Goal: Task Accomplishment & Management: Manage account settings

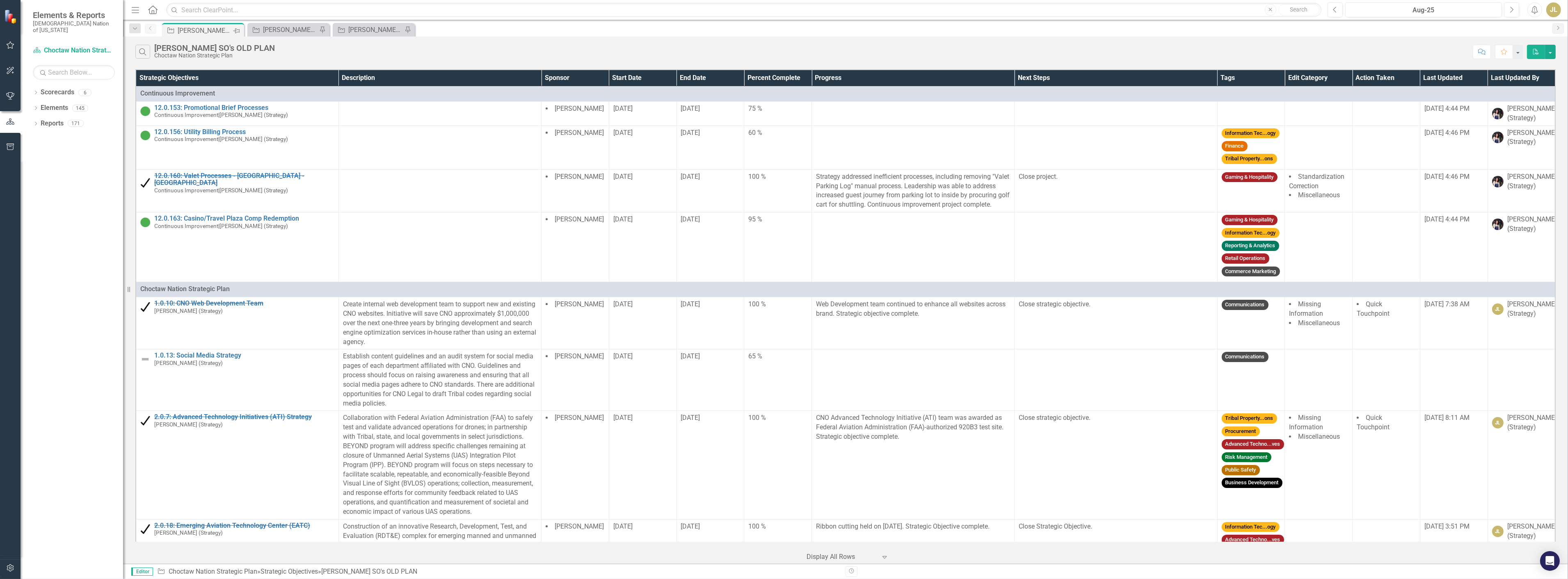
click at [237, 30] on icon "Pin" at bounding box center [236, 30] width 7 height 8
click at [239, 28] on icon "Pin" at bounding box center [237, 30] width 7 height 8
click at [405, 29] on icon "Close" at bounding box center [407, 30] width 8 height 7
click at [311, 29] on icon "Pin" at bounding box center [312, 30] width 7 height 8
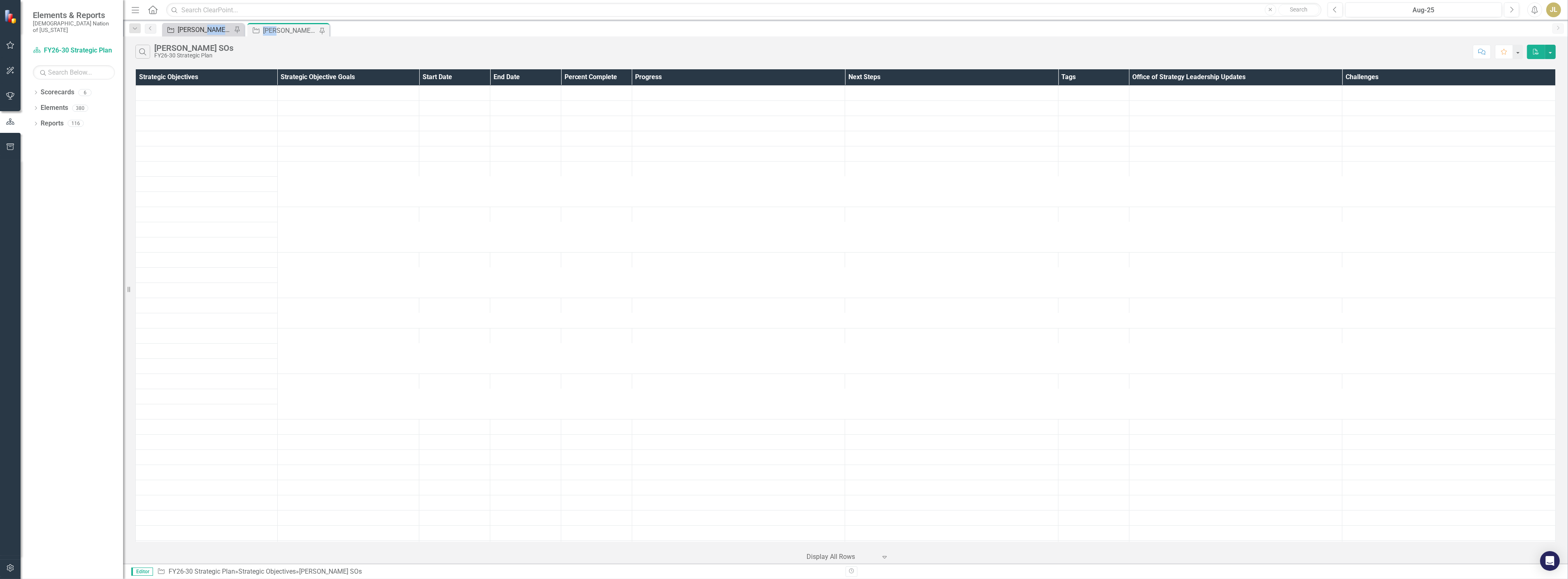
drag, startPoint x: 276, startPoint y: 33, endPoint x: 206, endPoint y: 31, distance: 70.0
click at [201, 31] on div "Strategic Objective [PERSON_NAME]'s Planned Capital Pin Strategic Objective [PE…" at bounding box center [855, 30] width 1388 height 13
drag, startPoint x: 292, startPoint y: 26, endPoint x: 202, endPoint y: 27, distance: 90.0
click at [202, 27] on div "Strategic Objective [PERSON_NAME]'s Planned Capital Pin Strategic Objective [PE…" at bounding box center [855, 30] width 1388 height 13
click at [239, 27] on icon "Pin" at bounding box center [237, 30] width 7 height 8
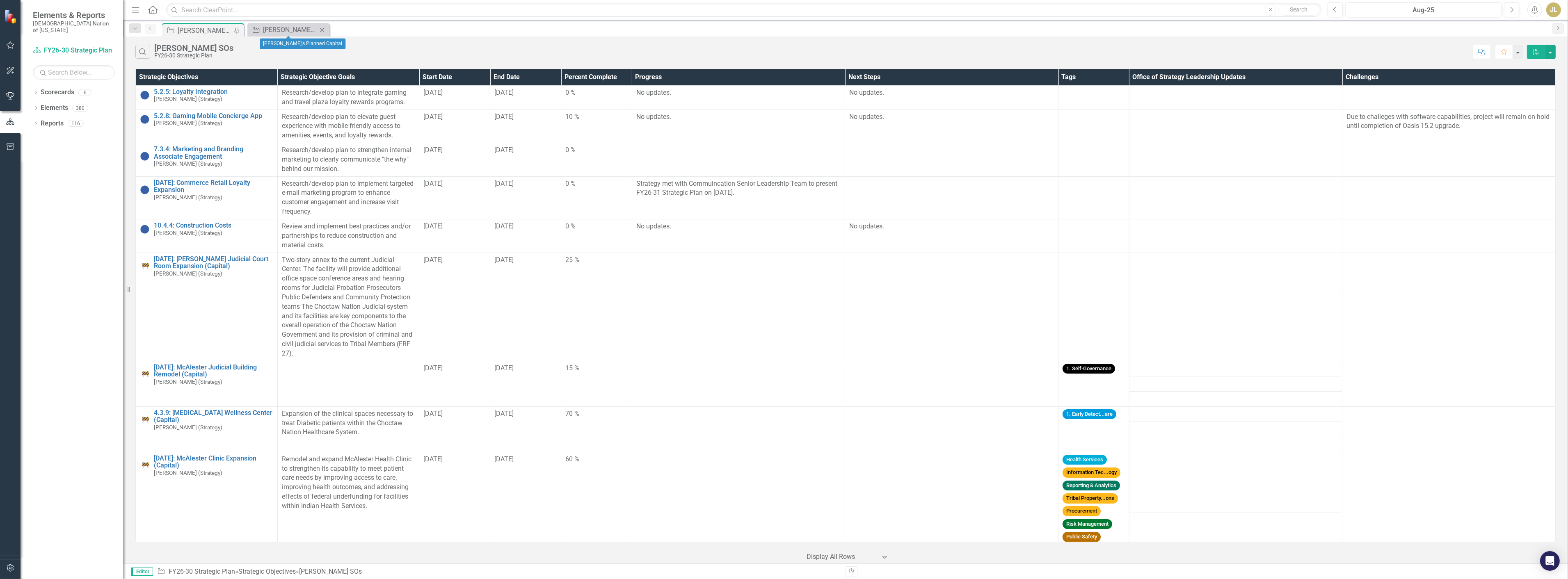
click at [324, 32] on icon at bounding box center [322, 29] width 4 height 4
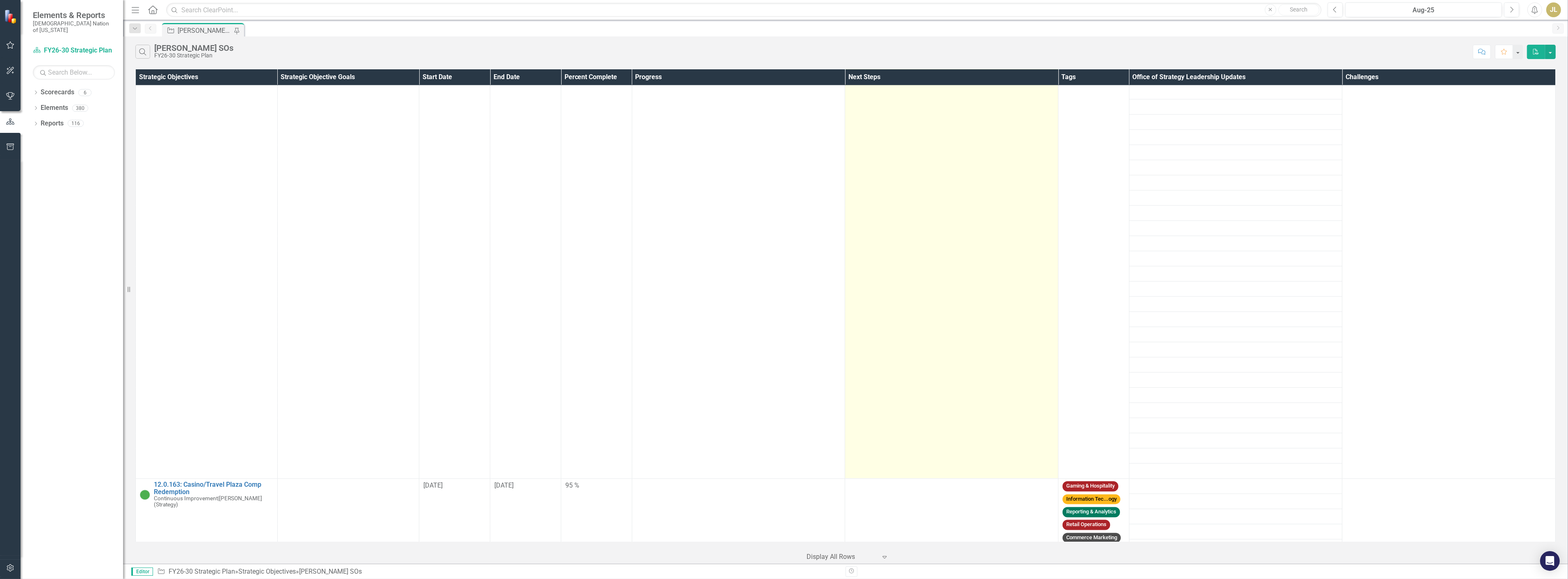
scroll to position [3306, 0]
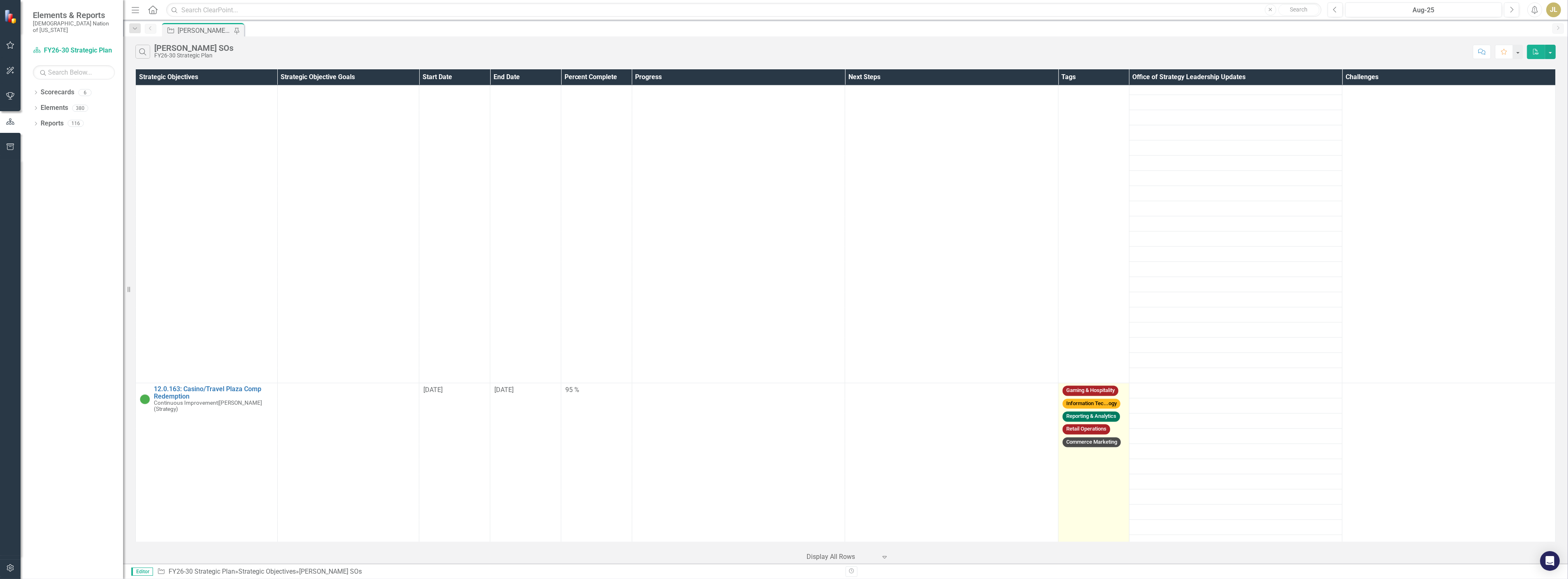
click at [1065, 438] on td "Gaming & Hospitality Information Tec...ogy Reporting & Analytics Retail Operati…" at bounding box center [1094, 474] width 71 height 182
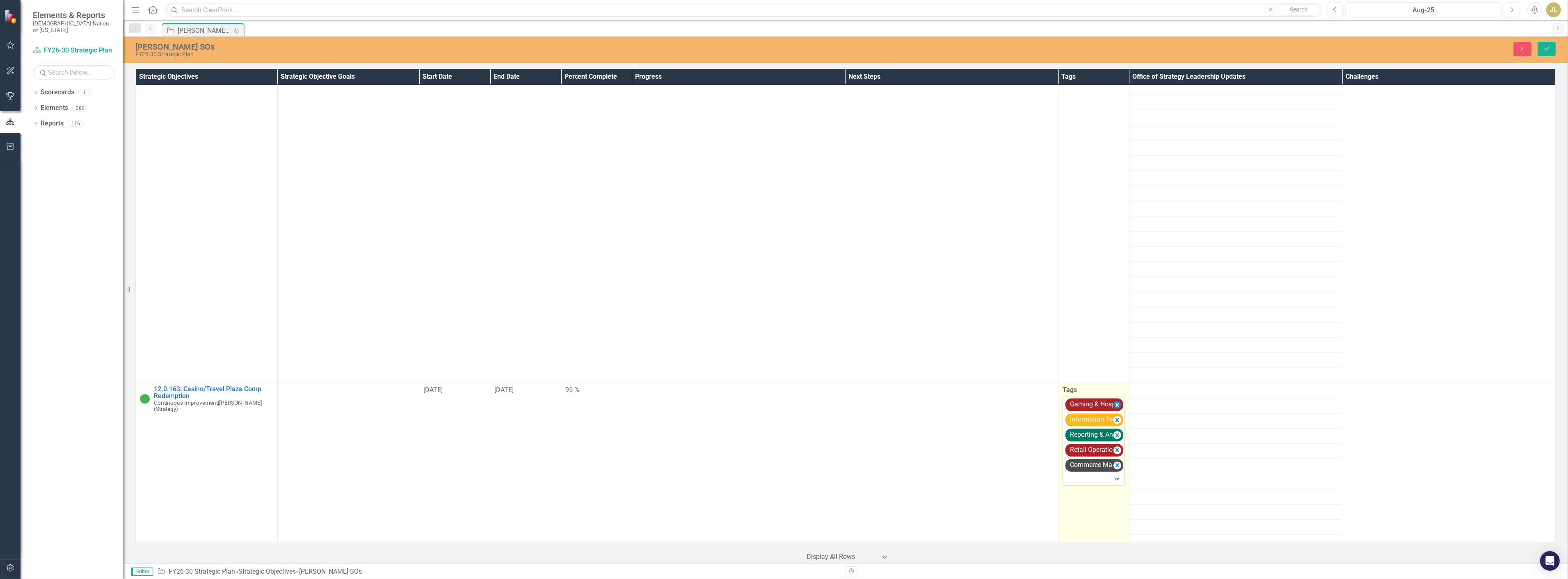
click at [1116, 403] on icon "Remove [object Object]" at bounding box center [1118, 405] width 4 height 4
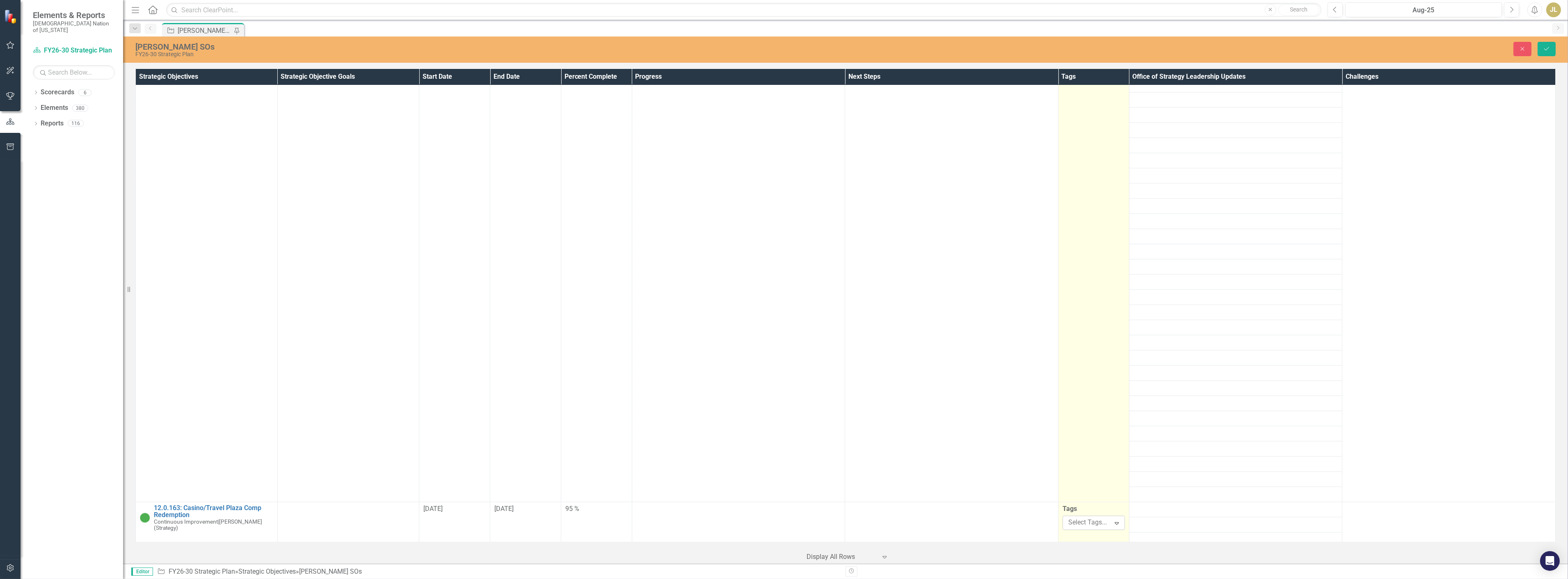
scroll to position [2987, 0]
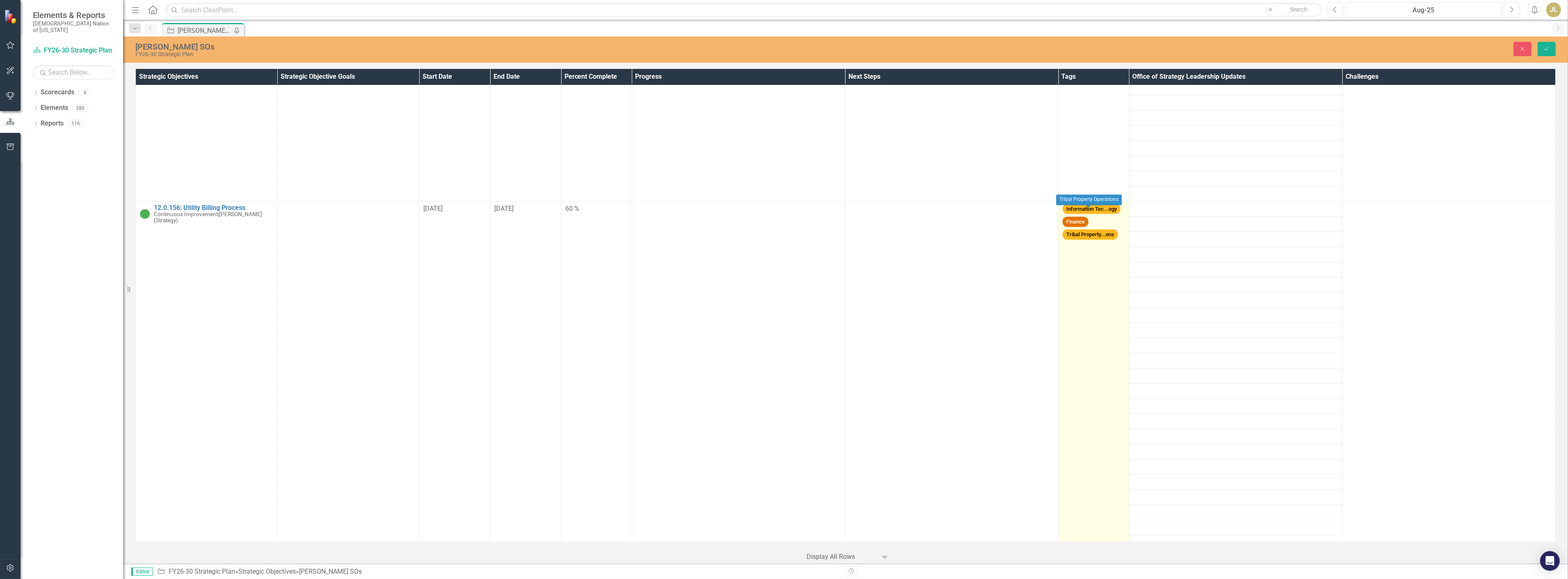
click at [1114, 234] on span "Tribal Property...ons" at bounding box center [1093, 237] width 60 height 8
click at [1117, 217] on td "Information Tec...ogy Finance Tribal Property...ons" at bounding box center [1094, 451] width 71 height 501
click at [1090, 246] on td "Information Tec...ogy Finance Tribal Property...ons" at bounding box center [1094, 451] width 71 height 501
click at [1114, 248] on icon "Remove [object Object]" at bounding box center [1117, 253] width 8 height 10
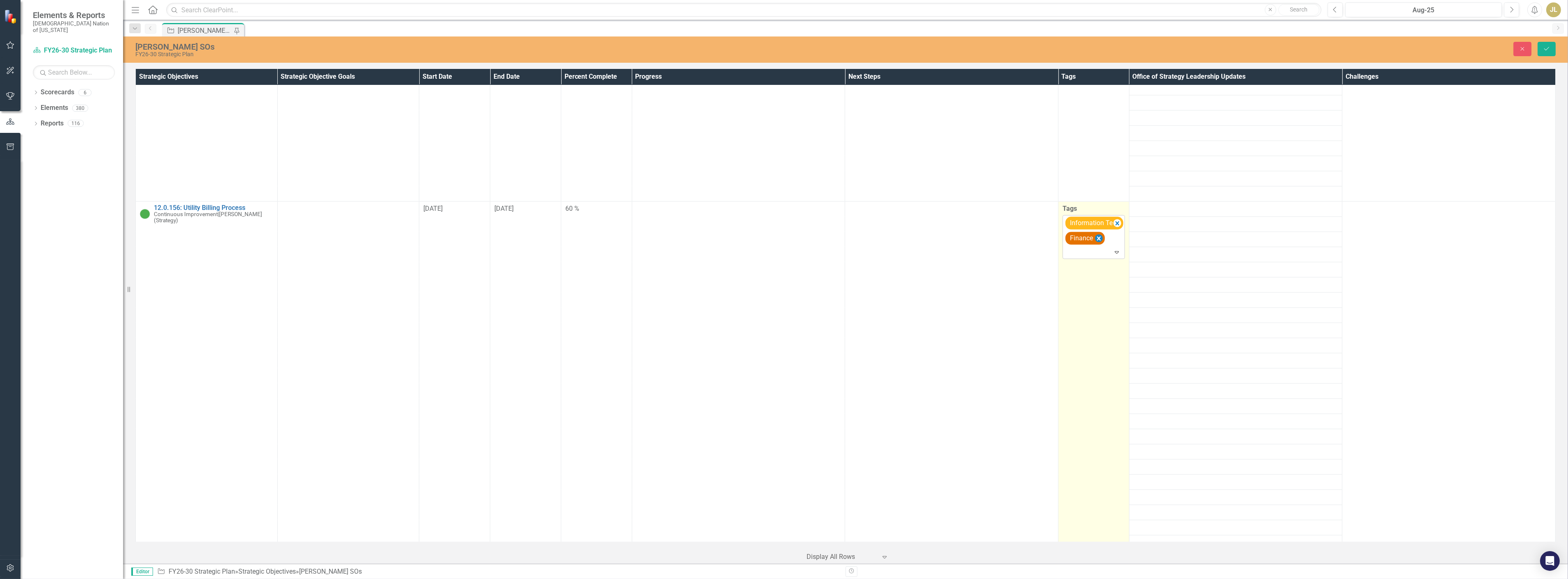
click at [1096, 234] on icon "Remove [object Object]" at bounding box center [1099, 238] width 8 height 10
drag, startPoint x: 1113, startPoint y: 199, endPoint x: 1109, endPoint y: 198, distance: 4.1
click at [1116, 221] on icon "Remove [object Object]" at bounding box center [1118, 223] width 4 height 4
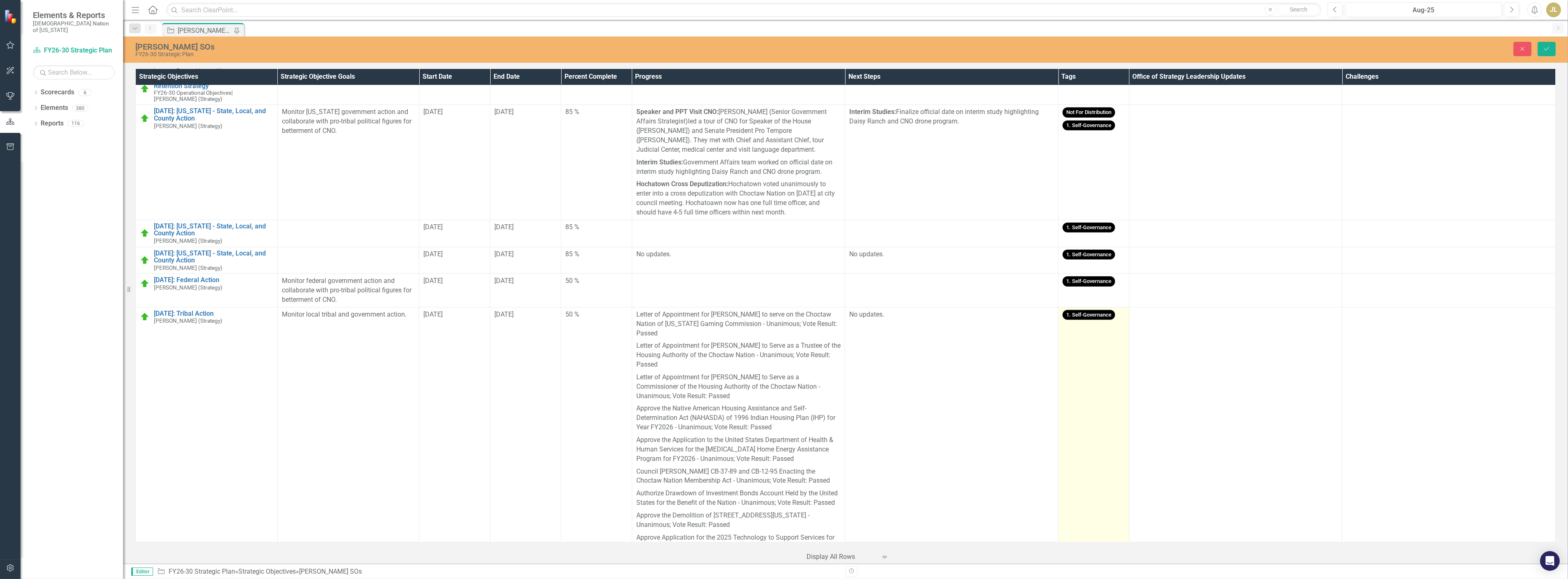
scroll to position [2167, 0]
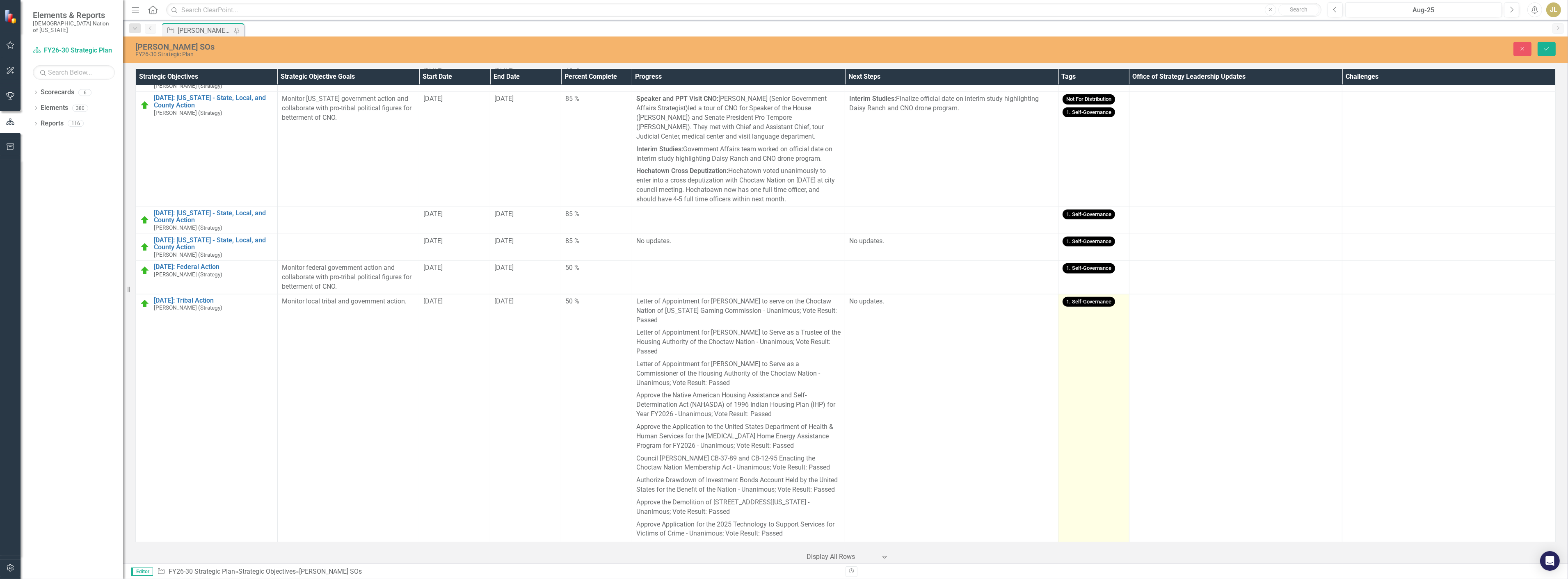
click at [1097, 305] on td "1. Self-Governance" at bounding box center [1094, 475] width 71 height 363
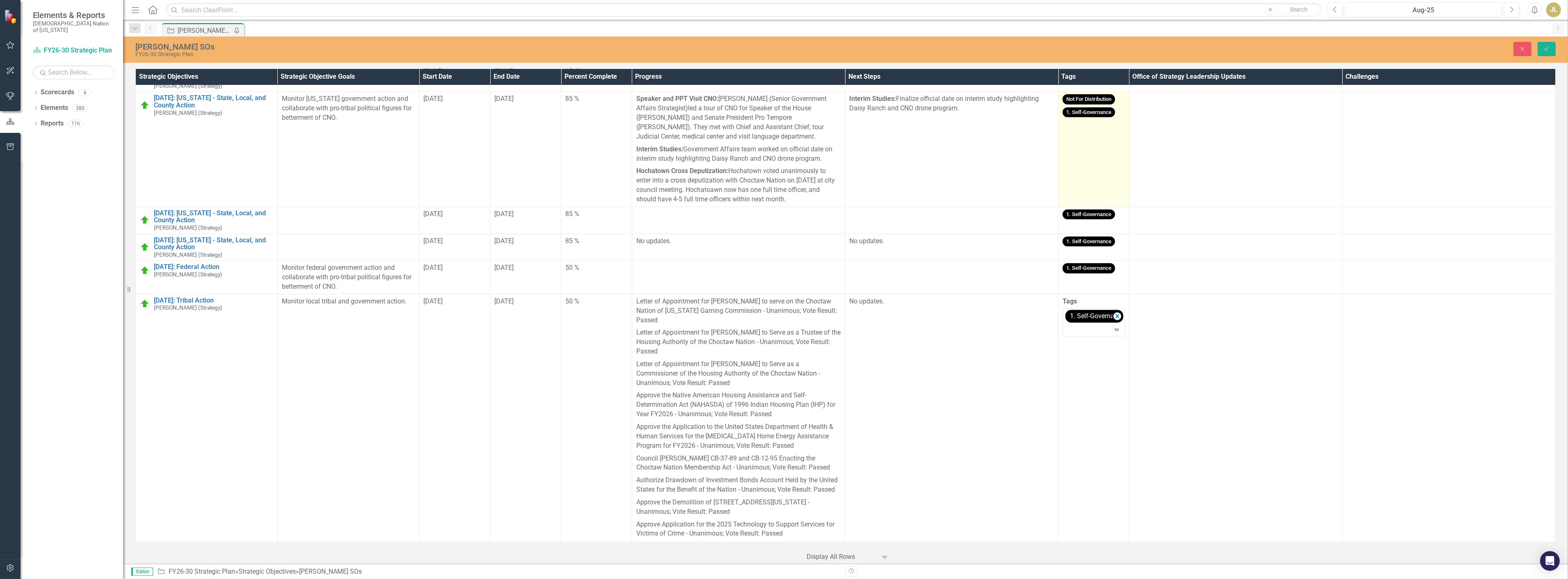
click at [1101, 161] on td "Not For Distribution 1. Self-Governance" at bounding box center [1094, 149] width 71 height 115
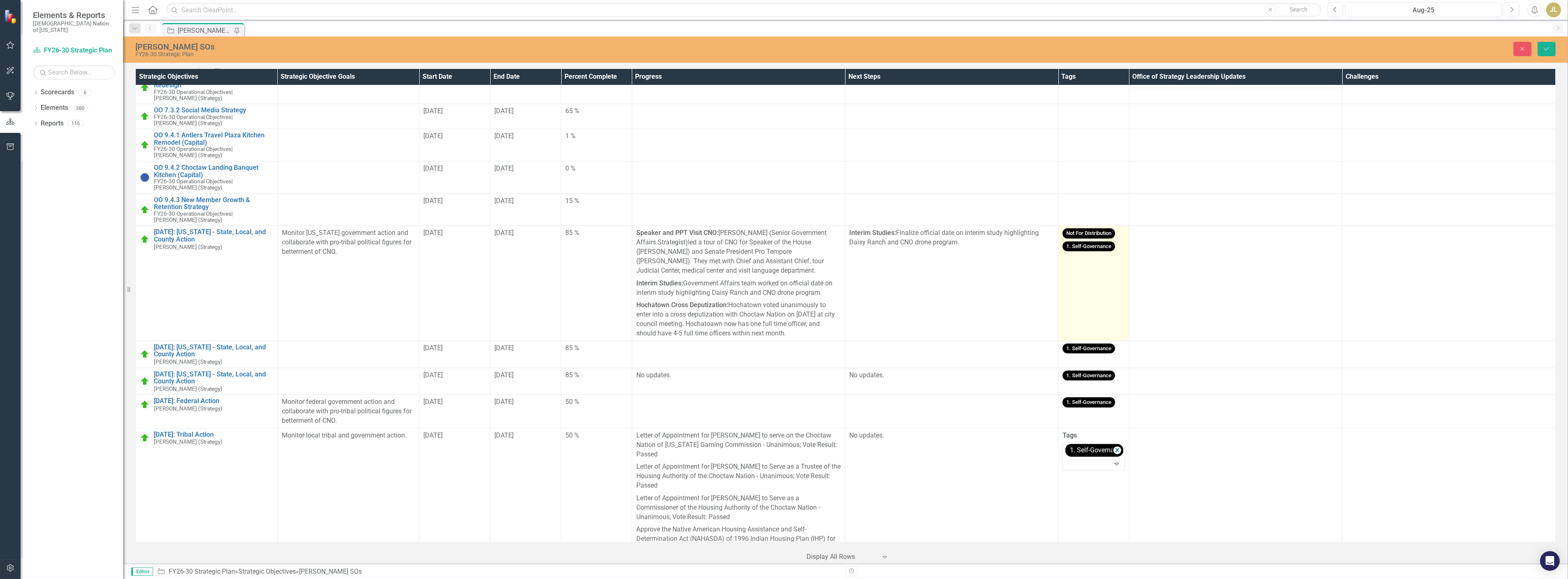
scroll to position [2031, 0]
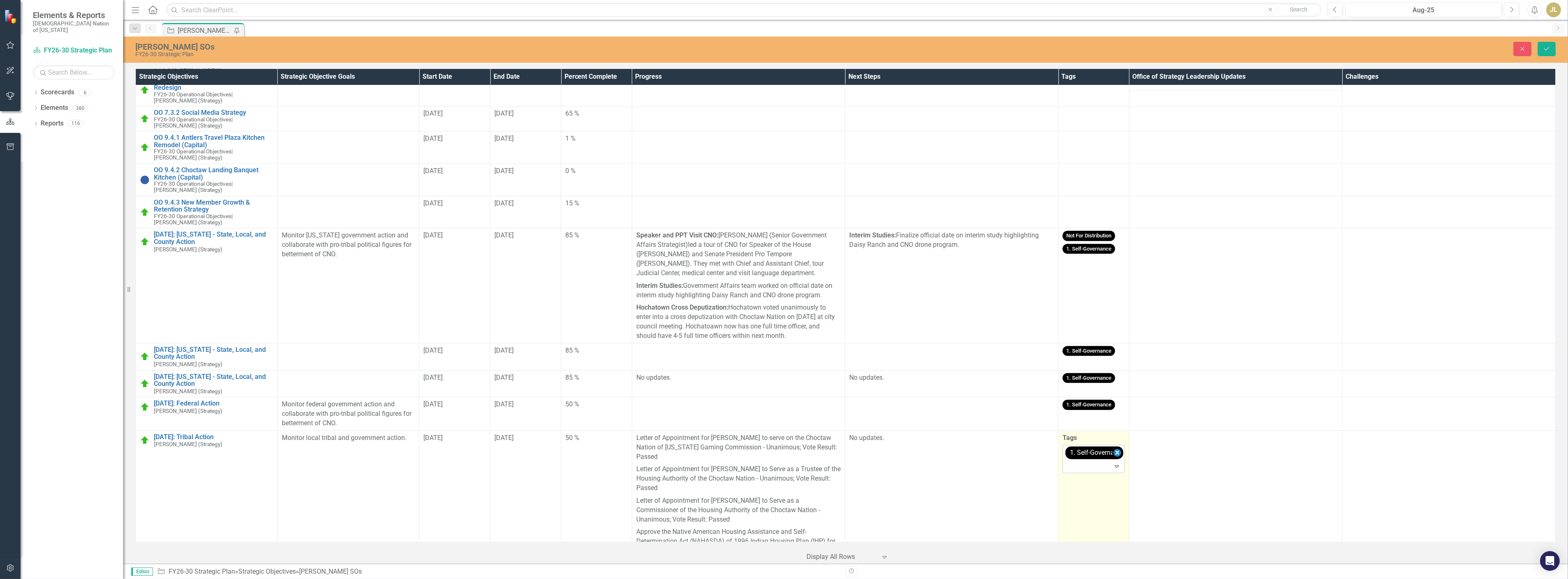
click at [1113, 448] on icon "Remove [object Object]" at bounding box center [1117, 452] width 8 height 10
click at [1097, 397] on td "1. Self-Governance" at bounding box center [1094, 414] width 71 height 33
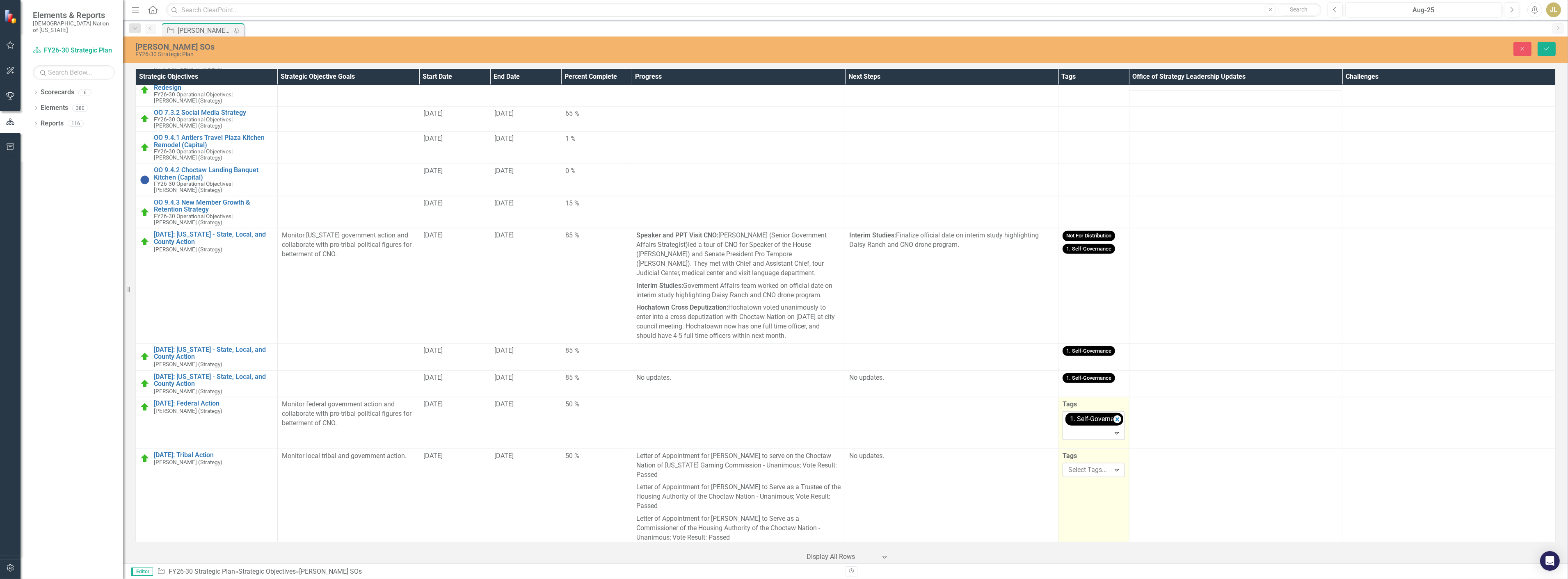
click at [1113, 414] on icon "Remove [object Object]" at bounding box center [1117, 419] width 8 height 10
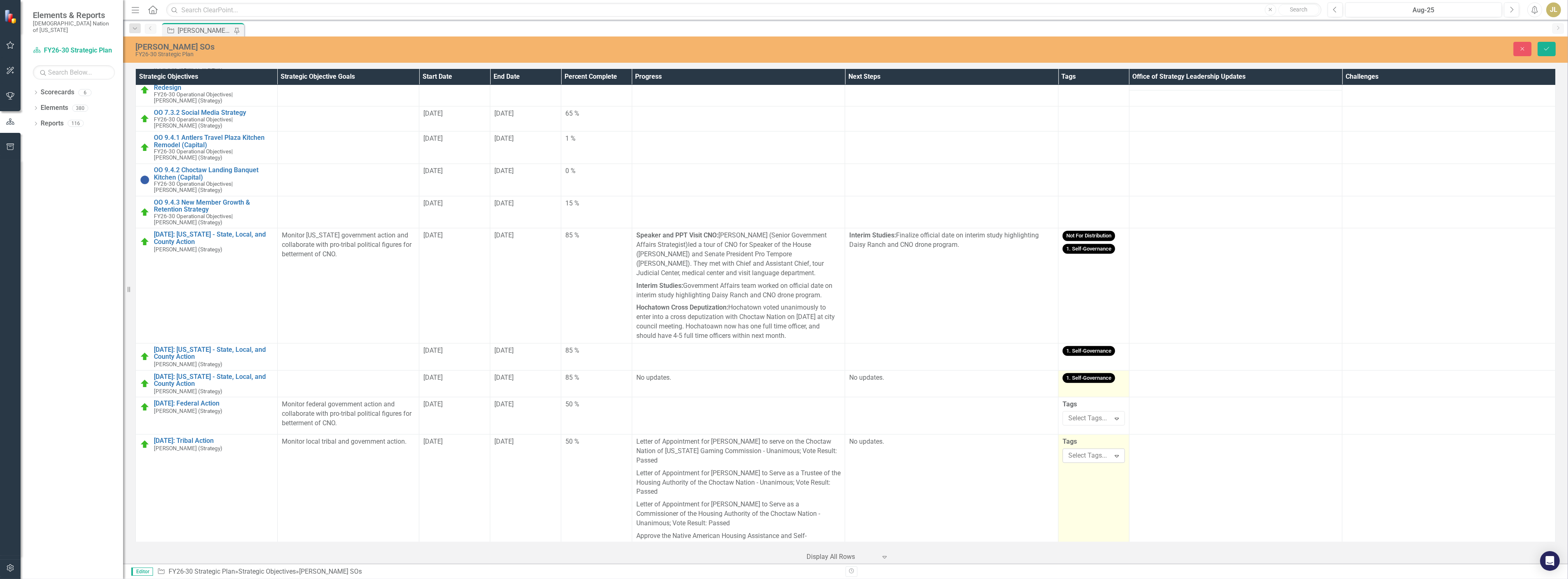
click at [1098, 370] on td "1. Self-Governance" at bounding box center [1094, 384] width 71 height 27
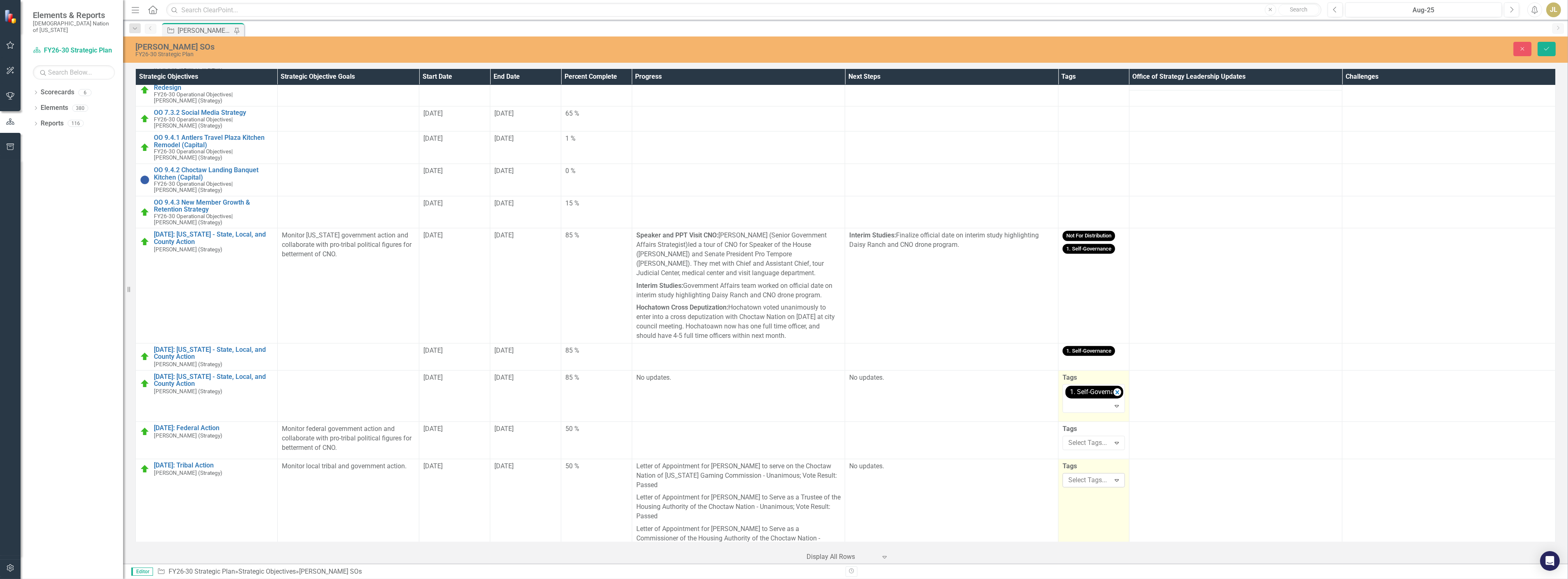
click at [1108, 386] on div "1. Self-Governance" at bounding box center [1094, 392] width 58 height 13
click at [1116, 390] on icon "Remove [object Object]" at bounding box center [1118, 392] width 4 height 4
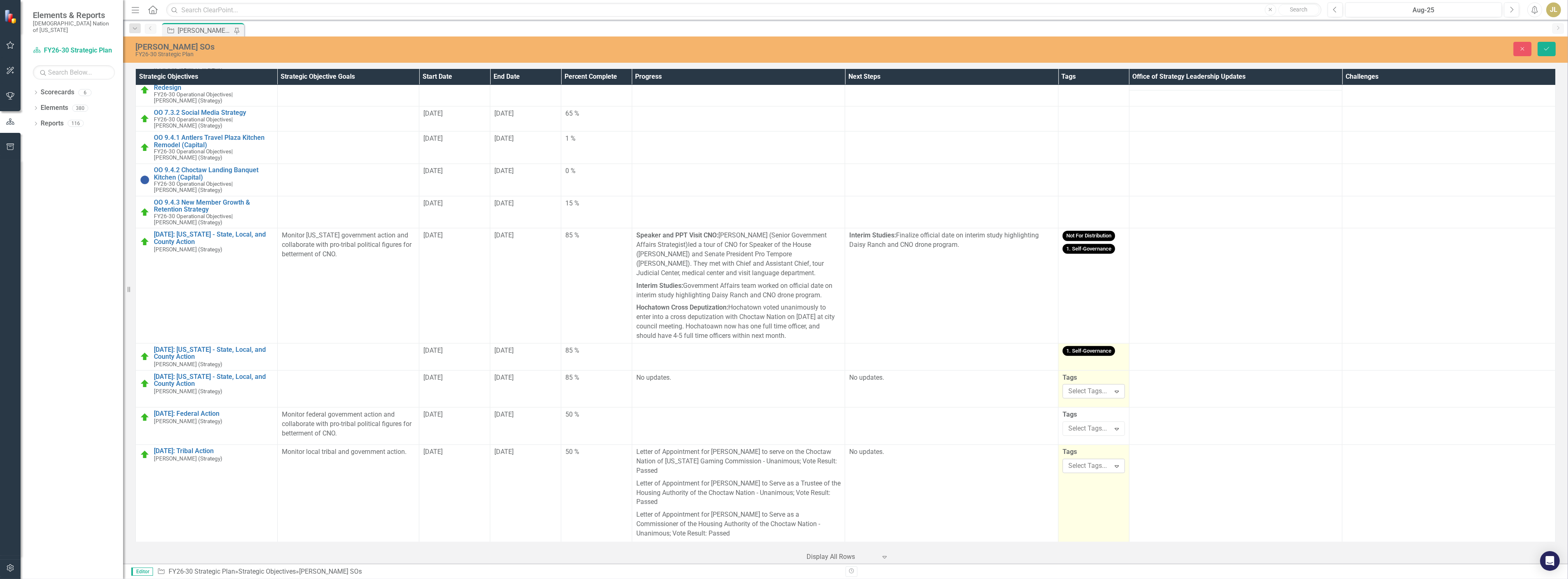
click at [1096, 343] on td "1. Self-Governance" at bounding box center [1094, 356] width 71 height 27
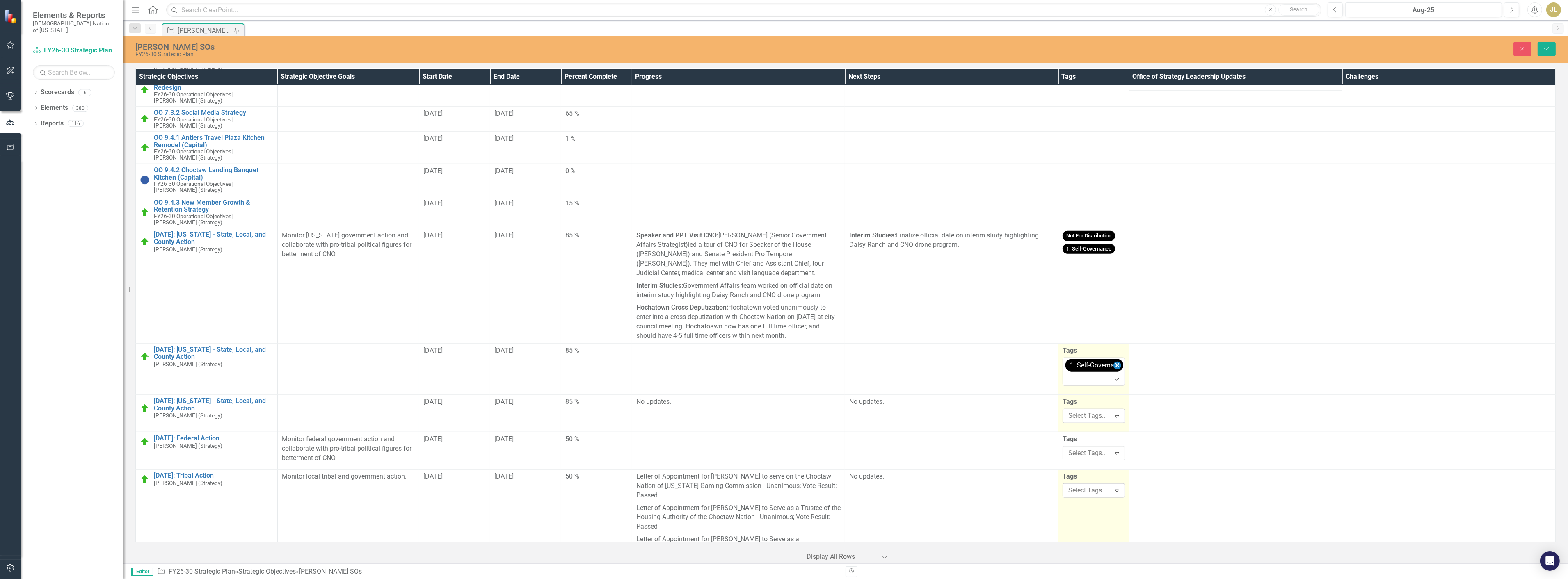
click at [1116, 363] on icon "Remove [object Object]" at bounding box center [1118, 365] width 4 height 4
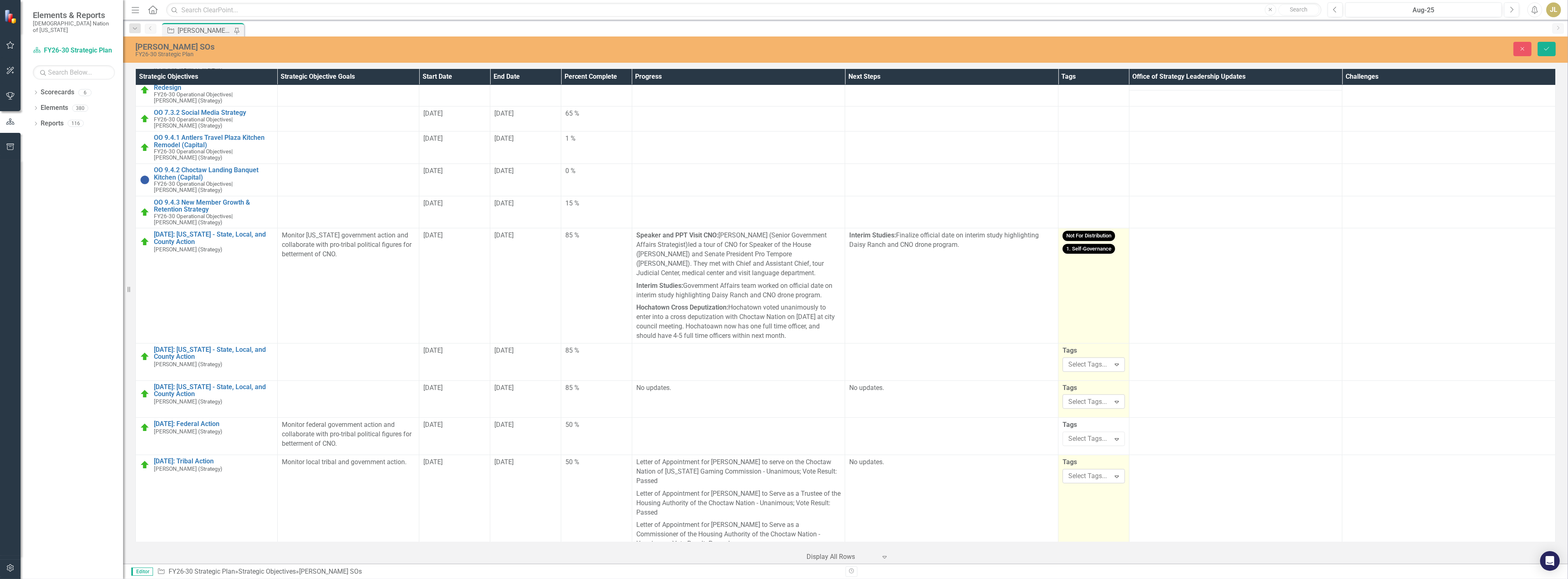
click at [1102, 271] on td "Not For Distribution 1. Self-Governance" at bounding box center [1094, 285] width 71 height 115
click at [1117, 259] on div "1. Self-Governance" at bounding box center [1094, 265] width 58 height 13
click at [1113, 260] on icon "Remove [object Object]" at bounding box center [1117, 265] width 8 height 10
click at [1113, 246] on icon "Remove [object Object]" at bounding box center [1117, 251] width 8 height 10
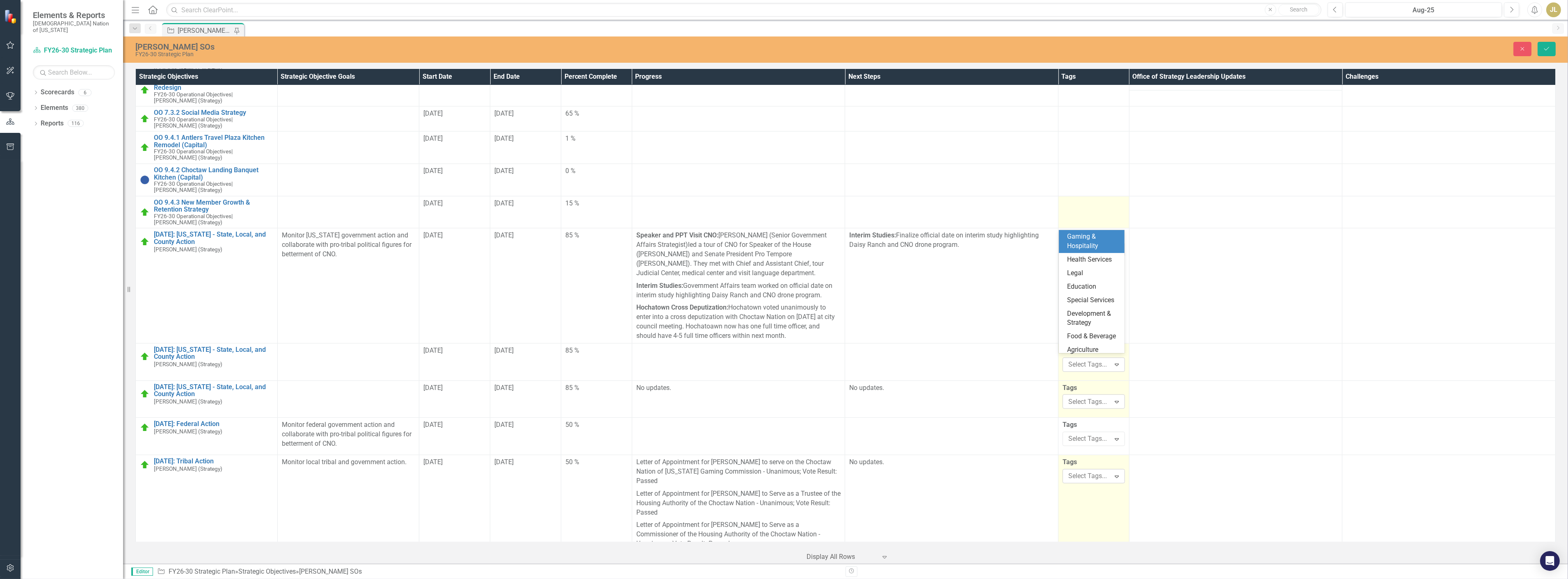
click at [1121, 196] on td at bounding box center [1094, 212] width 71 height 32
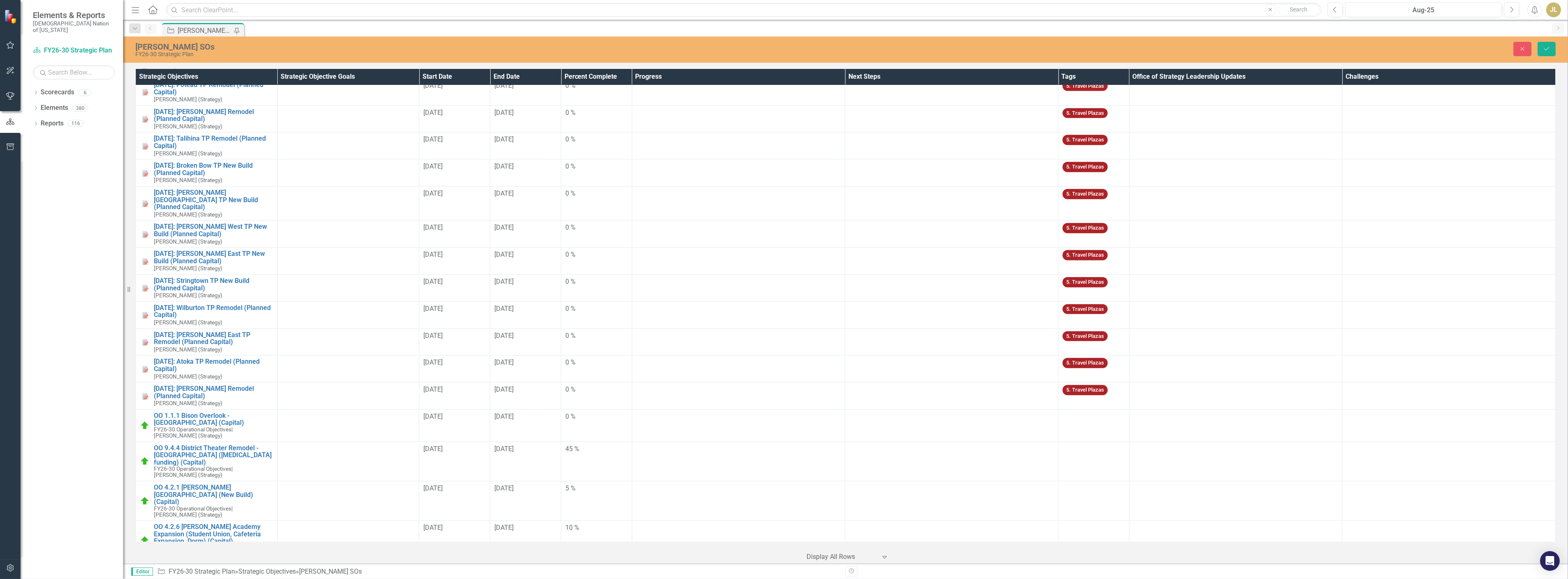
scroll to position [1439, 0]
click at [1113, 389] on td "5. Travel Plazas" at bounding box center [1094, 398] width 71 height 27
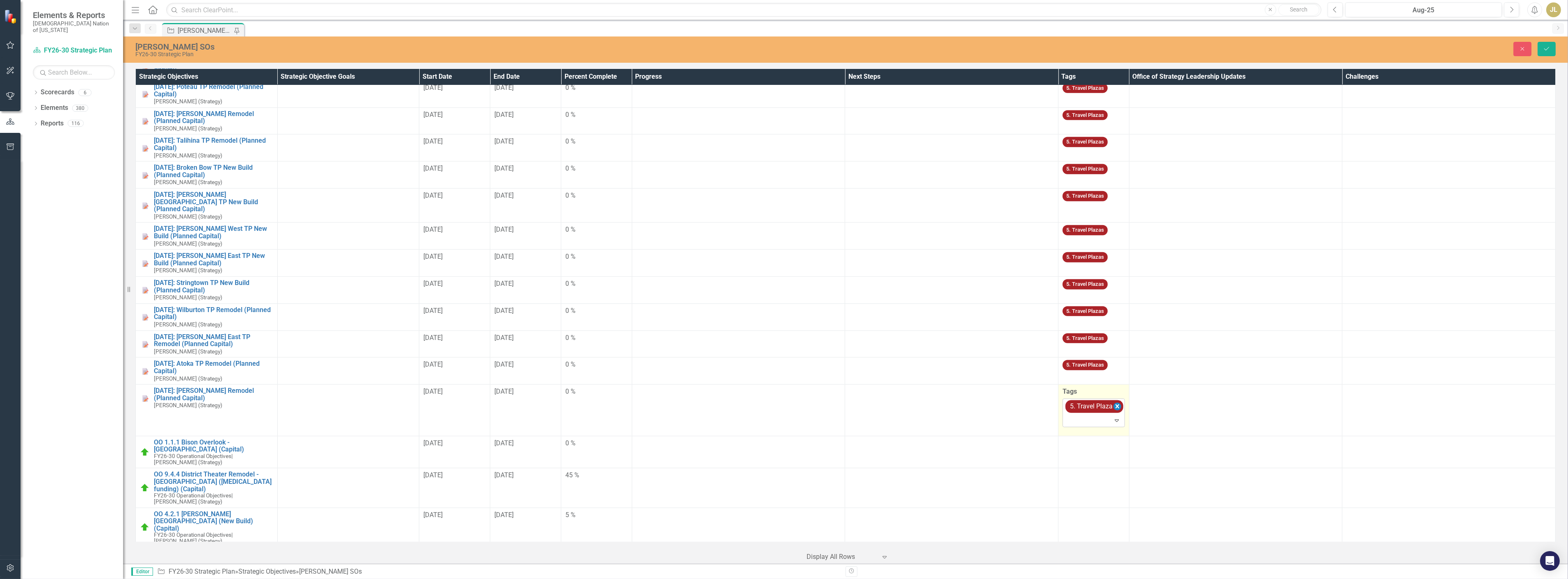
click at [1115, 401] on icon "Remove [object Object]" at bounding box center [1117, 406] width 8 height 10
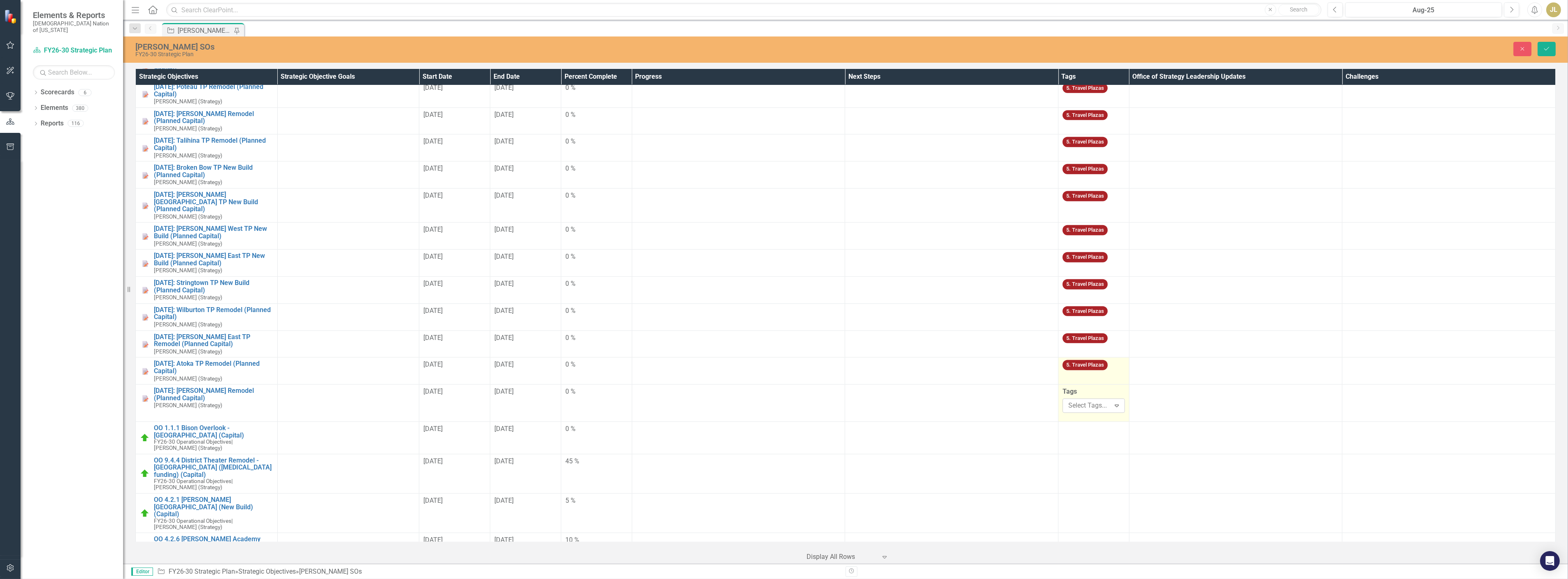
click at [1109, 358] on td "5. Travel Plazas" at bounding box center [1094, 371] width 71 height 27
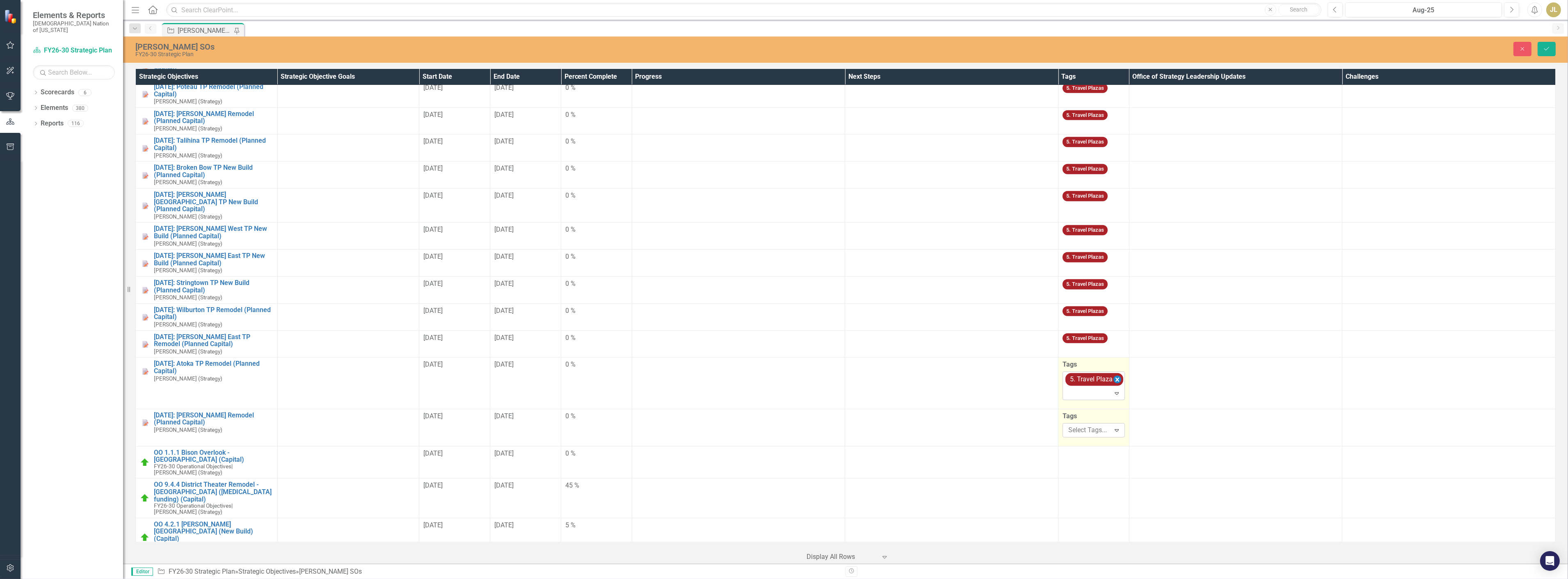
click at [1115, 374] on icon "Remove [object Object]" at bounding box center [1117, 379] width 8 height 10
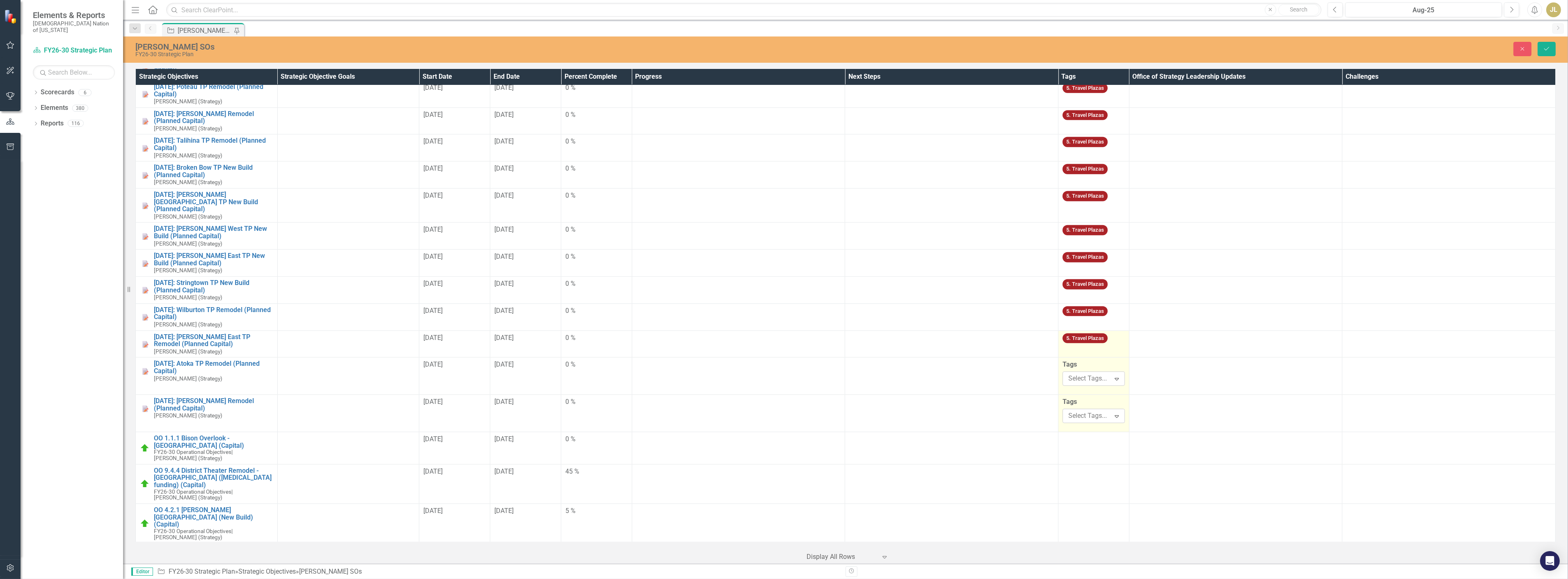
click at [1109, 333] on div "5. Travel Plazas" at bounding box center [1094, 339] width 62 height 13
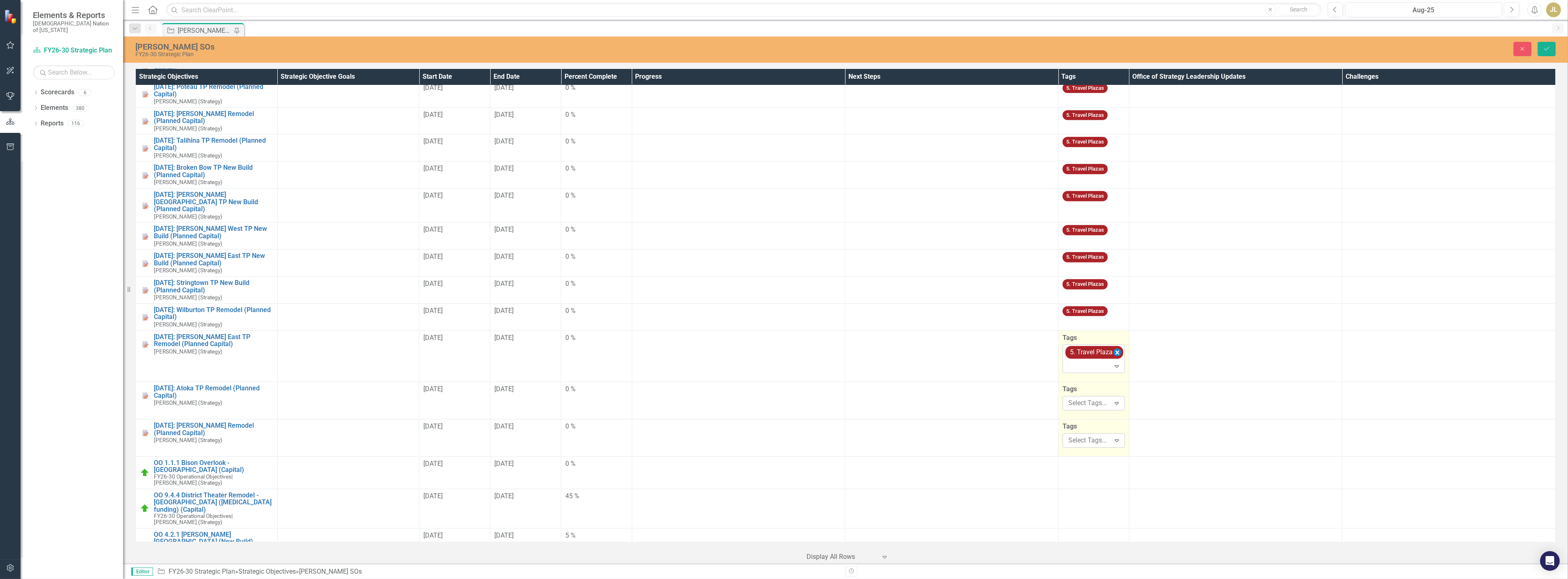
click at [1116, 348] on icon "Remove [object Object]" at bounding box center [1117, 353] width 8 height 10
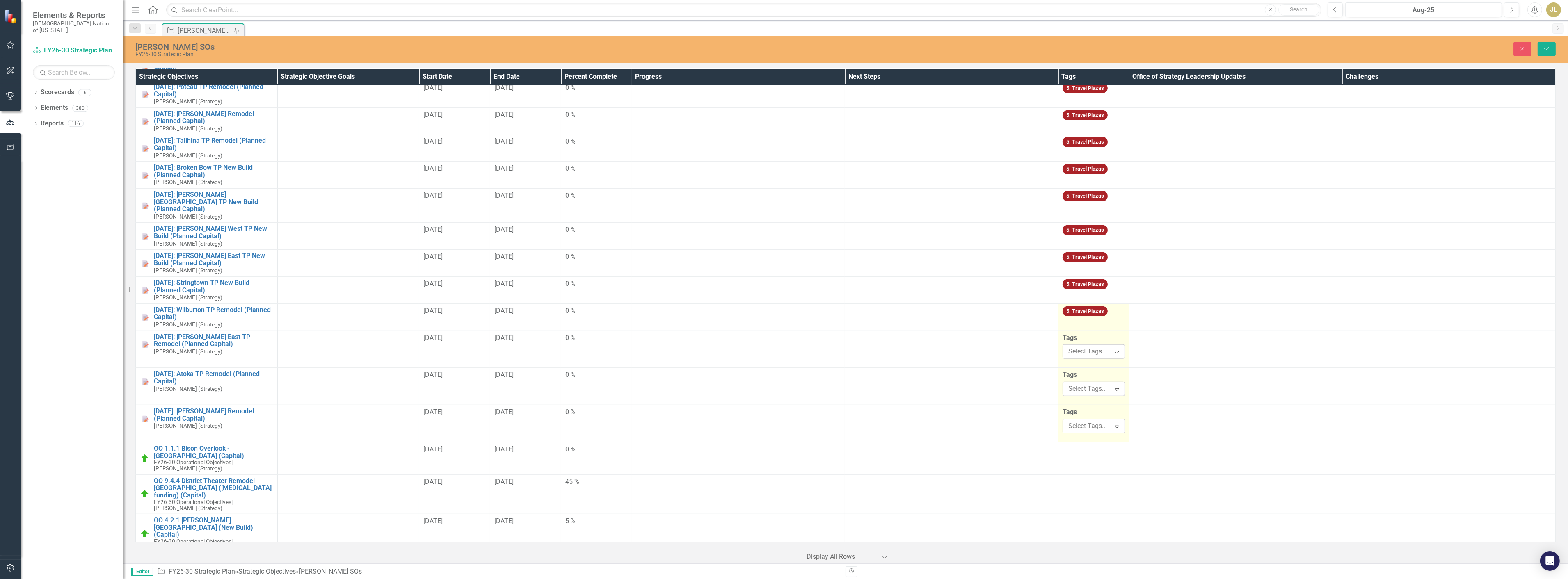
click at [1112, 305] on td "5. Travel Plazas" at bounding box center [1094, 317] width 71 height 27
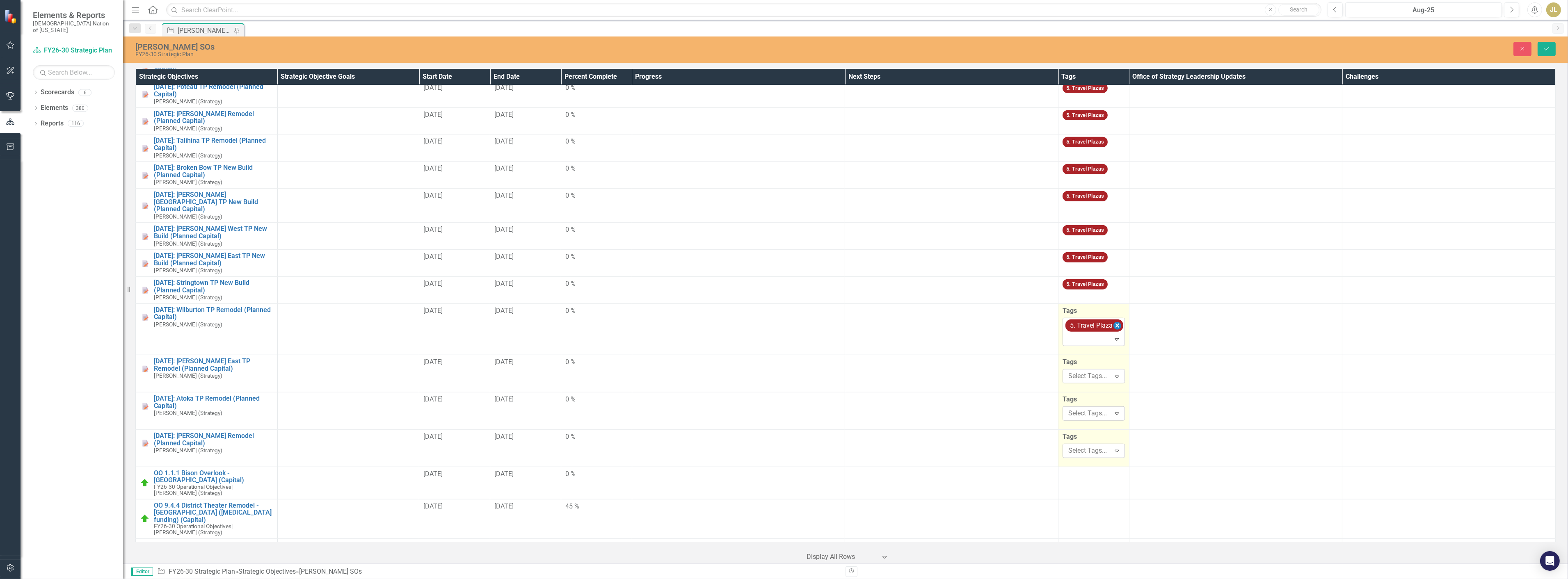
click at [1115, 321] on icon "Remove [object Object]" at bounding box center [1117, 325] width 8 height 10
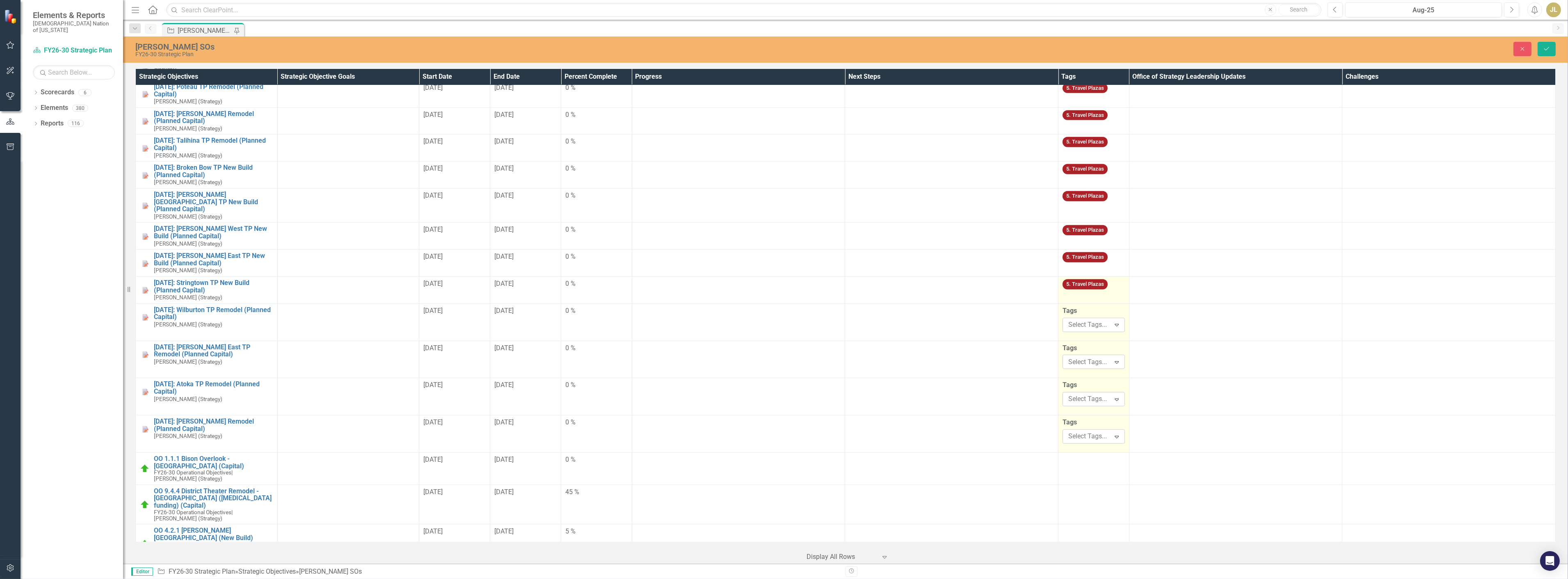
click at [1110, 279] on div "5. Travel Plazas" at bounding box center [1094, 285] width 62 height 13
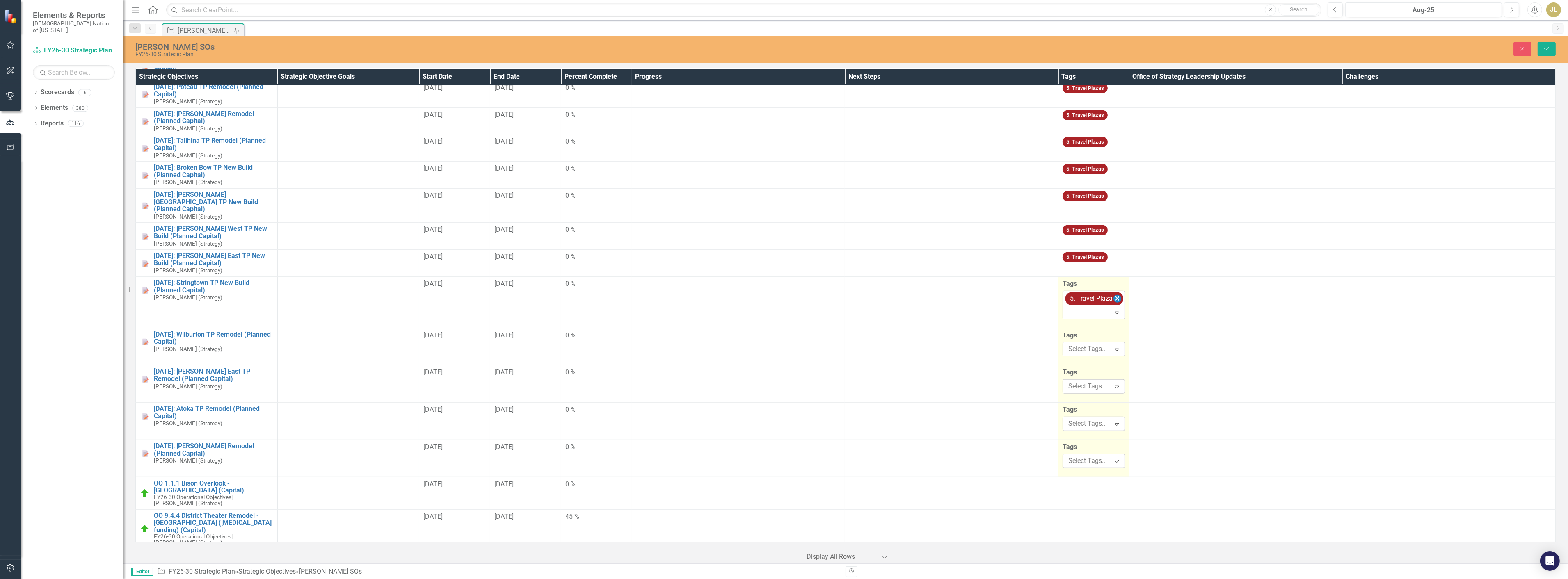
click at [1116, 296] on icon "Remove [object Object]" at bounding box center [1118, 298] width 4 height 4
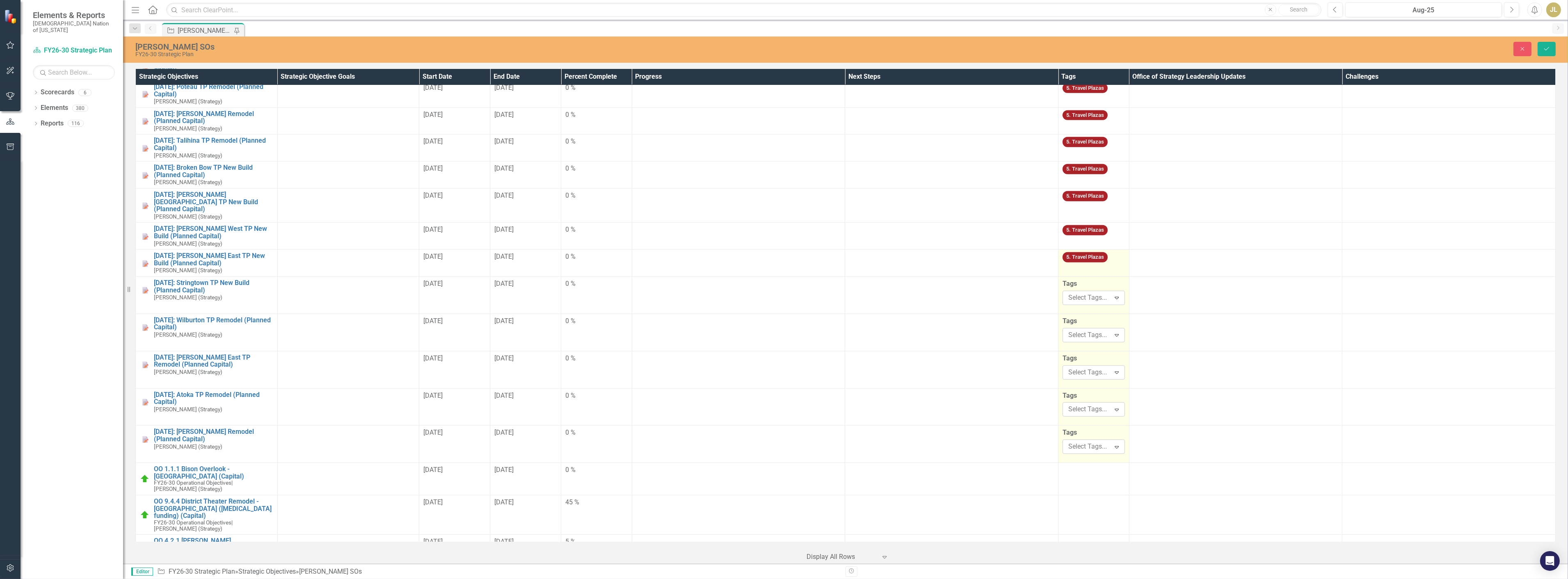
click at [1108, 252] on div "5. Travel Plazas" at bounding box center [1094, 258] width 62 height 13
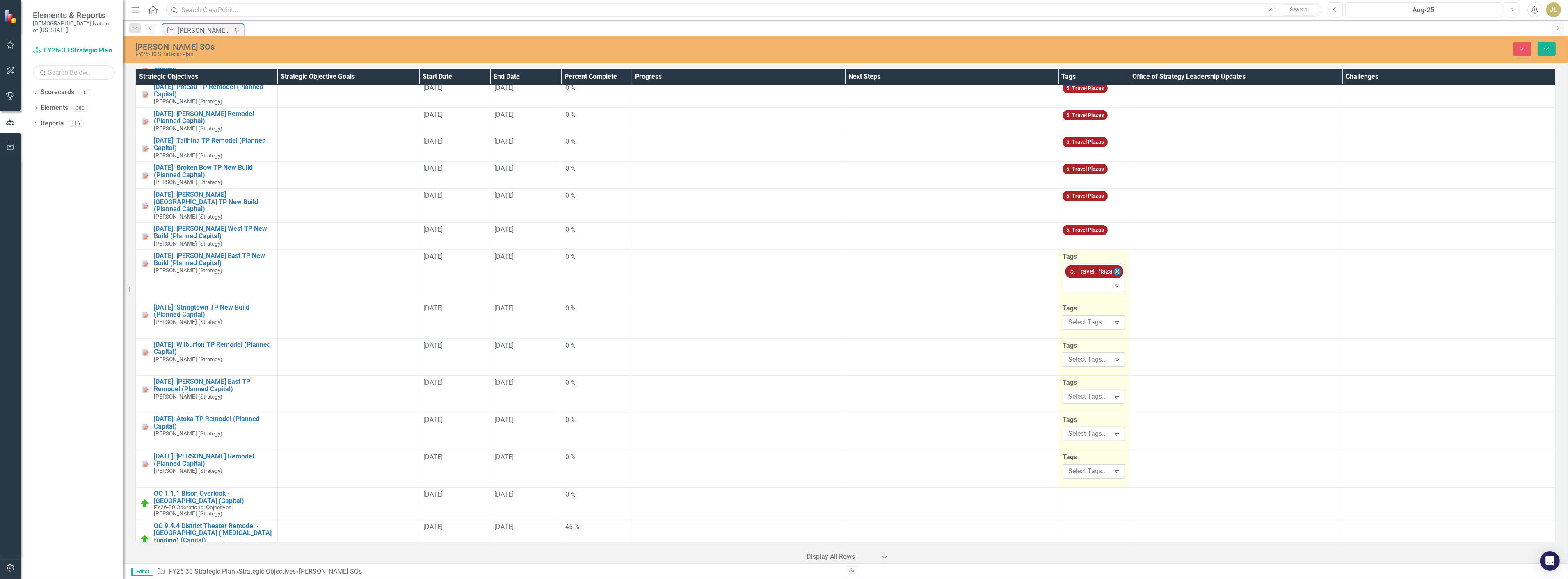
click at [1116, 269] on icon "Remove [object Object]" at bounding box center [1118, 271] width 4 height 4
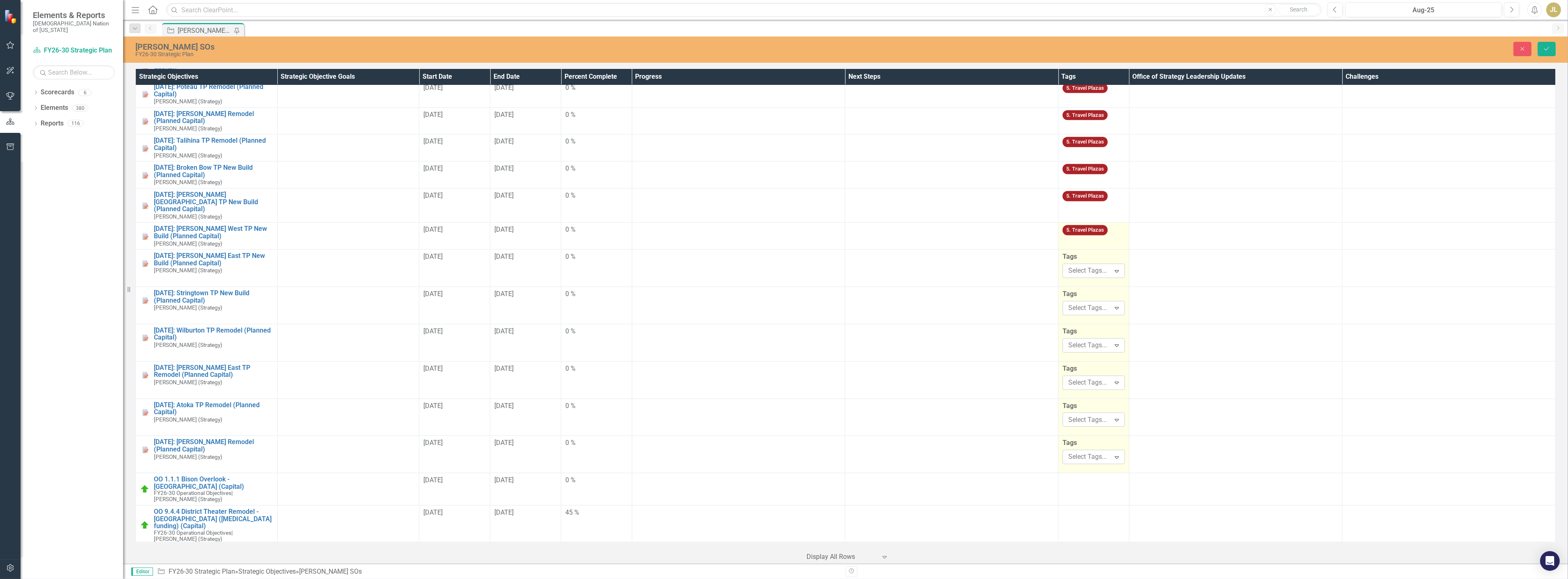
click at [1109, 231] on td "5. Travel Plazas" at bounding box center [1094, 236] width 71 height 27
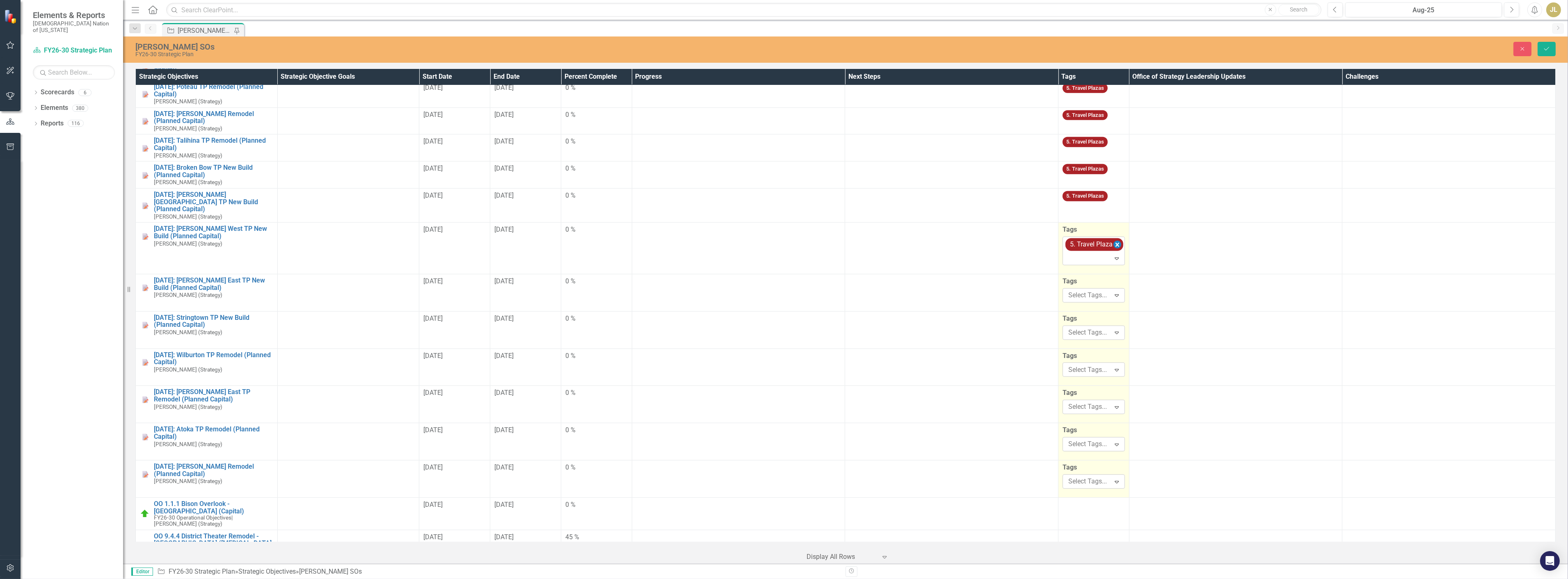
click at [1116, 240] on icon "Remove [object Object]" at bounding box center [1117, 244] width 8 height 10
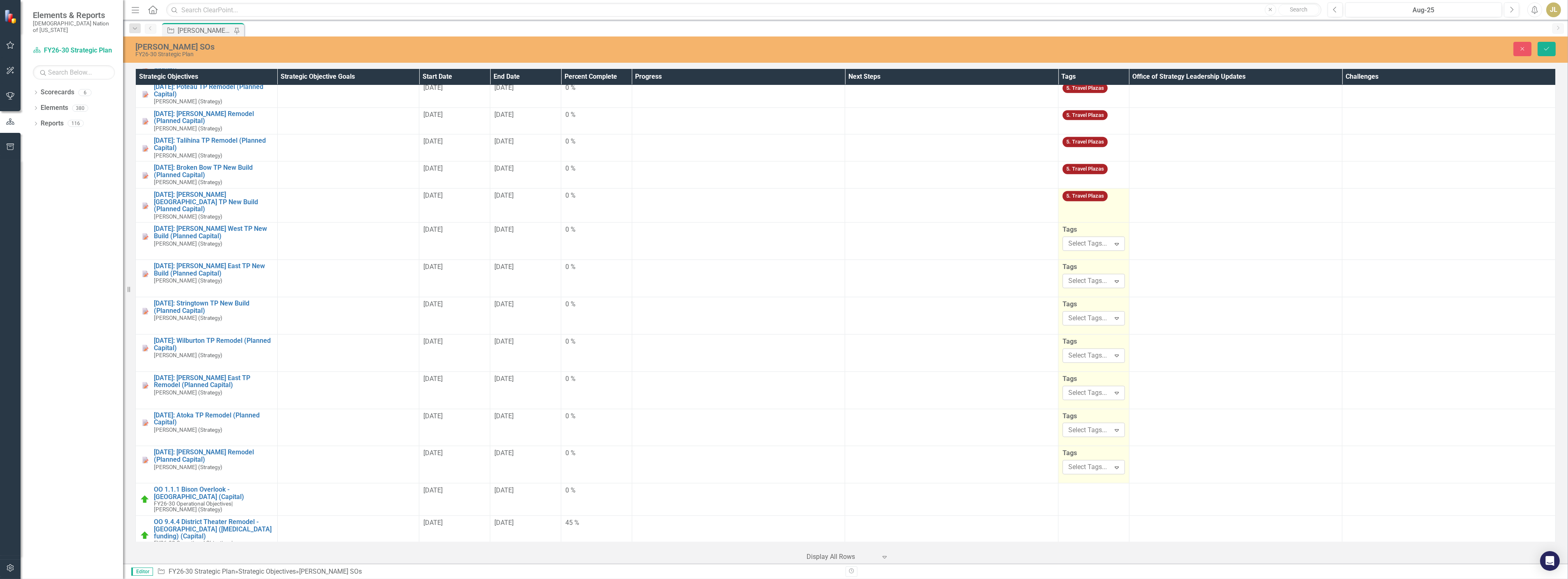
click at [1110, 191] on div "5. Travel Plazas" at bounding box center [1094, 197] width 62 height 13
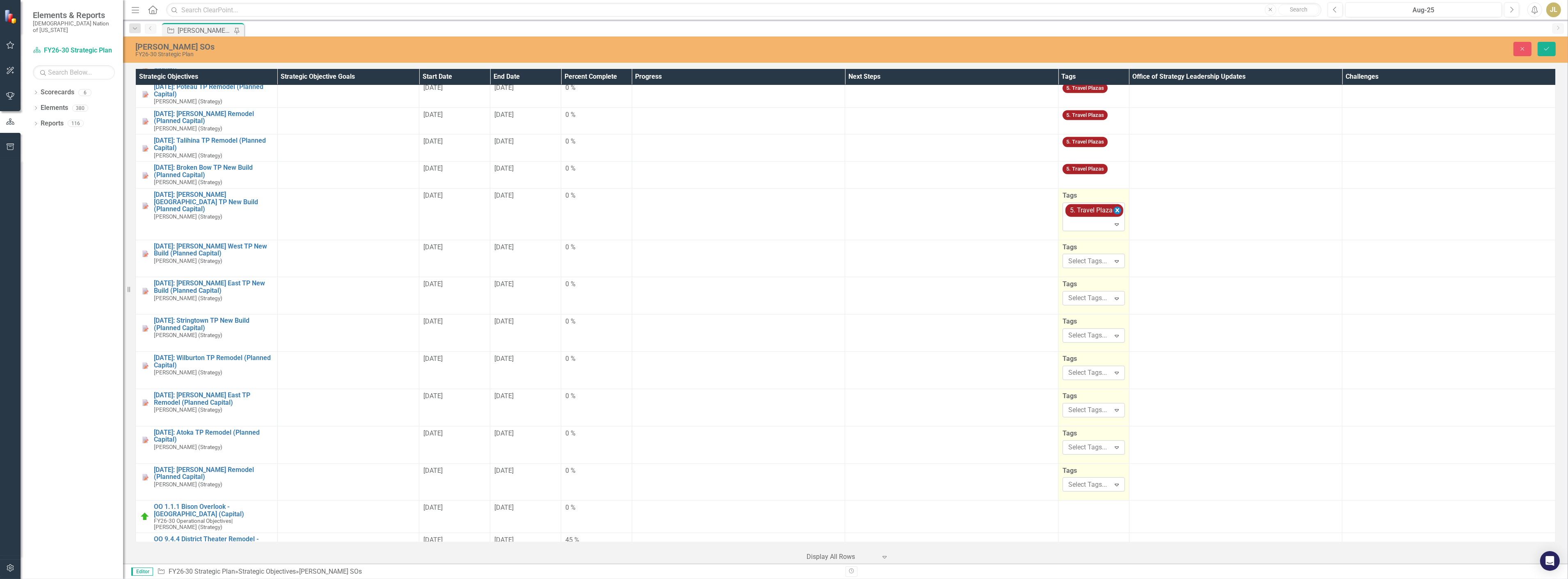
click at [1115, 206] on icon "Remove [object Object]" at bounding box center [1117, 210] width 8 height 10
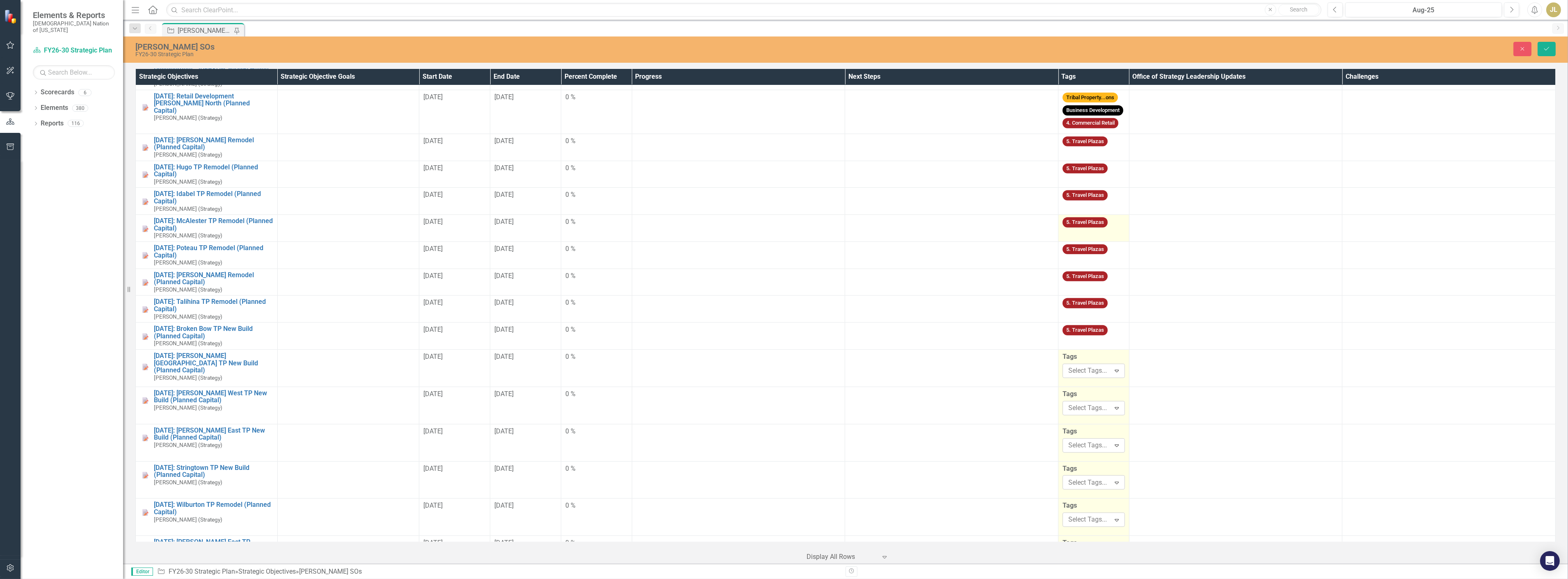
scroll to position [1257, 0]
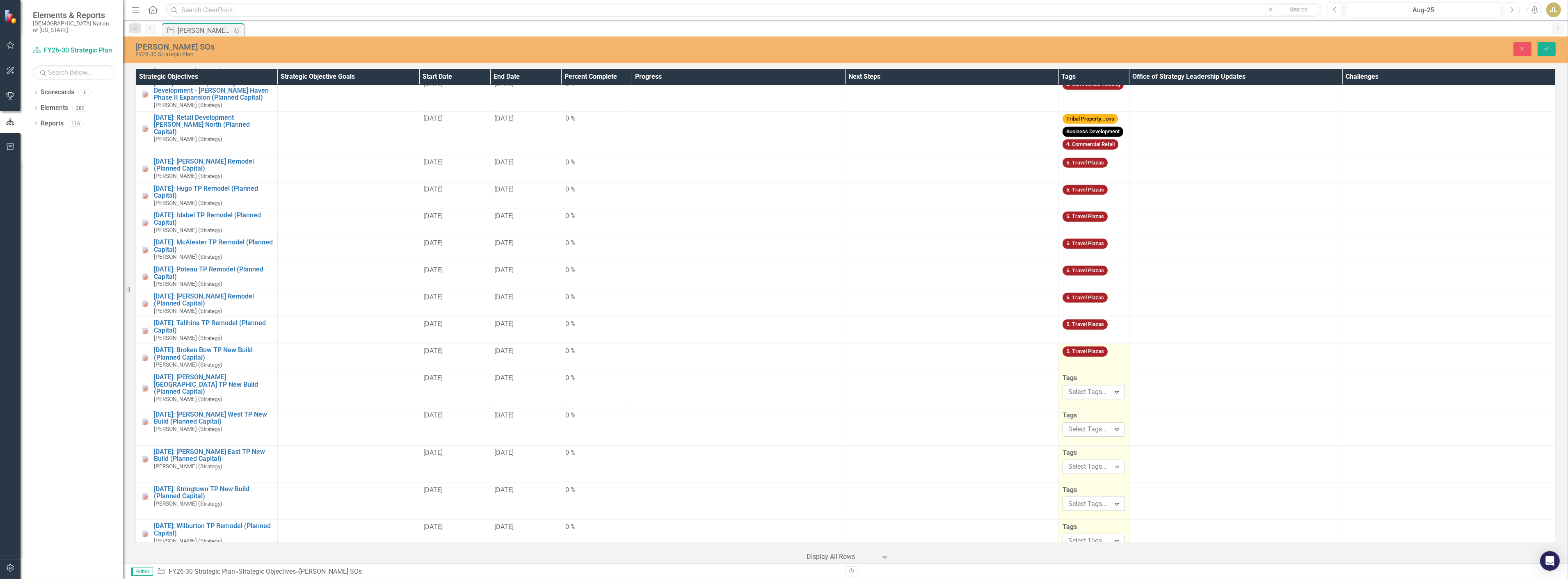
click at [1104, 353] on td "5. Travel Plazas" at bounding box center [1094, 357] width 71 height 27
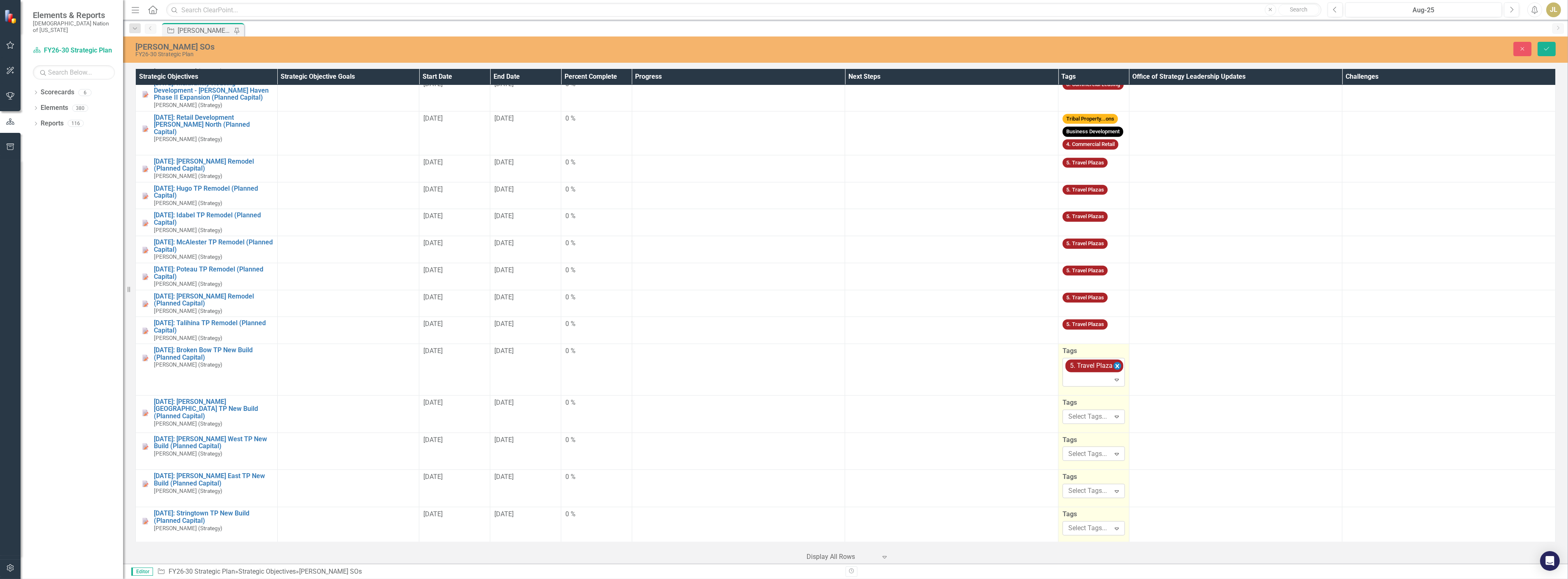
click at [1116, 364] on icon "Remove [object Object]" at bounding box center [1118, 366] width 4 height 4
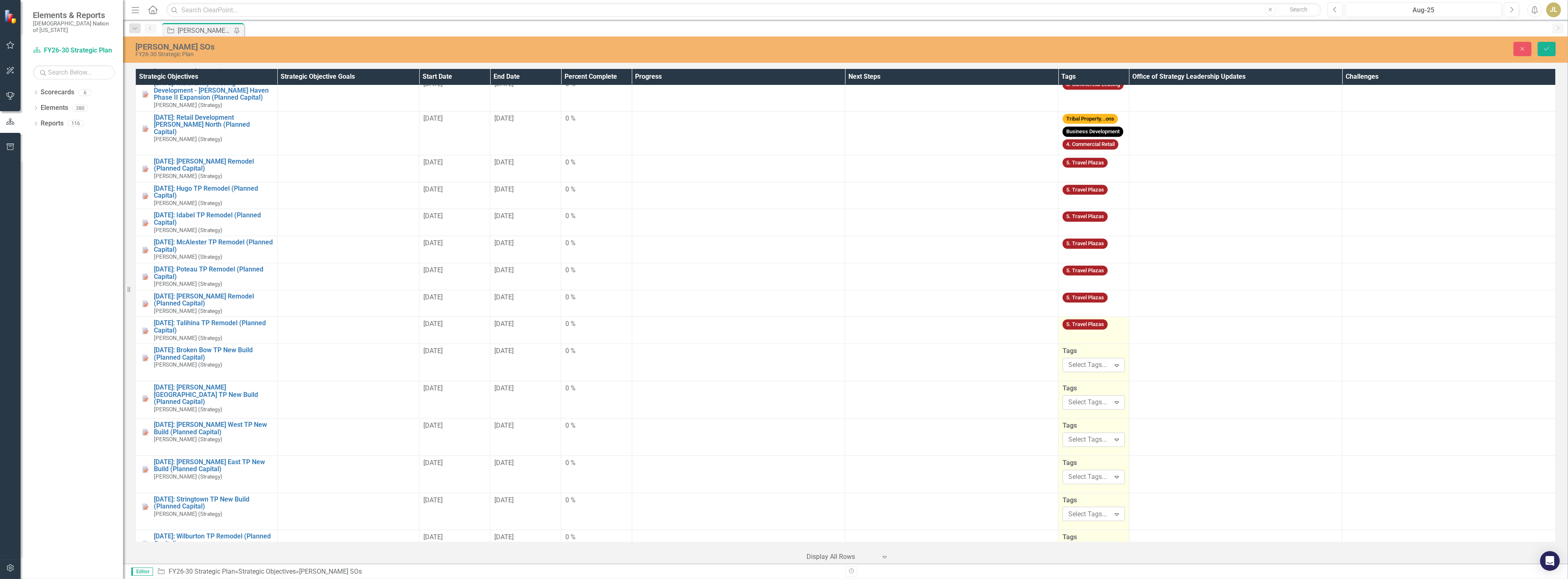
click at [1109, 331] on td "5. Travel Plazas" at bounding box center [1094, 330] width 71 height 27
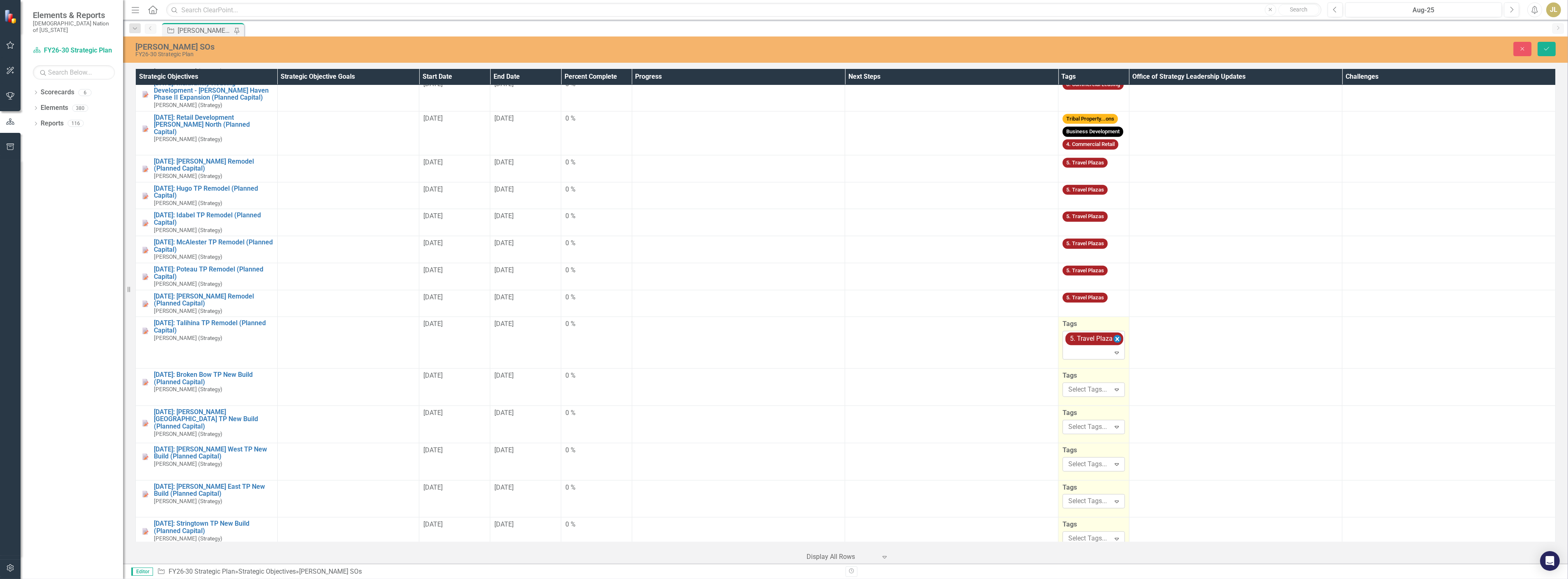
click at [1117, 334] on icon "Remove [object Object]" at bounding box center [1117, 339] width 8 height 10
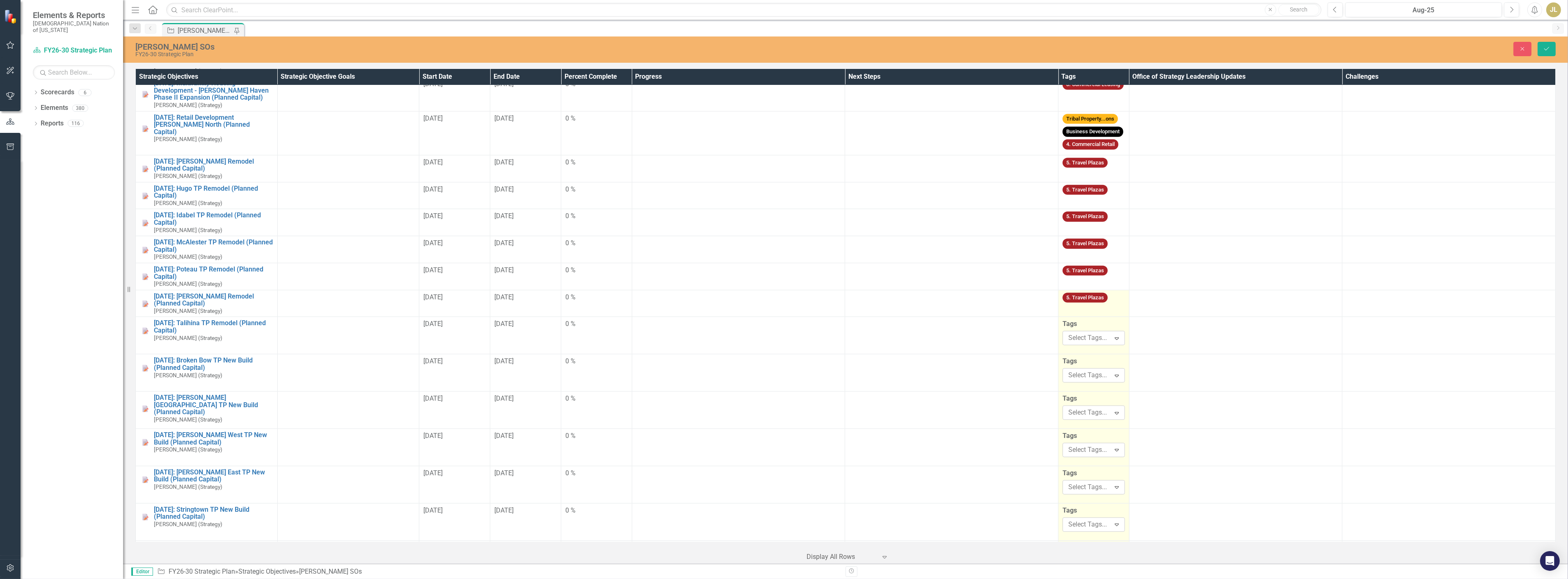
click at [1104, 296] on td "5. Travel Plazas" at bounding box center [1094, 303] width 71 height 27
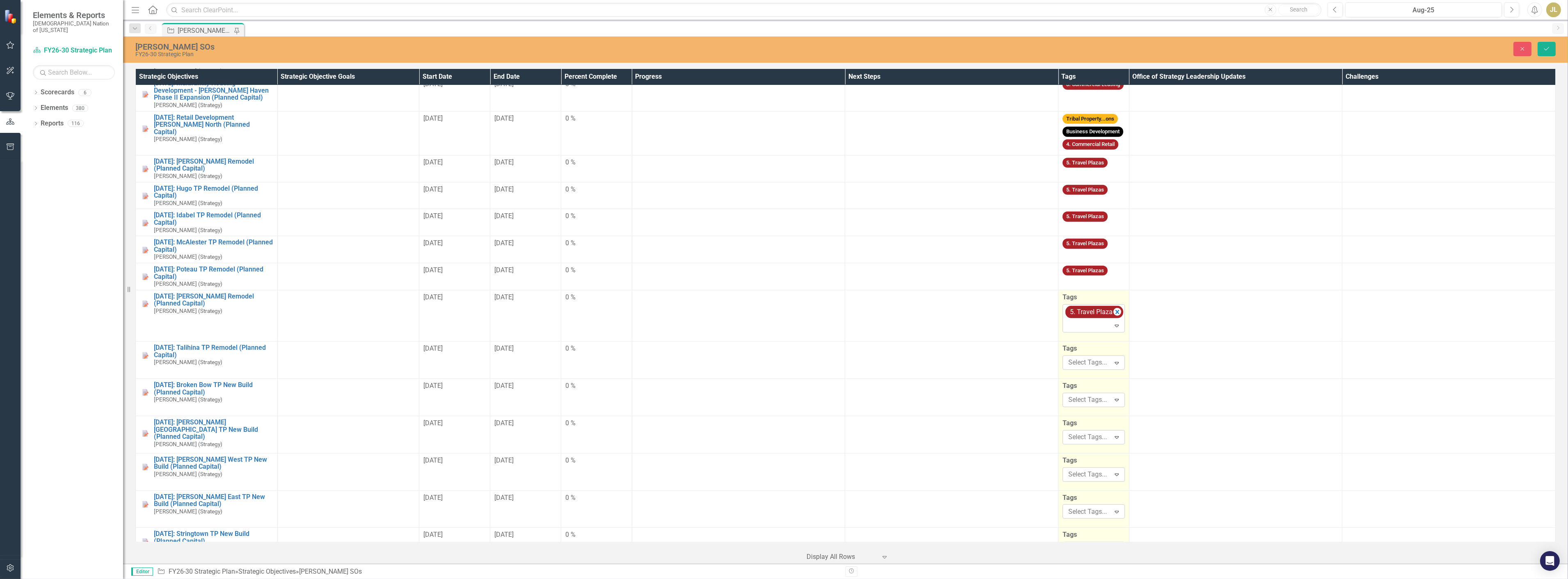
click at [1115, 306] on div "5. Travel Plazas" at bounding box center [1094, 312] width 58 height 13
click at [1113, 307] on icon "Remove [object Object]" at bounding box center [1117, 312] width 8 height 10
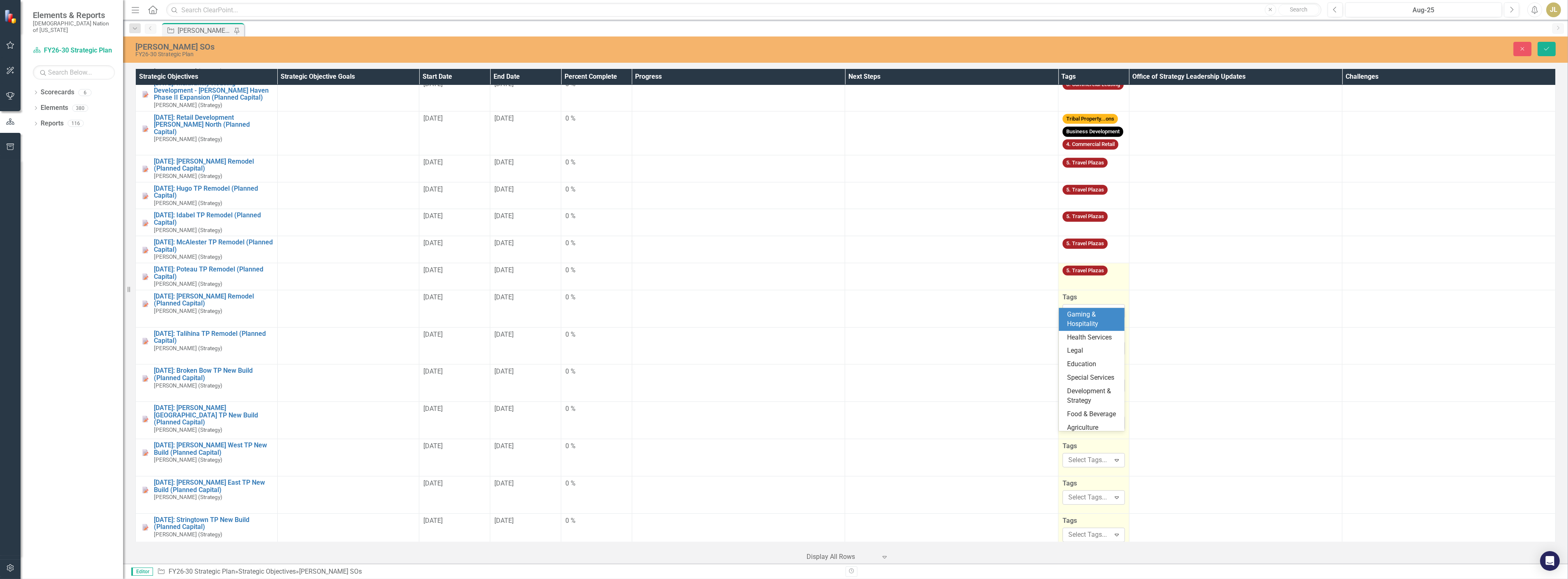
click at [1105, 272] on td "5. Travel Plazas" at bounding box center [1094, 276] width 71 height 27
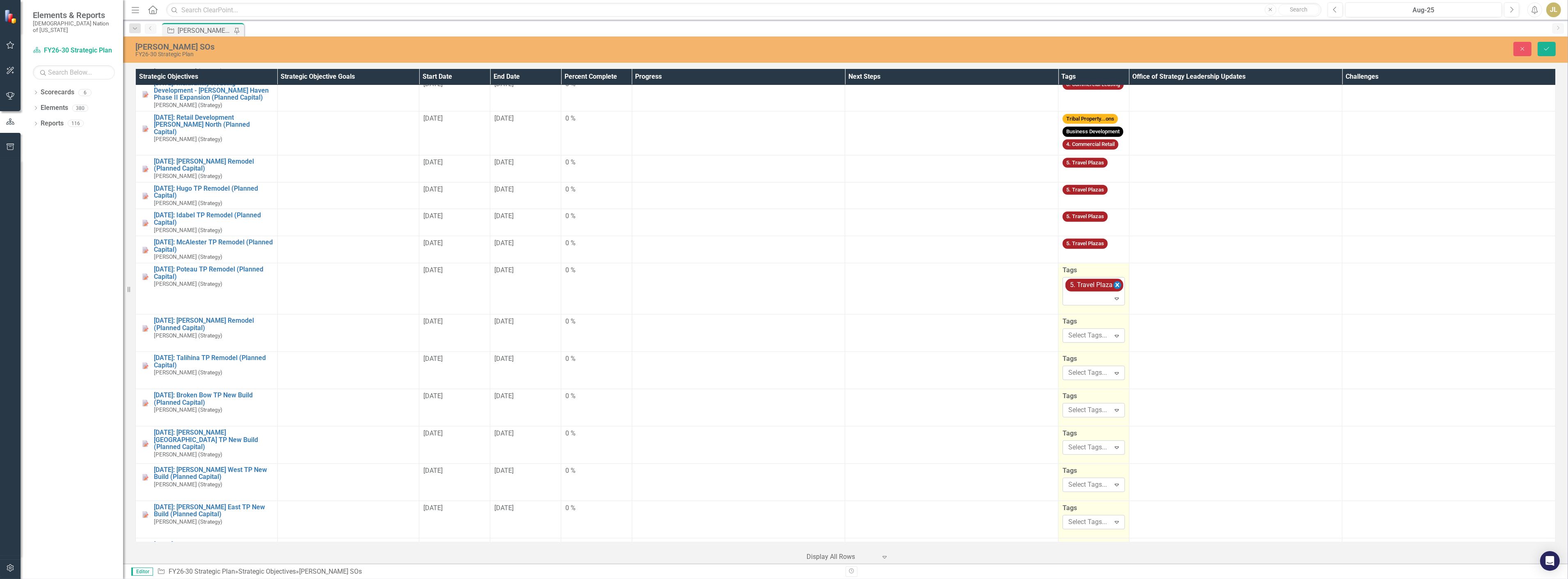
click at [1115, 280] on icon "Remove [object Object]" at bounding box center [1117, 285] width 8 height 10
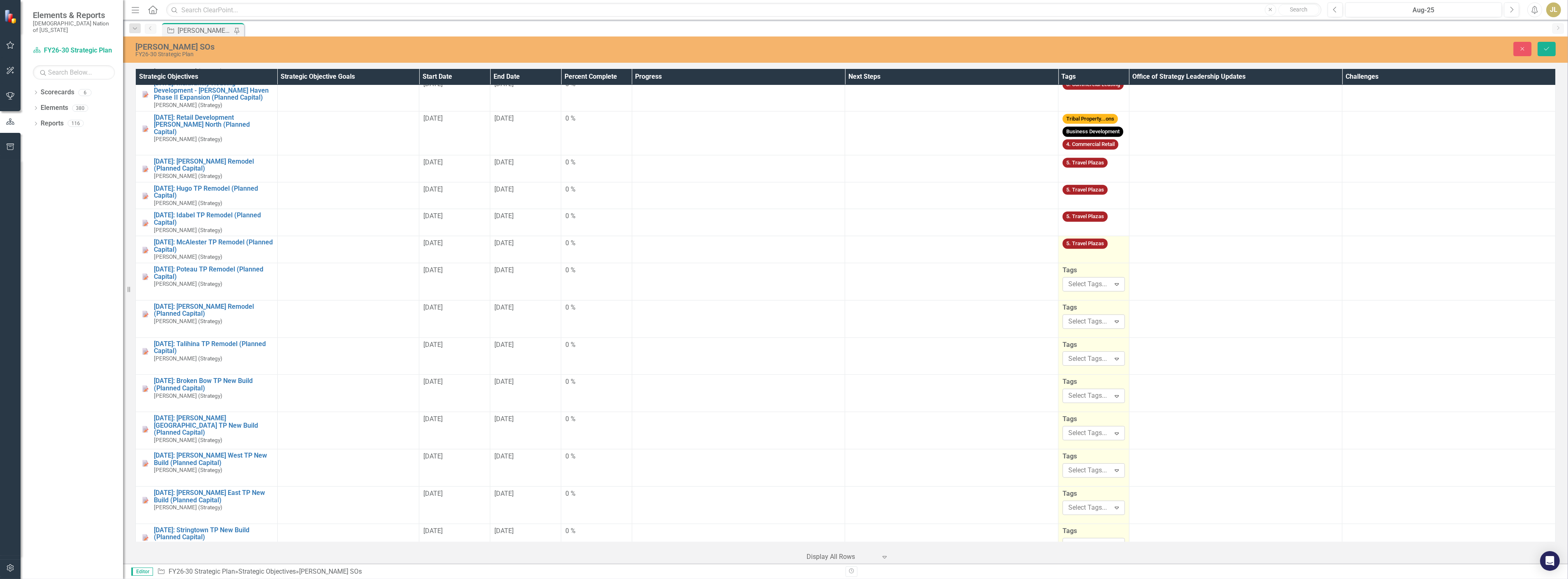
click at [1108, 248] on td "5. Travel Plazas" at bounding box center [1094, 249] width 71 height 27
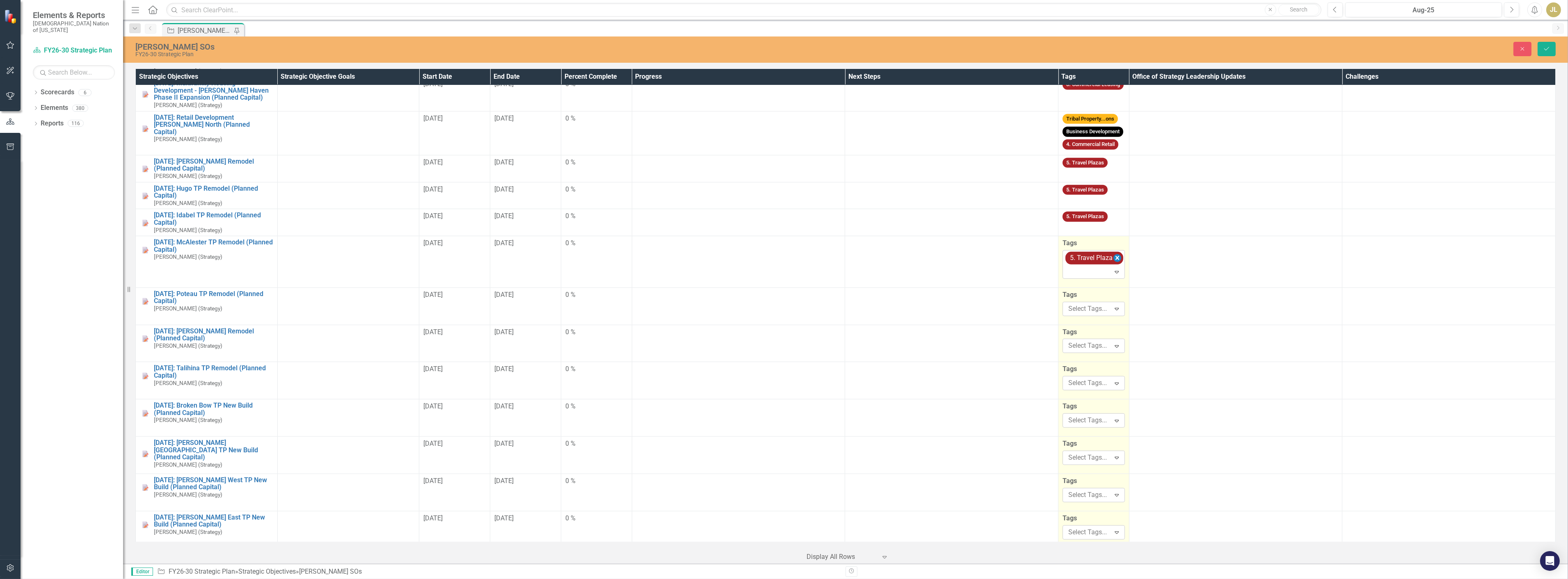
click at [1113, 253] on icon "Remove [object Object]" at bounding box center [1117, 258] width 8 height 10
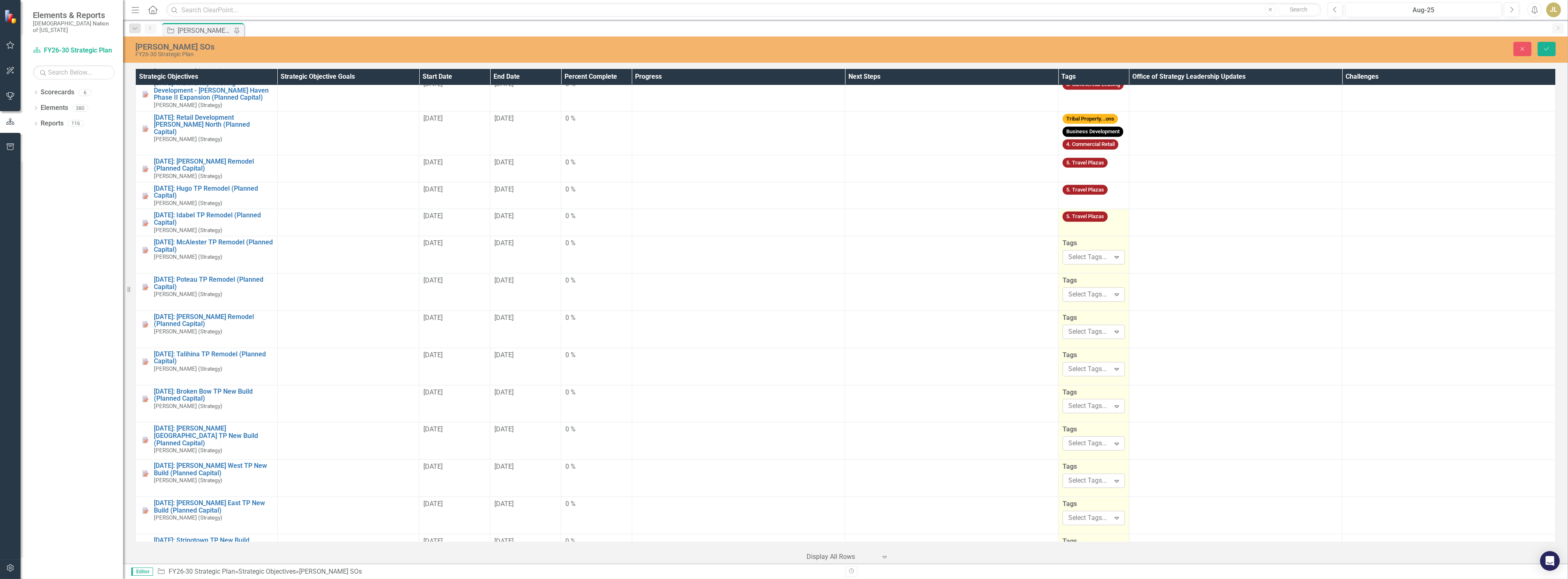
click at [1093, 220] on td "5. Travel Plazas" at bounding box center [1094, 223] width 71 height 27
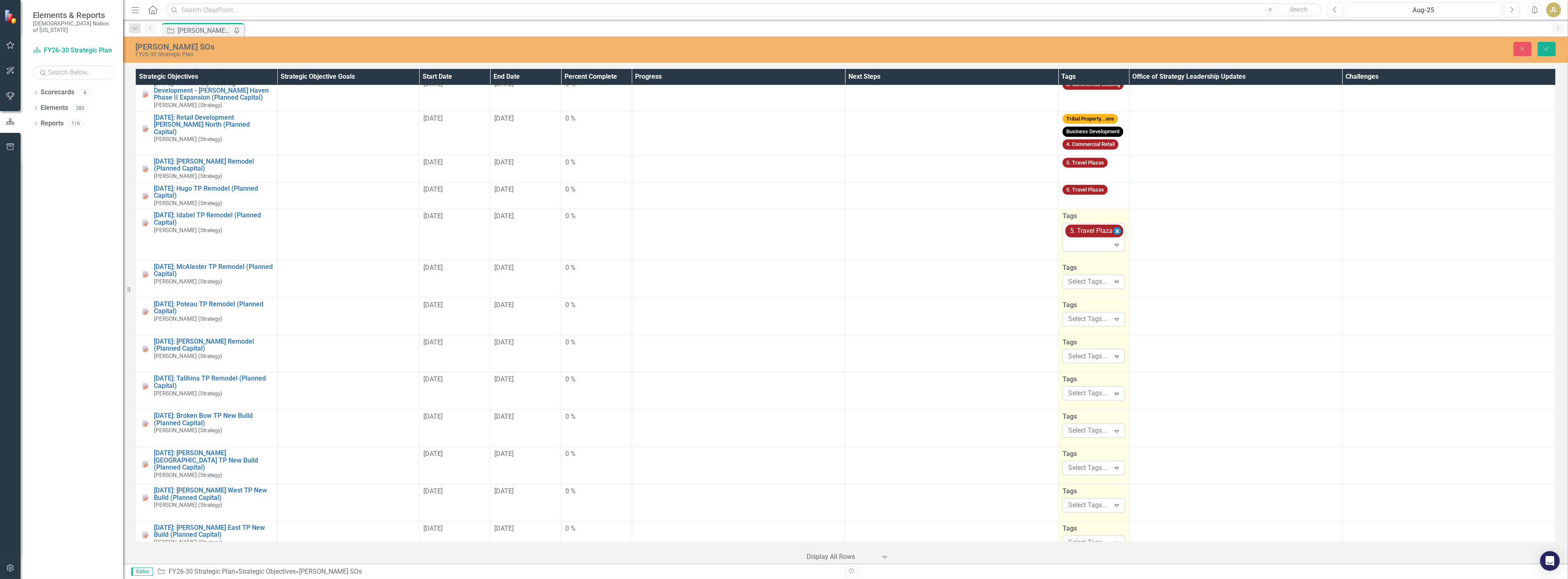
click at [1116, 229] on icon "Remove [object Object]" at bounding box center [1118, 231] width 4 height 4
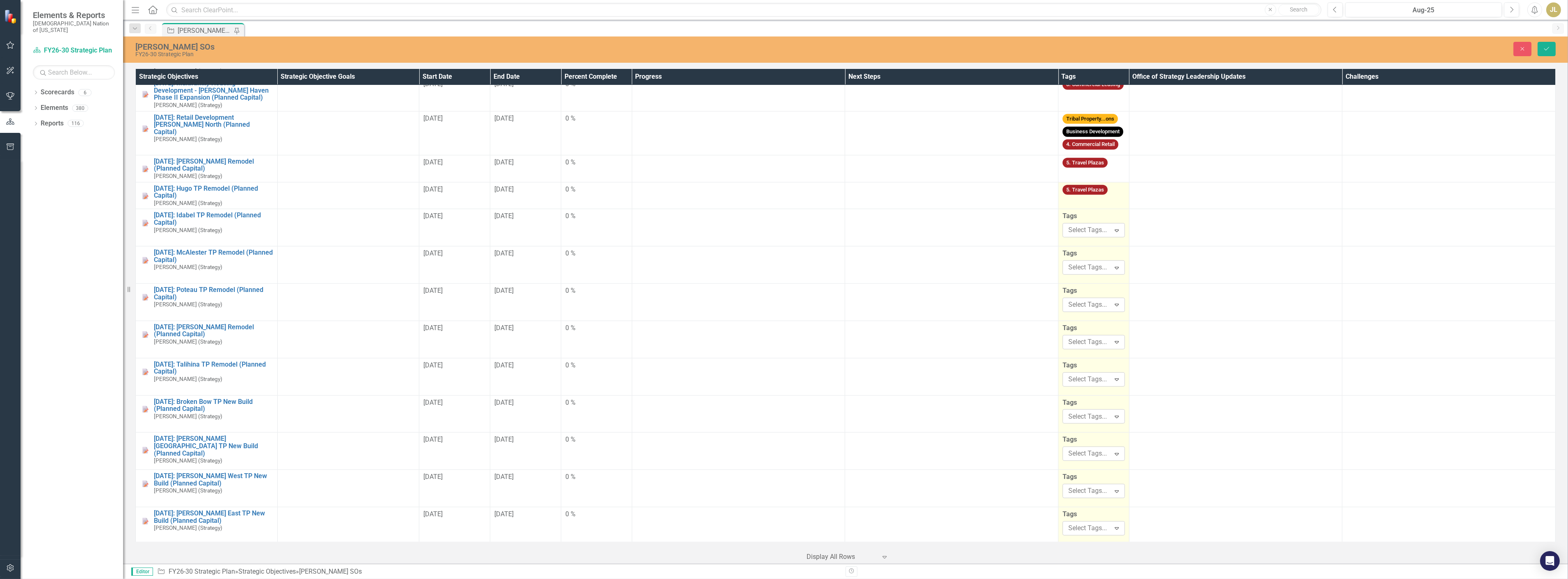
click at [1091, 196] on td "5. Travel Plazas" at bounding box center [1094, 195] width 71 height 27
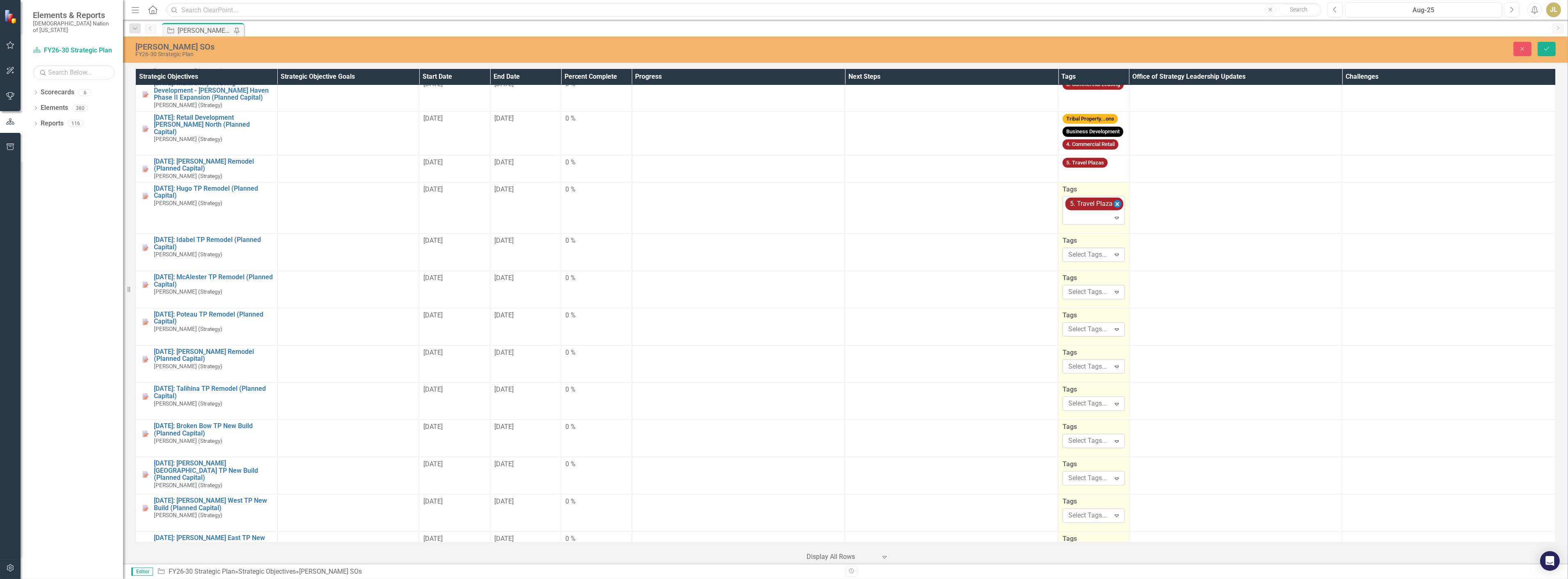
click at [1113, 199] on icon "Remove [object Object]" at bounding box center [1117, 204] width 8 height 10
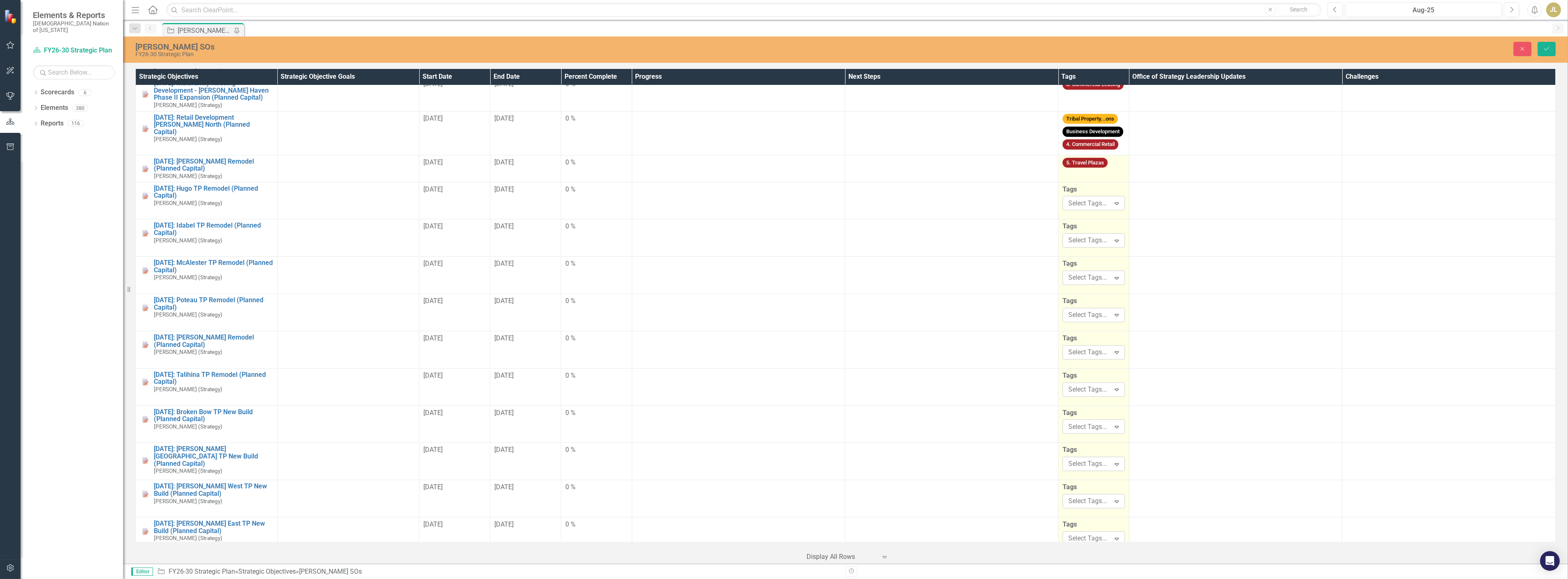
click at [1099, 162] on td "5. Travel Plazas" at bounding box center [1094, 168] width 71 height 27
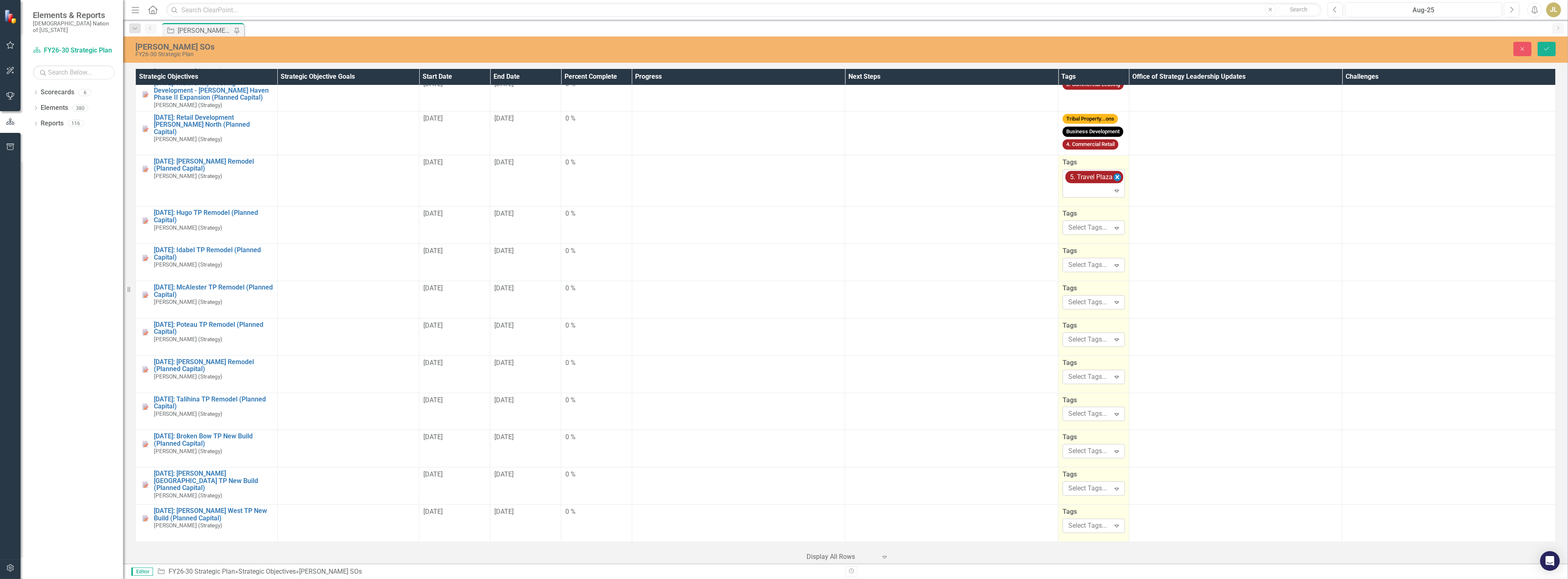
click at [1113, 172] on icon "Remove [object Object]" at bounding box center [1117, 177] width 8 height 10
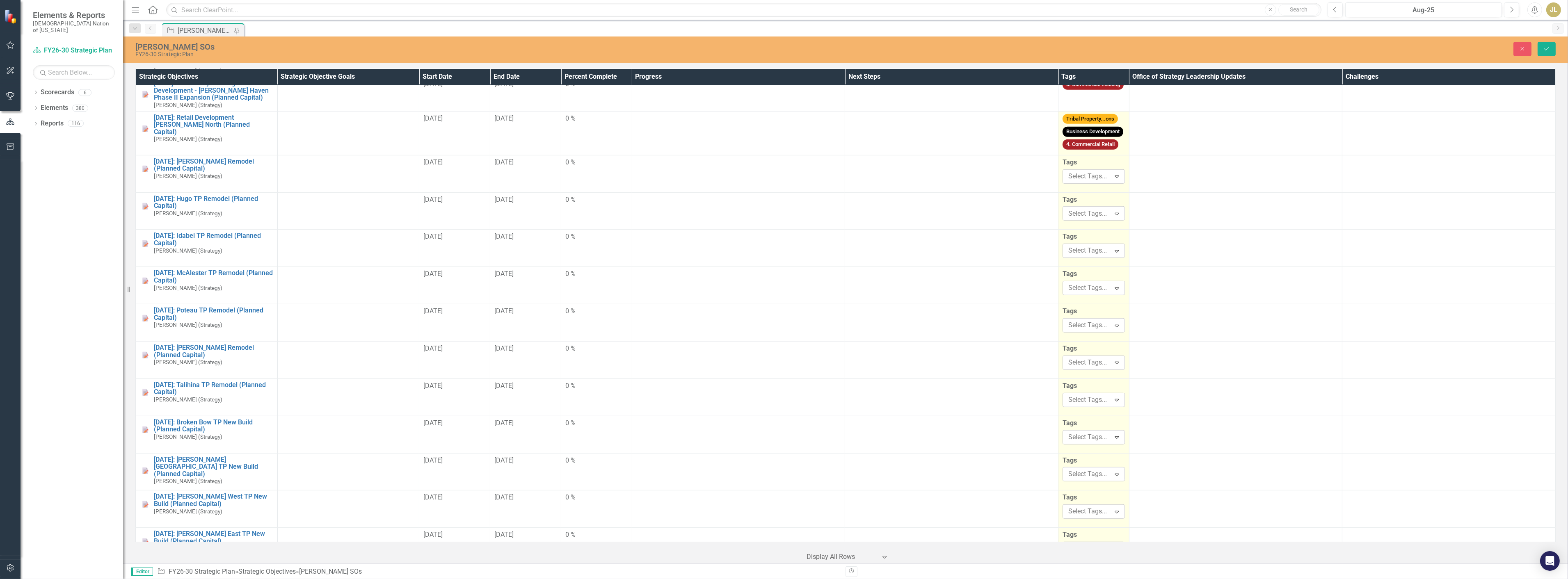
click at [1102, 142] on td "Tribal Property...ons Business Development 4. Commercial Retail" at bounding box center [1094, 133] width 71 height 44
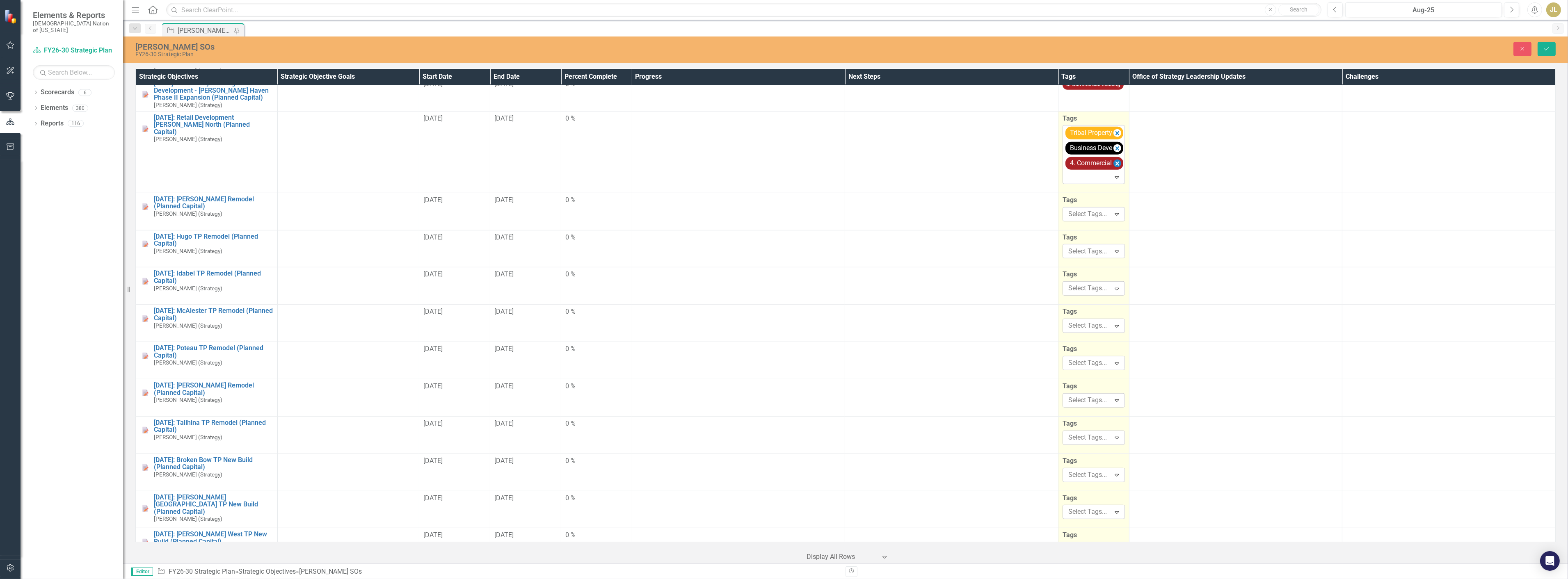
click at [1116, 162] on icon "Remove [object Object]" at bounding box center [1118, 164] width 4 height 4
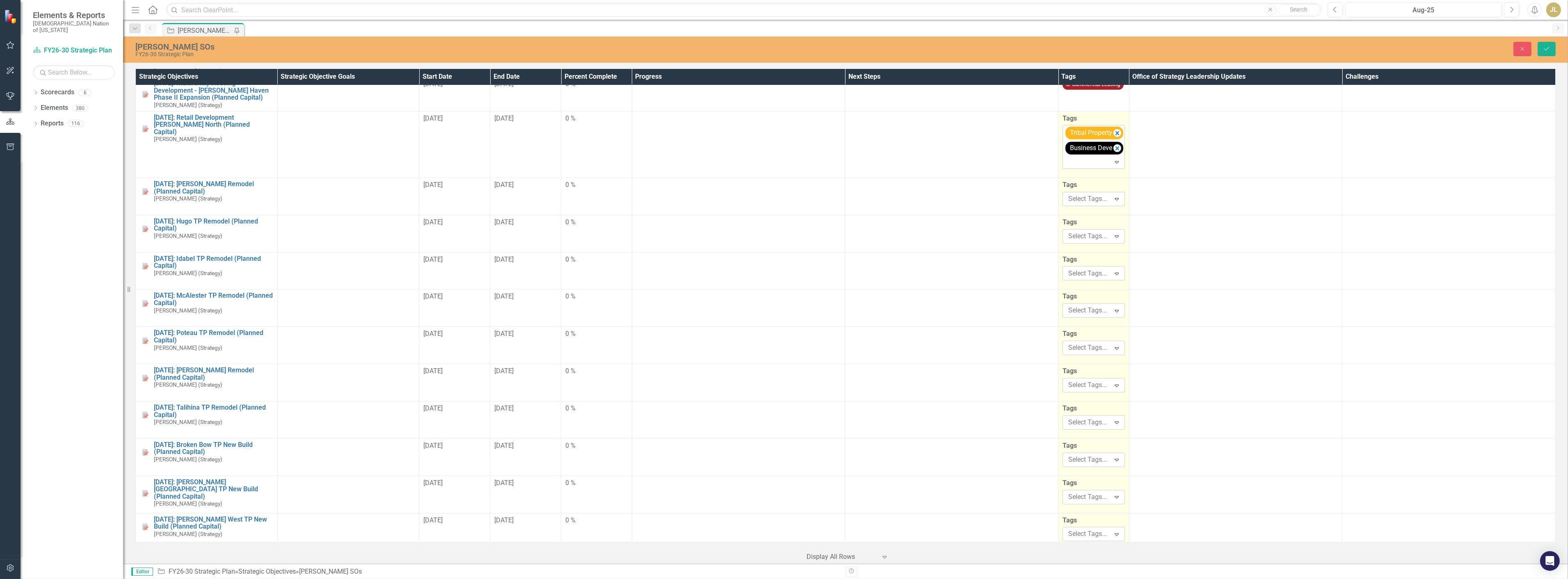
click at [1116, 147] on icon "Remove [object Object]" at bounding box center [1118, 148] width 4 height 4
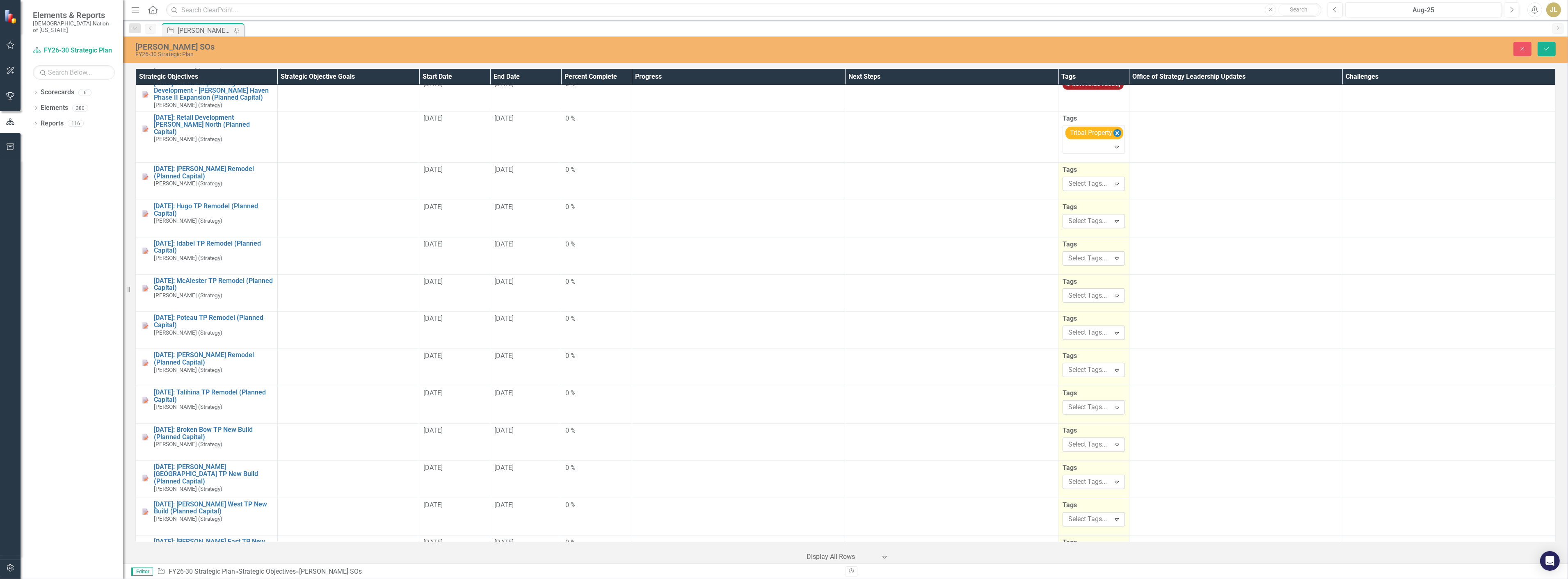
click at [1113, 128] on icon "Remove [object Object]" at bounding box center [1117, 133] width 8 height 10
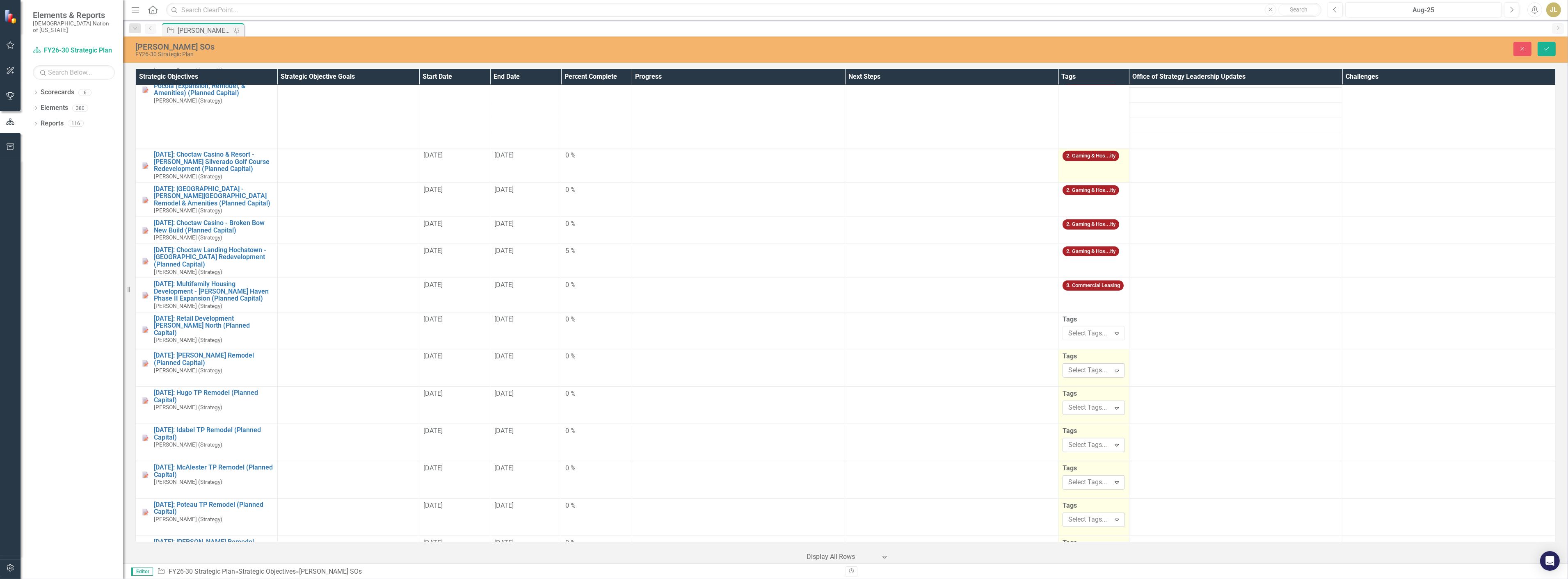
scroll to position [1029, 0]
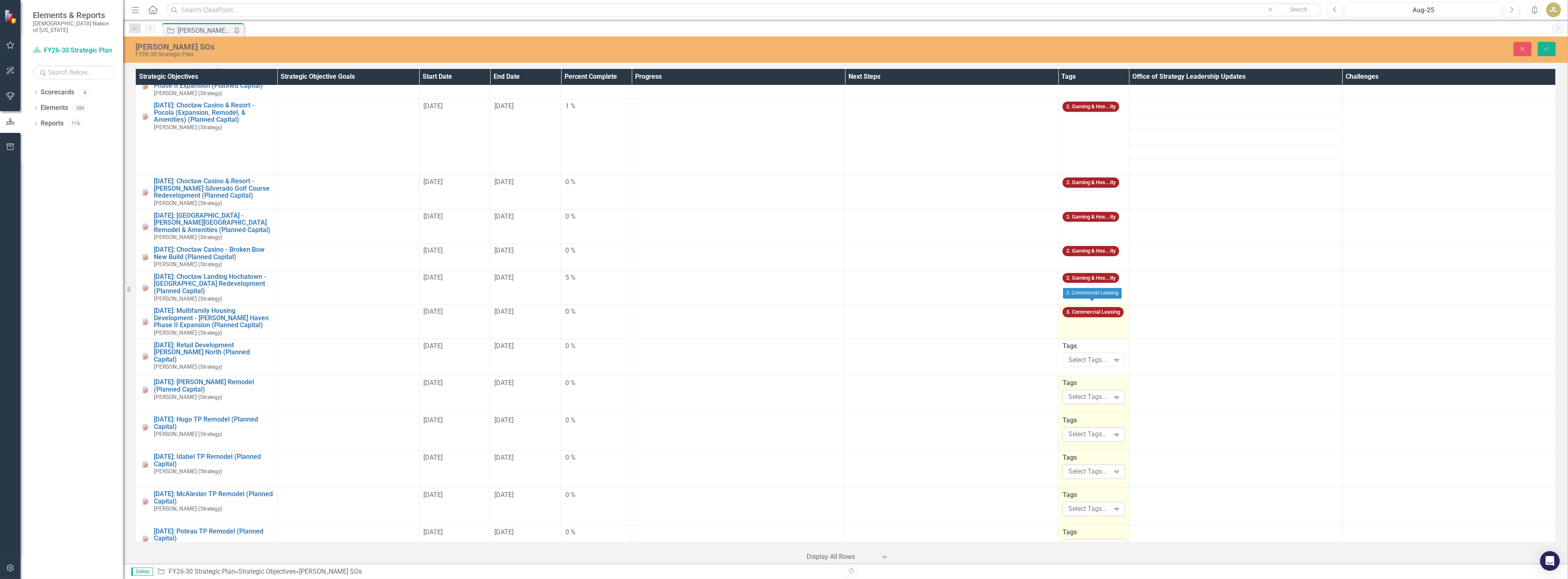
click at [1096, 310] on td "3. Commercial Leasing" at bounding box center [1094, 322] width 71 height 34
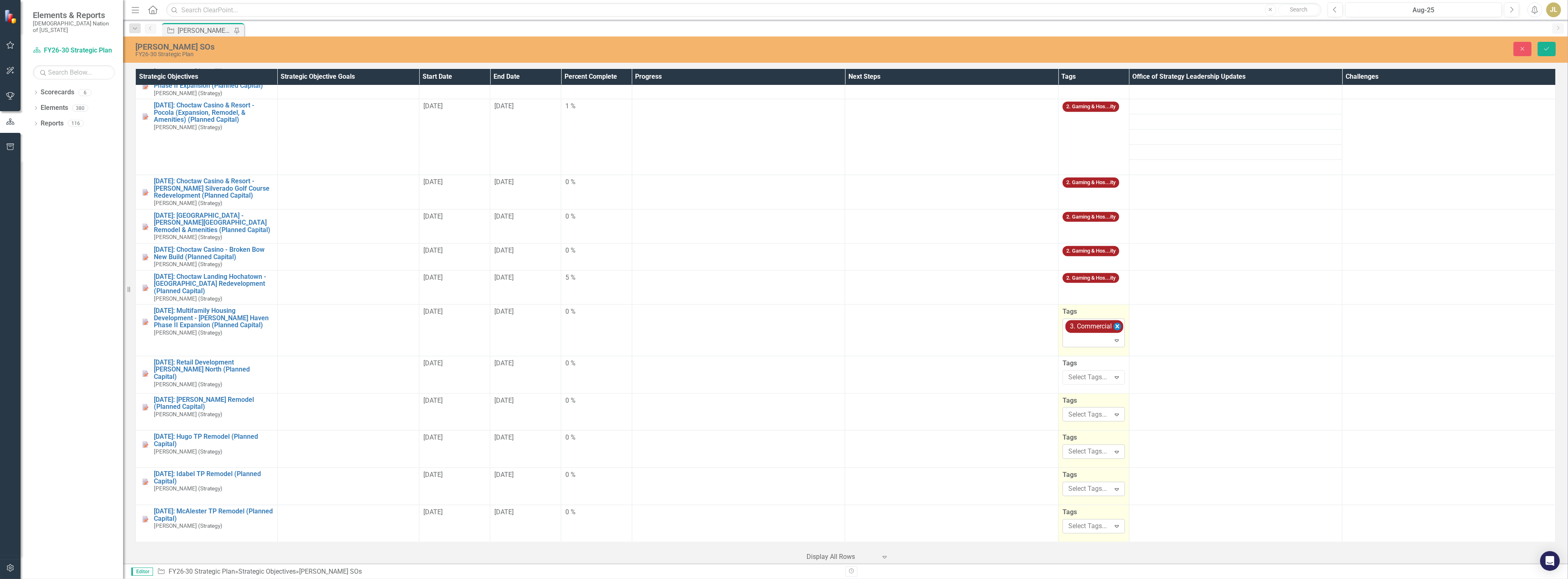
click at [1113, 321] on icon "Remove [object Object]" at bounding box center [1117, 326] width 8 height 10
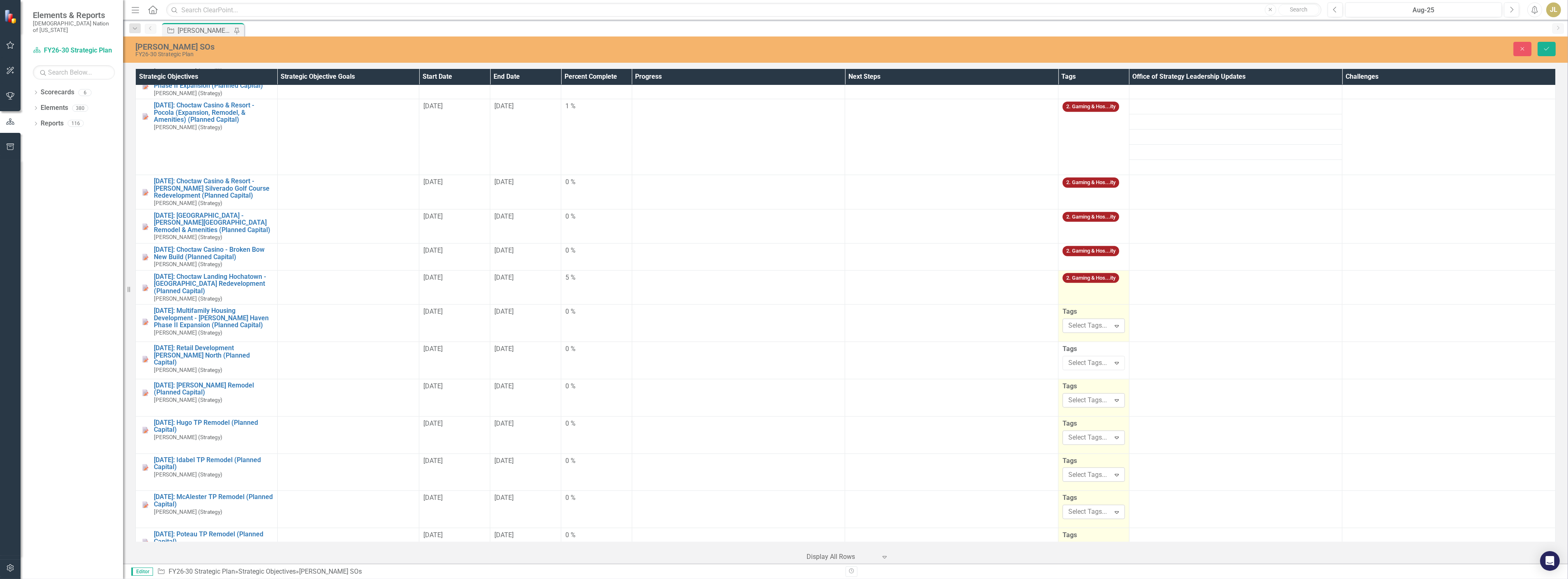
click at [1097, 285] on td "2. Gaming & Hos...ity" at bounding box center [1094, 287] width 71 height 34
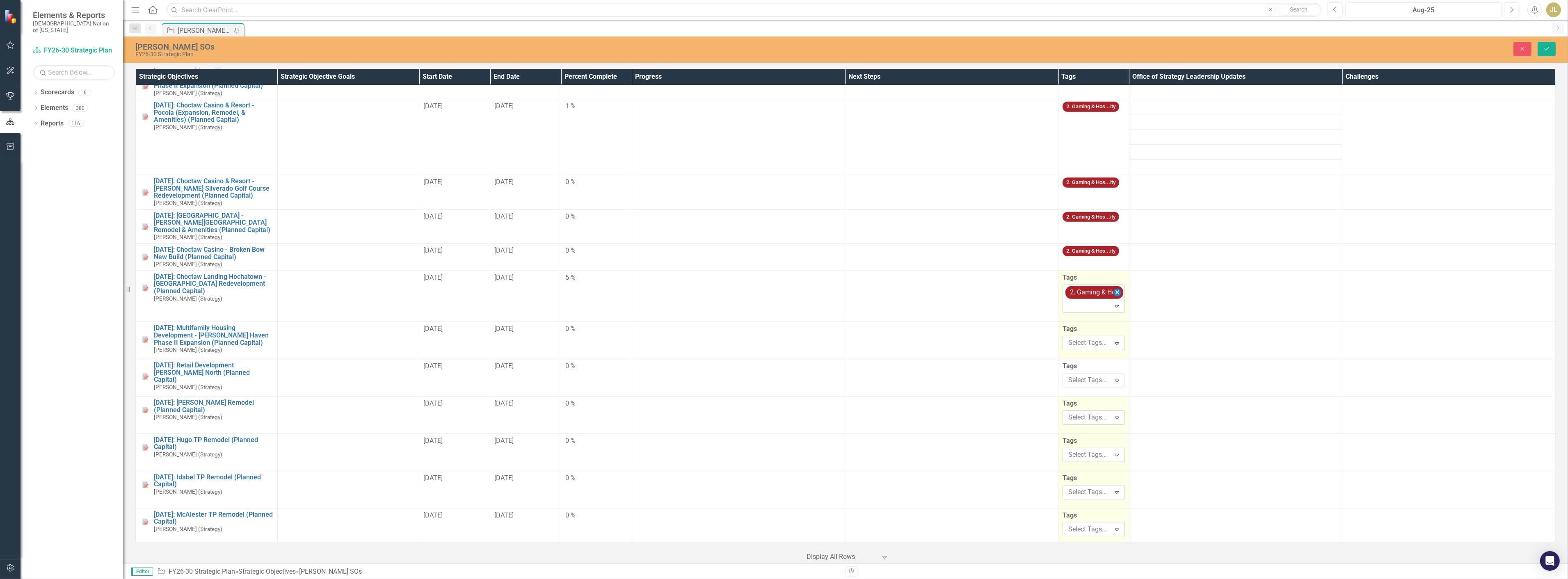
click at [1115, 287] on icon "Remove [object Object]" at bounding box center [1117, 292] width 8 height 10
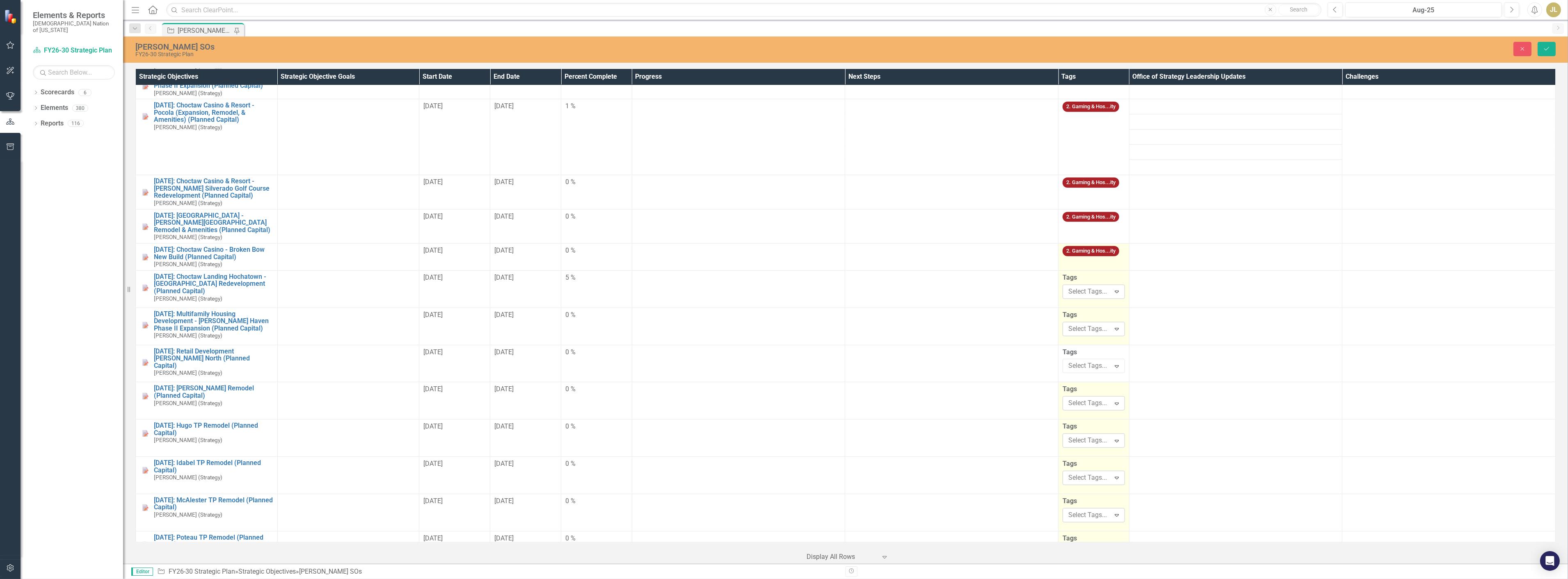
click at [1101, 253] on td "2. Gaming & Hos...ity" at bounding box center [1094, 257] width 71 height 27
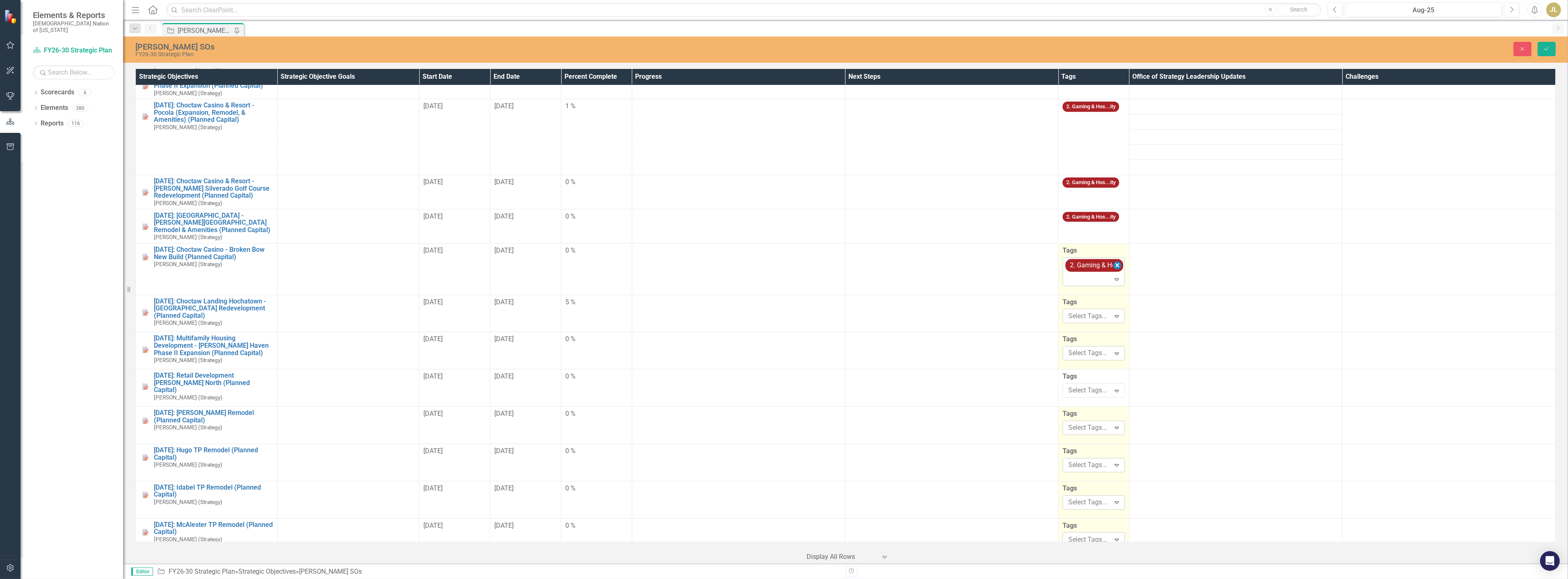
click at [1116, 263] on icon "Remove [object Object]" at bounding box center [1118, 265] width 4 height 4
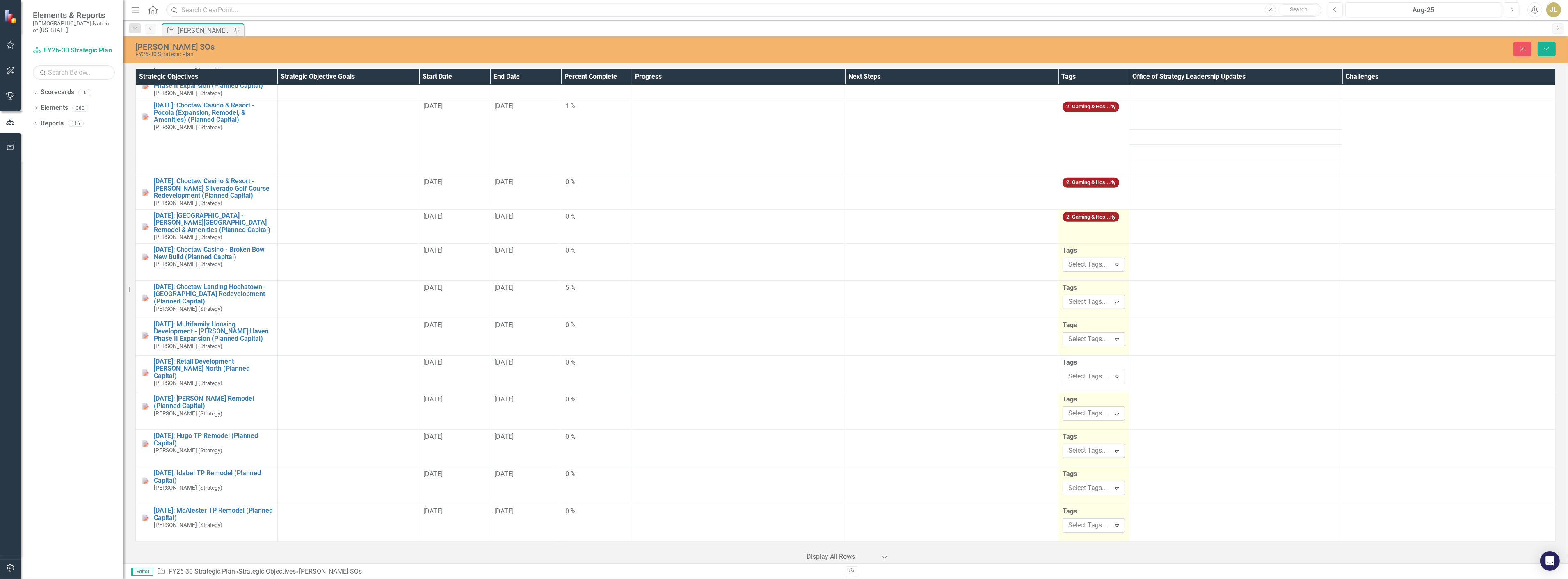
click at [1100, 224] on td "2. Gaming & Hos...ity" at bounding box center [1094, 226] width 71 height 34
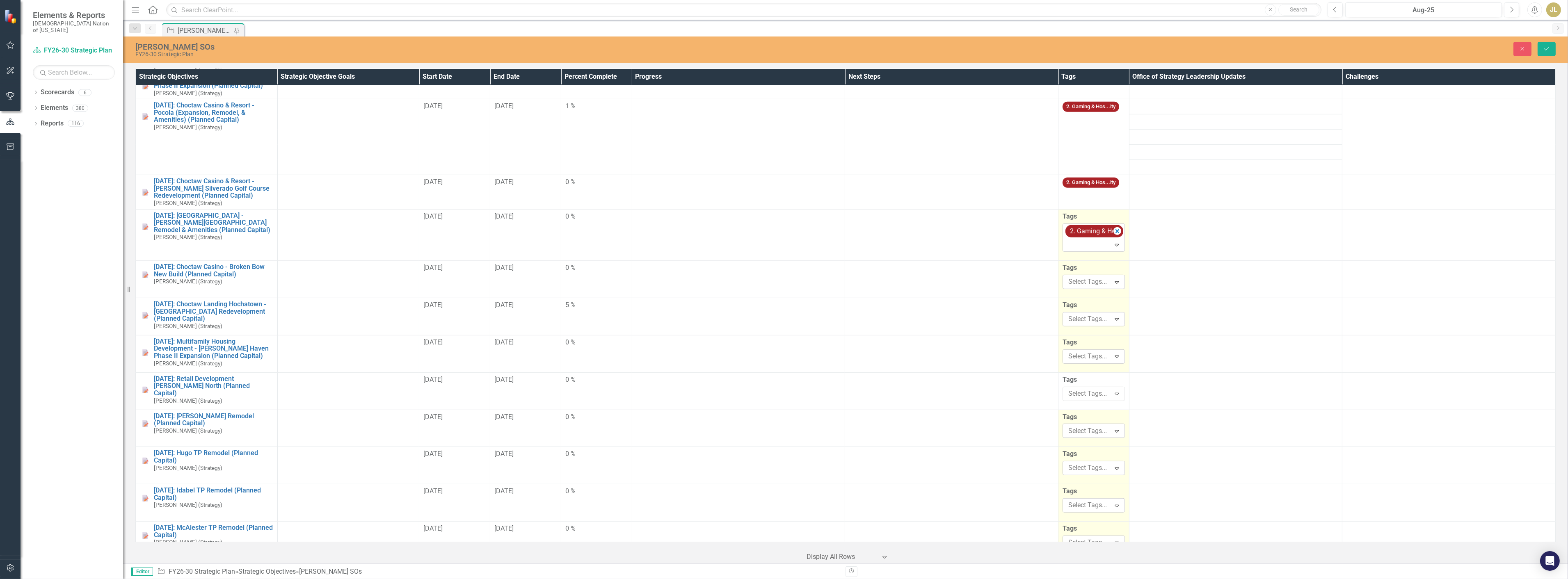
click at [1113, 238] on div "Expand" at bounding box center [1118, 245] width 12 height 13
click at [1116, 229] on icon "Remove [object Object]" at bounding box center [1118, 231] width 4 height 4
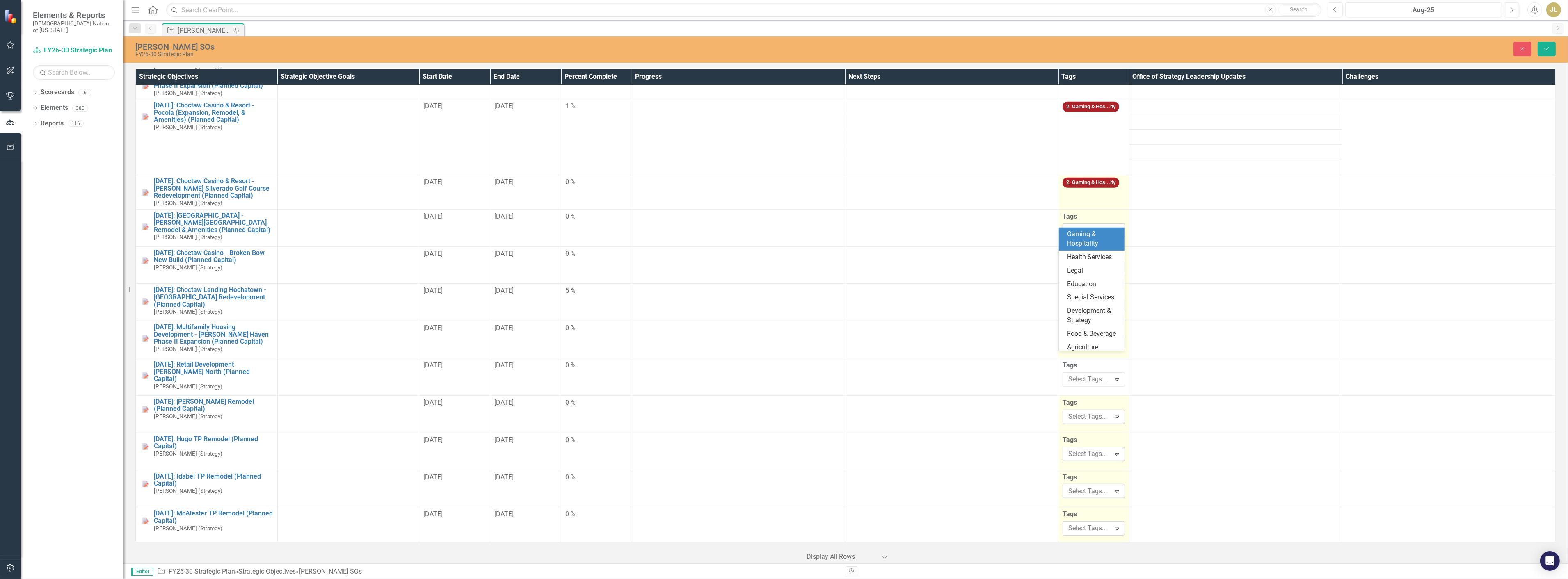
click at [1088, 194] on td "2. Gaming & Hos...ity" at bounding box center [1094, 192] width 71 height 34
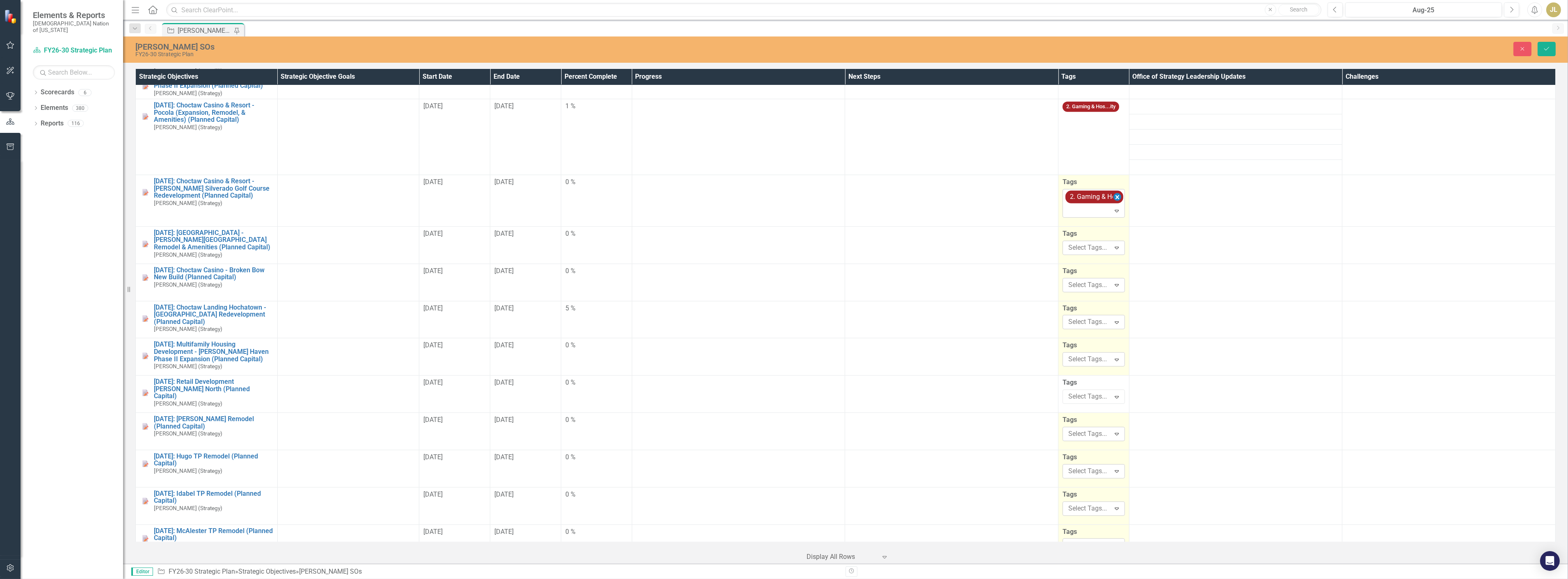
click at [1116, 195] on icon "Remove [object Object]" at bounding box center [1118, 197] width 4 height 4
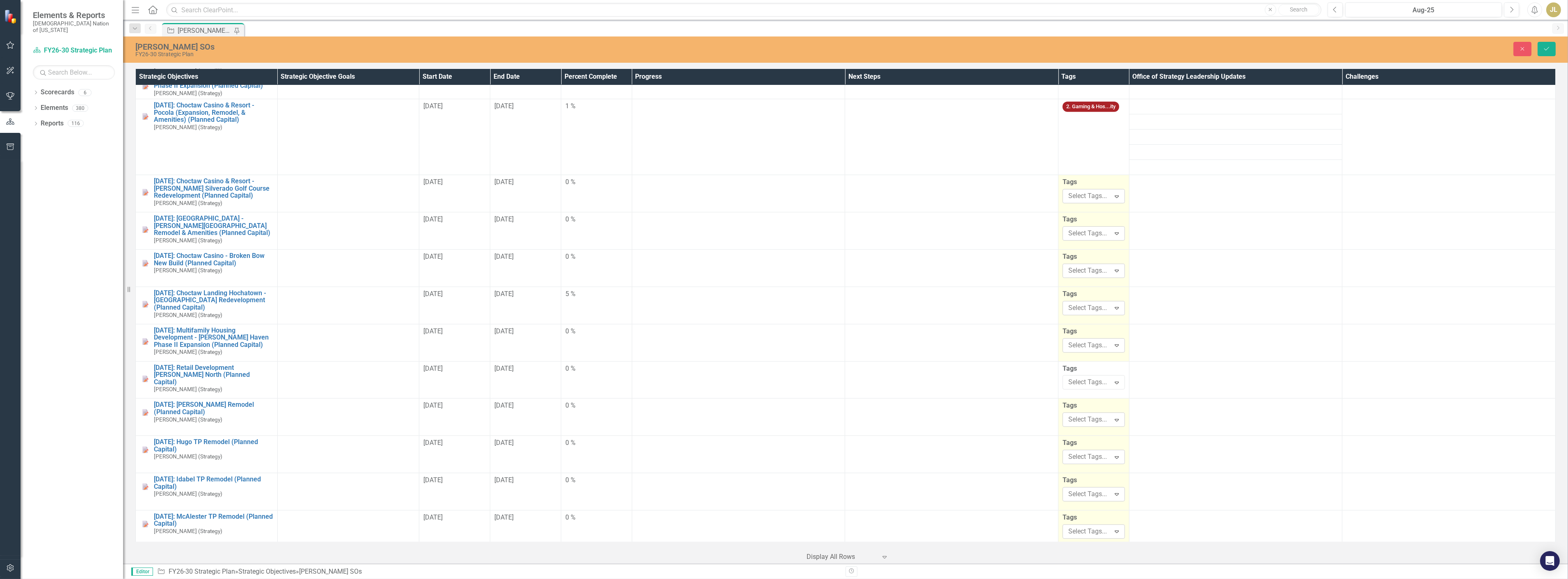
scroll to position [847, 0]
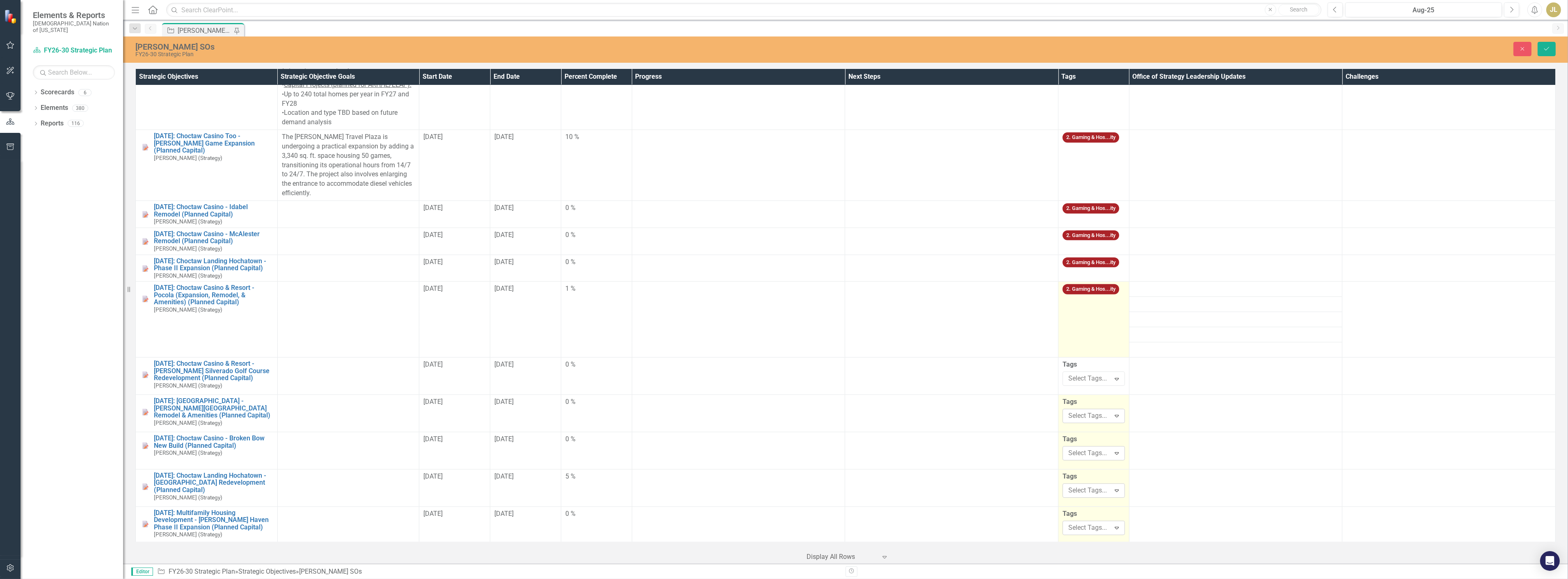
click at [1082, 302] on td "2. Gaming & Hos...ity" at bounding box center [1094, 319] width 71 height 76
click at [1113, 299] on icon "Remove [object Object]" at bounding box center [1117, 303] width 8 height 10
click at [1549, 40] on div "[PERSON_NAME] SOs FY26-30 Strategic Plan Close Save" at bounding box center [845, 49] width 1445 height 26
click at [1549, 41] on div "[PERSON_NAME] SOs FY26-30 Strategic Plan Close Save" at bounding box center [845, 49] width 1445 height 17
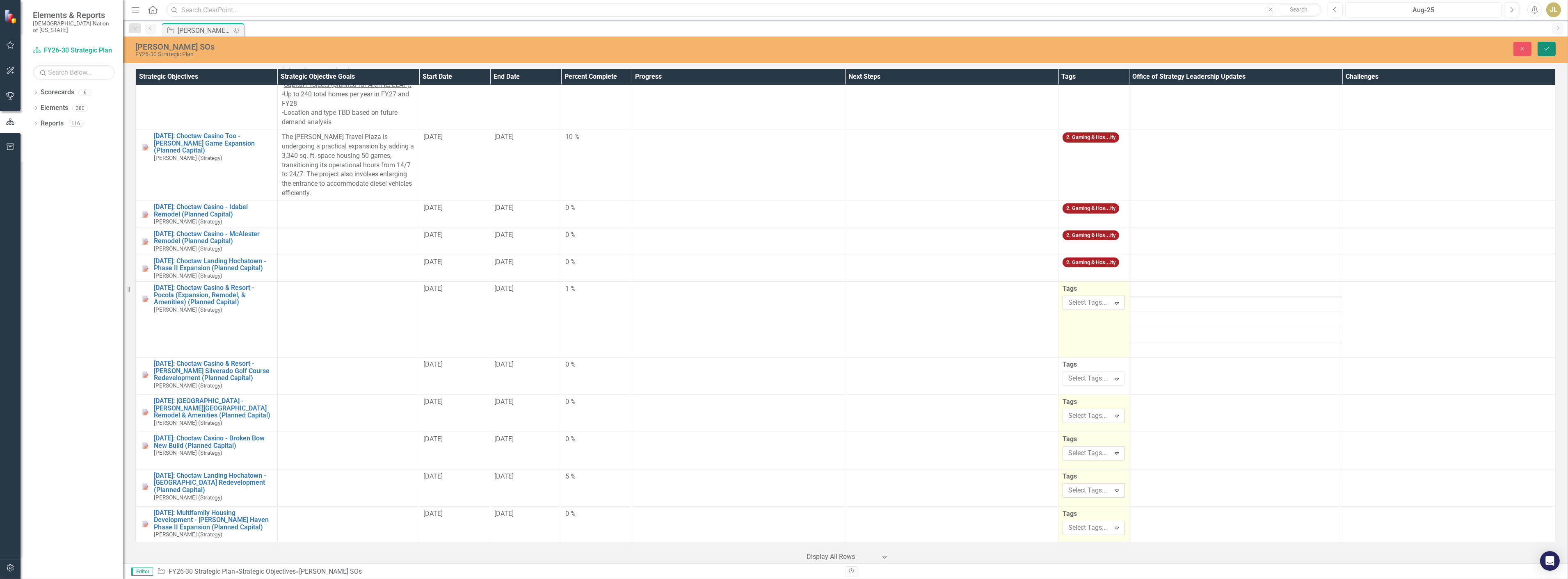
click at [1549, 42] on button "Save" at bounding box center [1547, 49] width 18 height 15
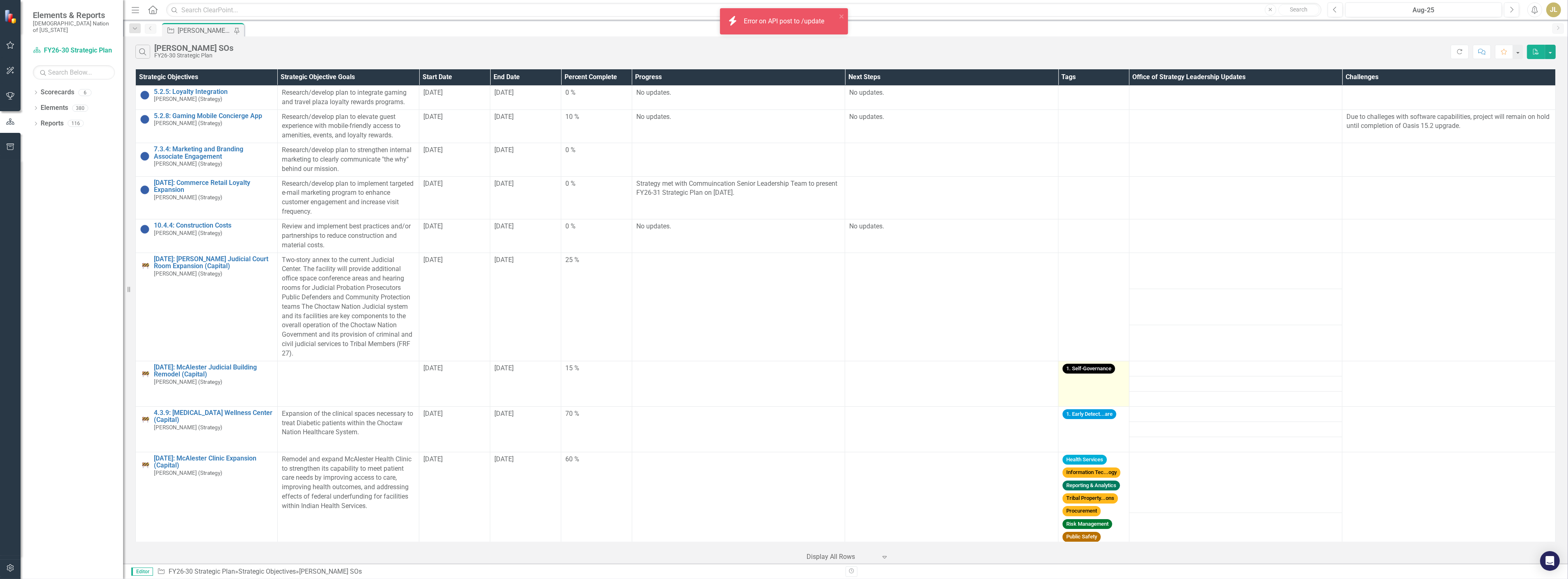
scroll to position [182, 0]
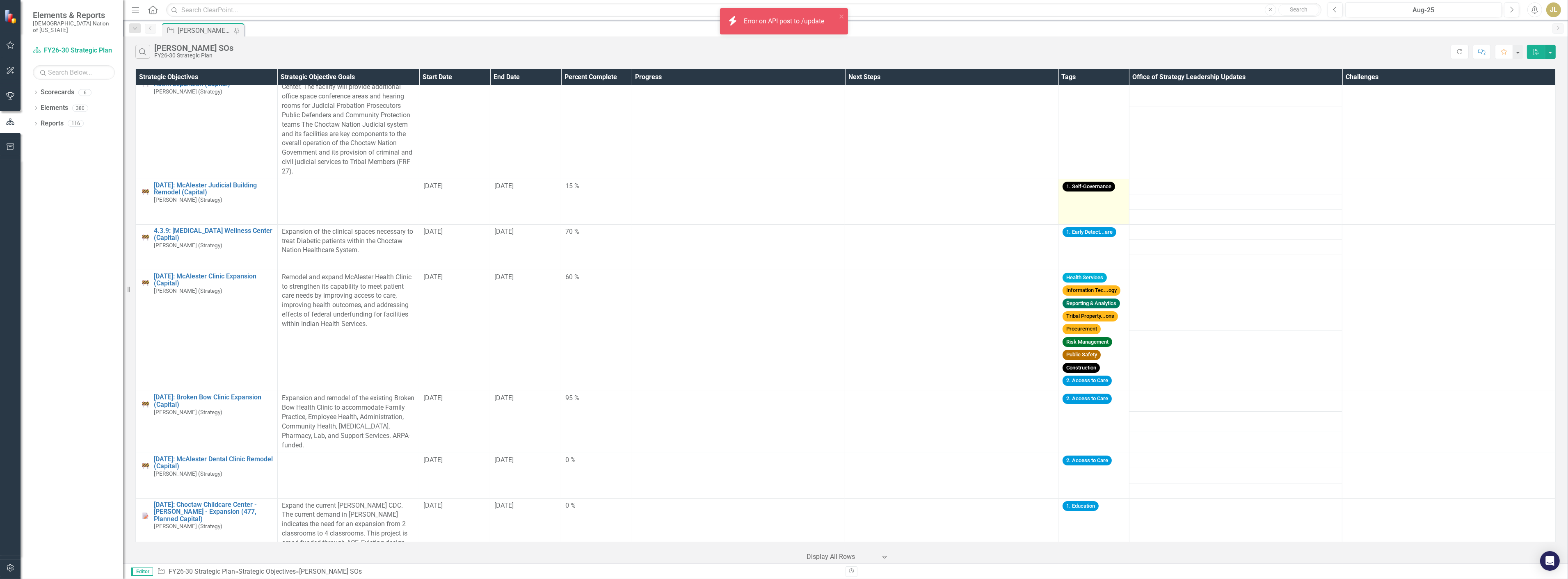
click at [1080, 207] on td "1. Self-Governance" at bounding box center [1094, 201] width 71 height 46
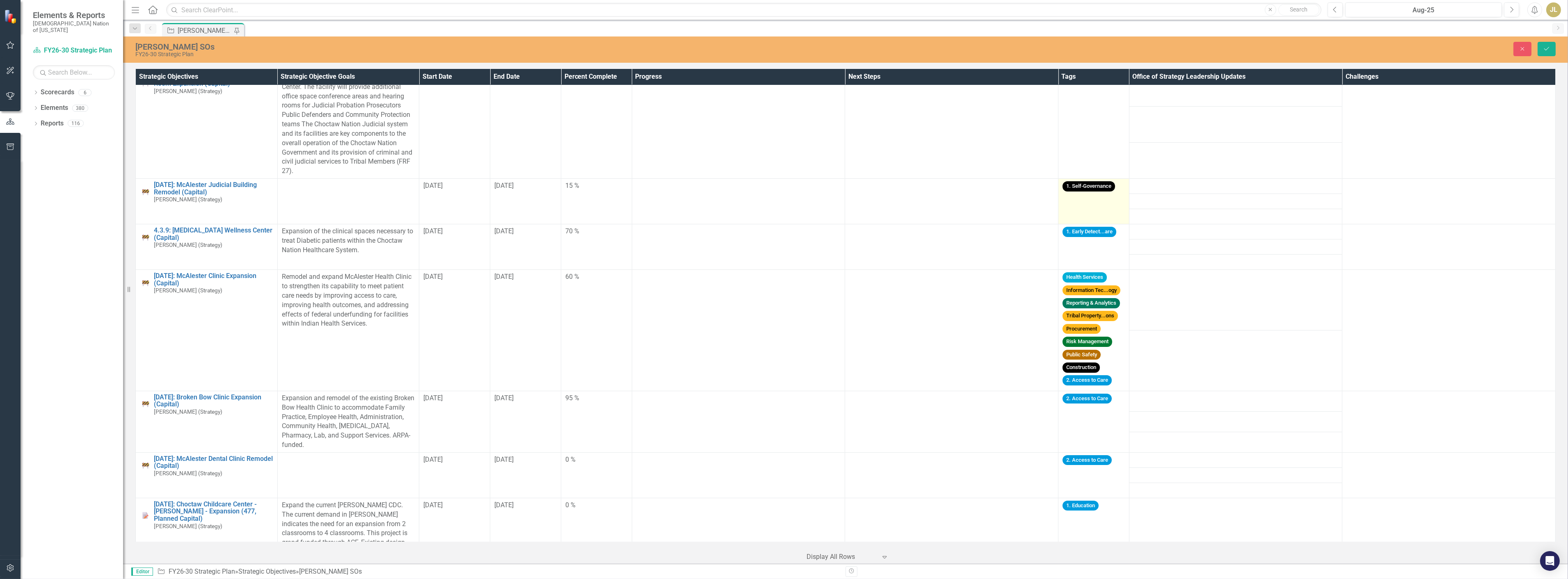
click at [1109, 194] on td "1. Self-Governance" at bounding box center [1094, 201] width 71 height 46
click at [1110, 198] on td "1. Self-Governance" at bounding box center [1094, 201] width 71 height 46
click at [1082, 197] on td "1. Self-Governance" at bounding box center [1094, 201] width 71 height 46
click at [1549, 52] on button "Save" at bounding box center [1547, 49] width 18 height 15
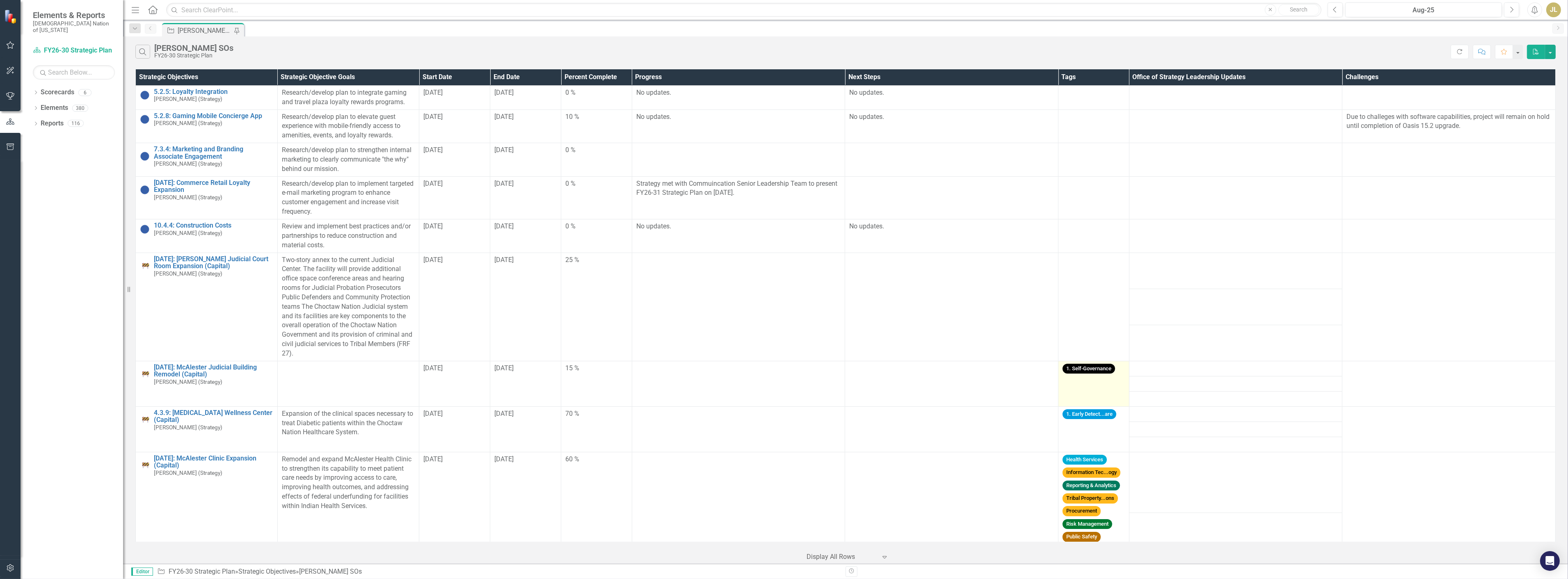
scroll to position [227, 0]
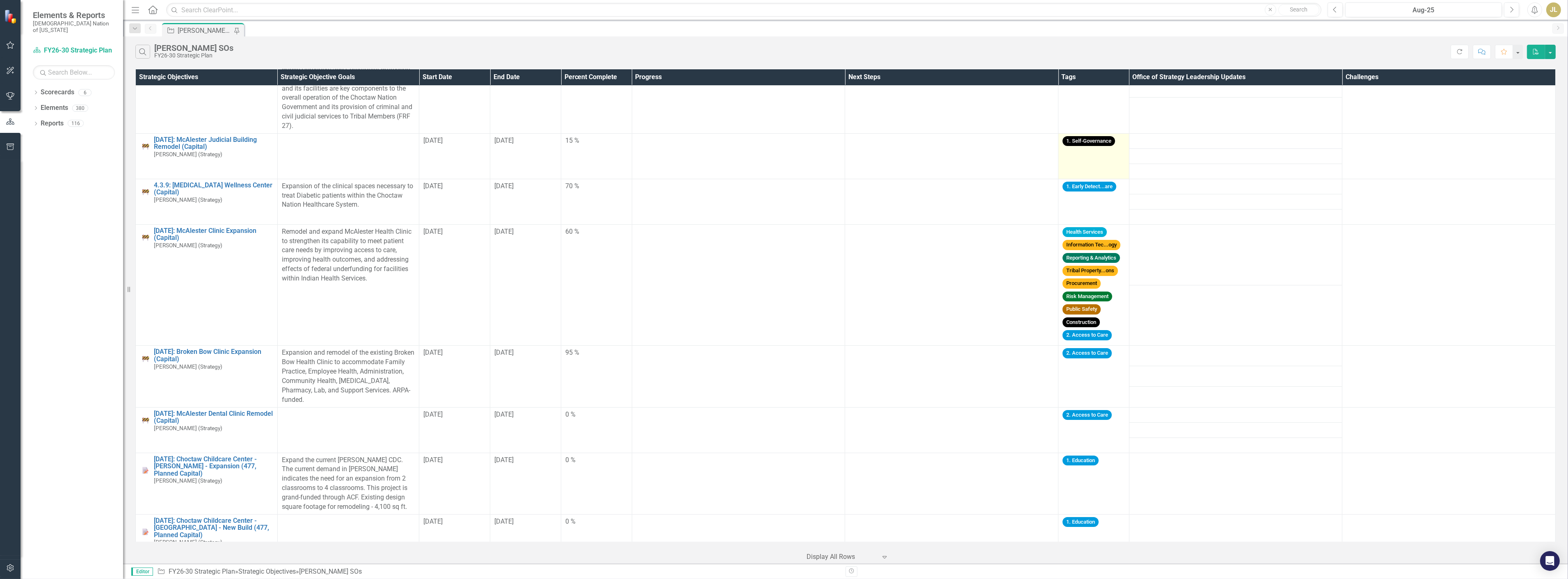
click at [1101, 158] on td "1. Self-Governance" at bounding box center [1094, 156] width 71 height 46
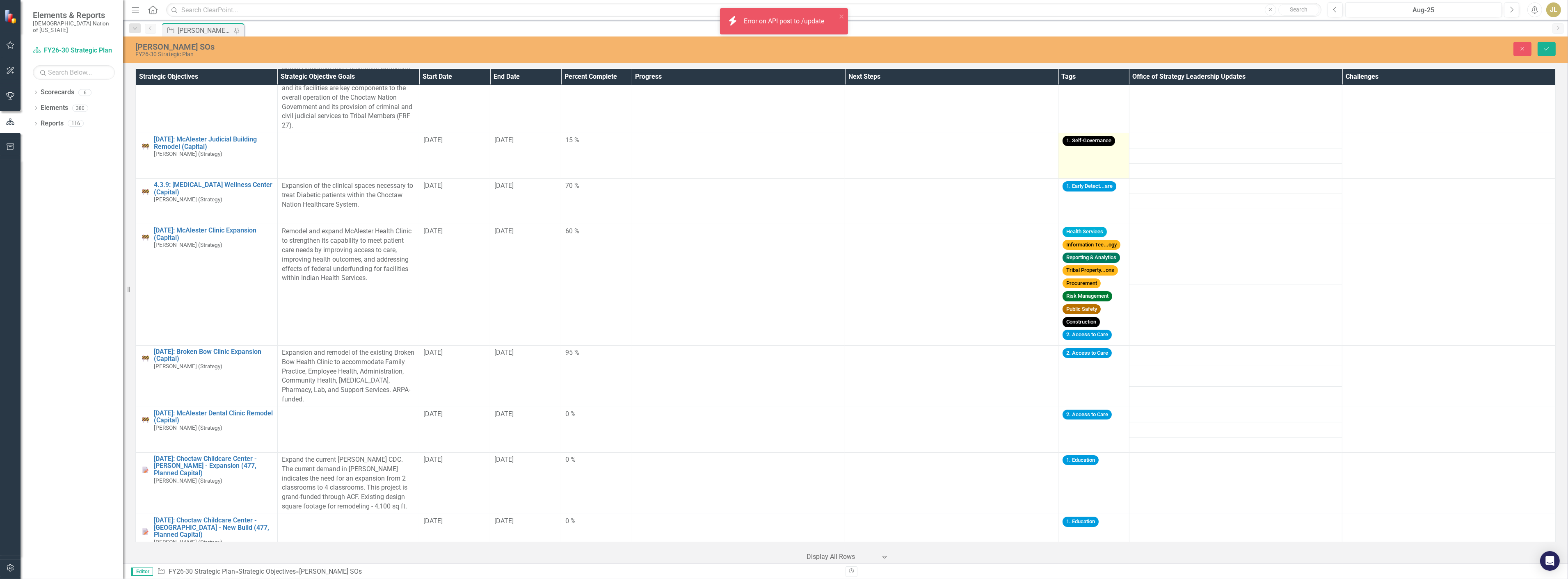
click at [1094, 156] on td "1. Self-Governance" at bounding box center [1094, 156] width 71 height 46
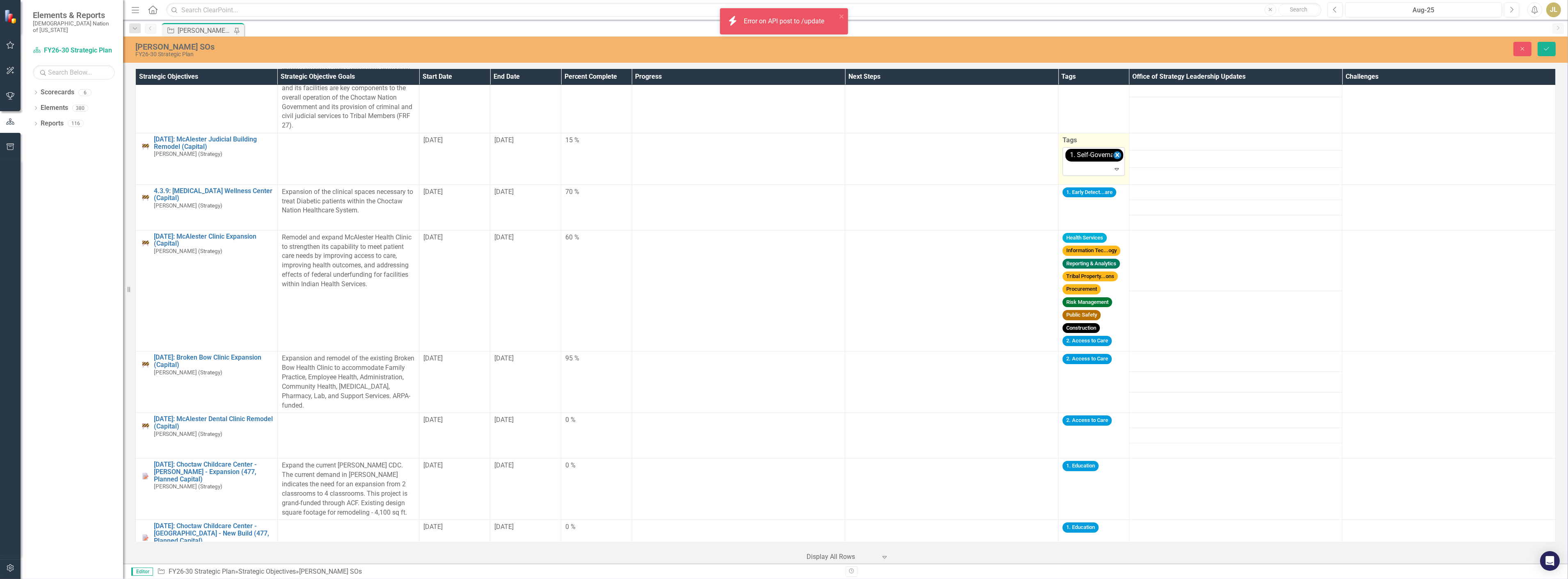
click at [1113, 153] on icon "Remove [object Object]" at bounding box center [1117, 155] width 8 height 10
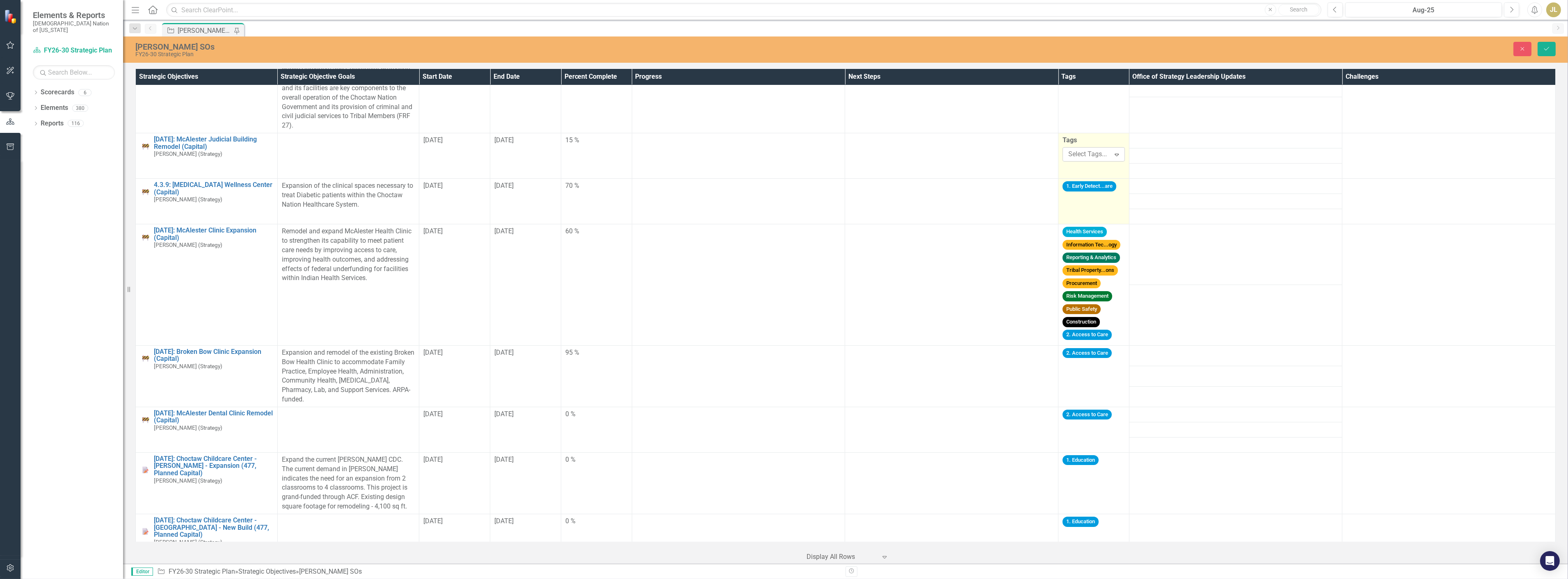
click at [1087, 200] on td "1. Early Detect...are" at bounding box center [1094, 201] width 71 height 46
click at [1087, 199] on td "1. Early Detect...are" at bounding box center [1094, 201] width 71 height 46
click at [1102, 199] on td "1. Early Detect...are" at bounding box center [1094, 201] width 71 height 46
click at [1097, 196] on td "1. Early Detect...are" at bounding box center [1094, 201] width 71 height 46
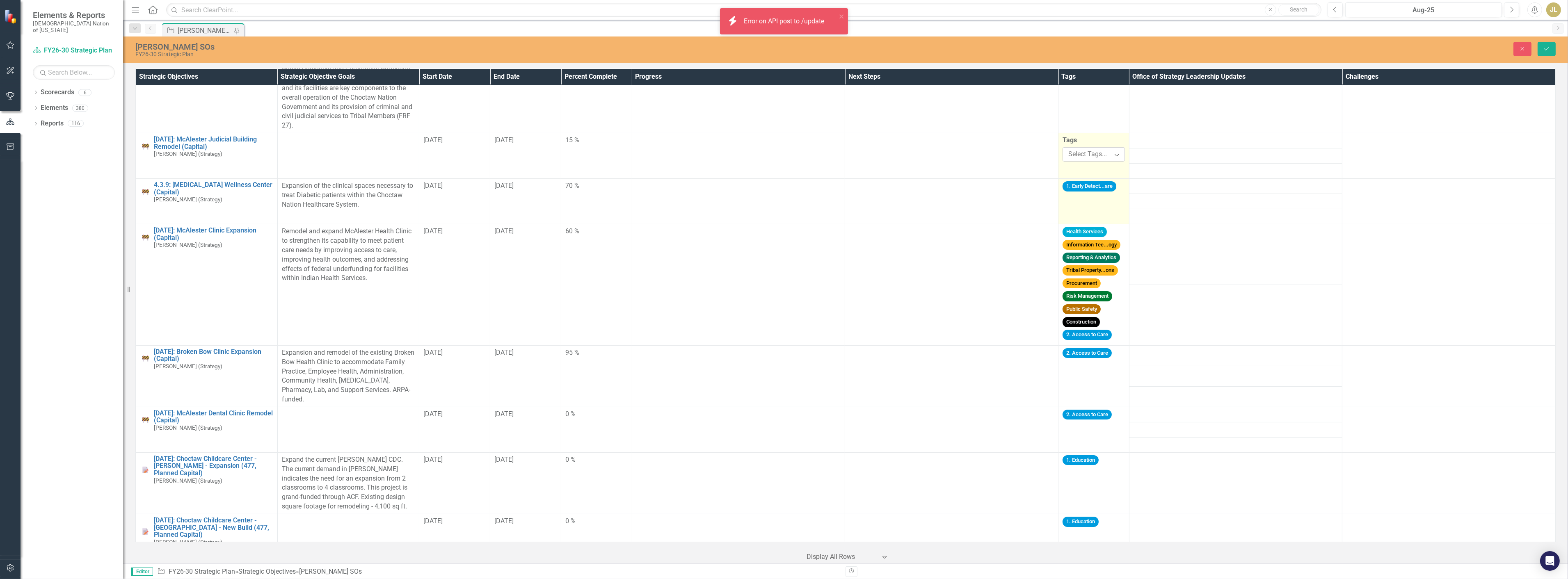
click at [1097, 196] on td "1. Early Detect...are" at bounding box center [1094, 201] width 71 height 46
click at [1548, 54] on button "Save" at bounding box center [1547, 49] width 18 height 15
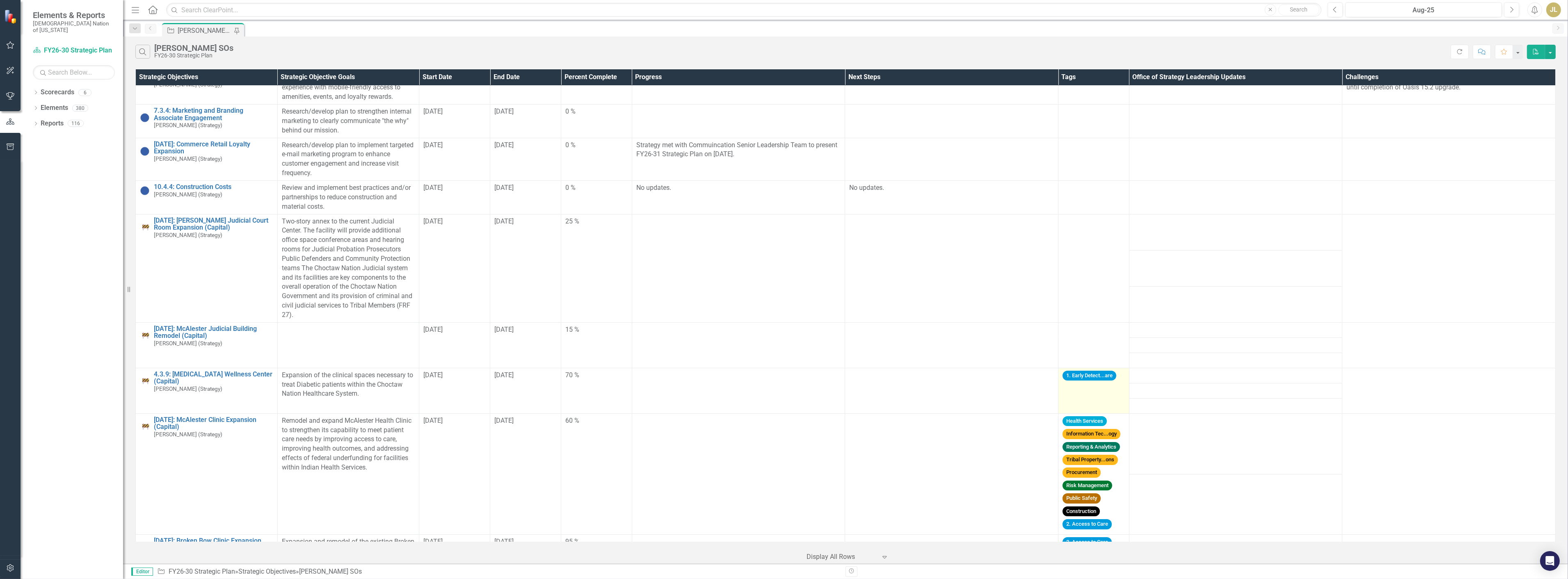
scroll to position [136, 0]
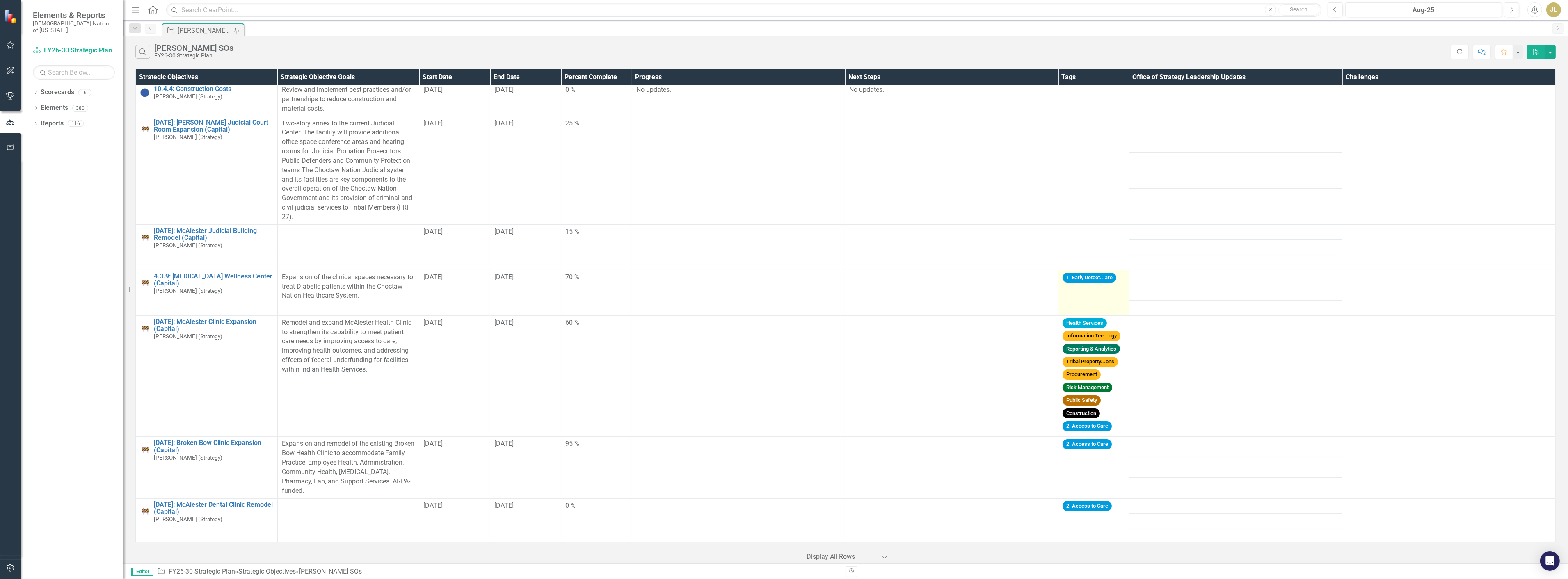
click at [1096, 298] on td "1. Early Detect...are" at bounding box center [1094, 292] width 71 height 46
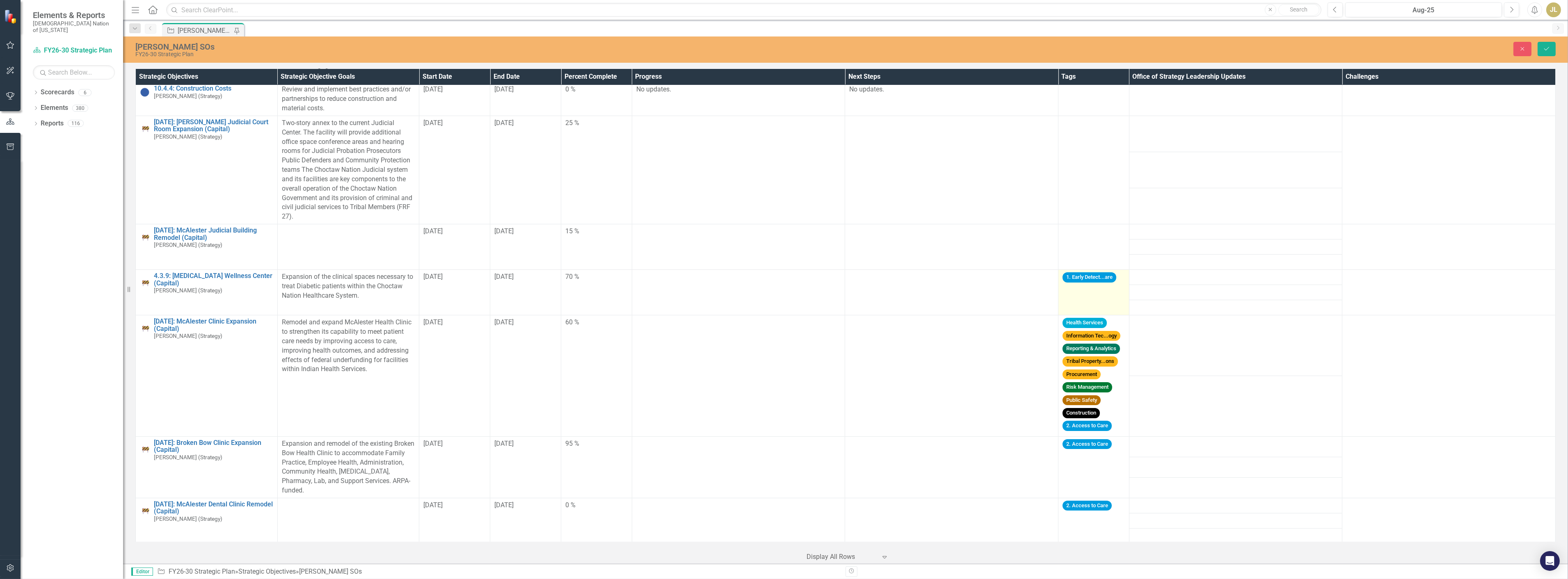
click at [1109, 291] on td "1. Early Detect...are" at bounding box center [1094, 292] width 71 height 46
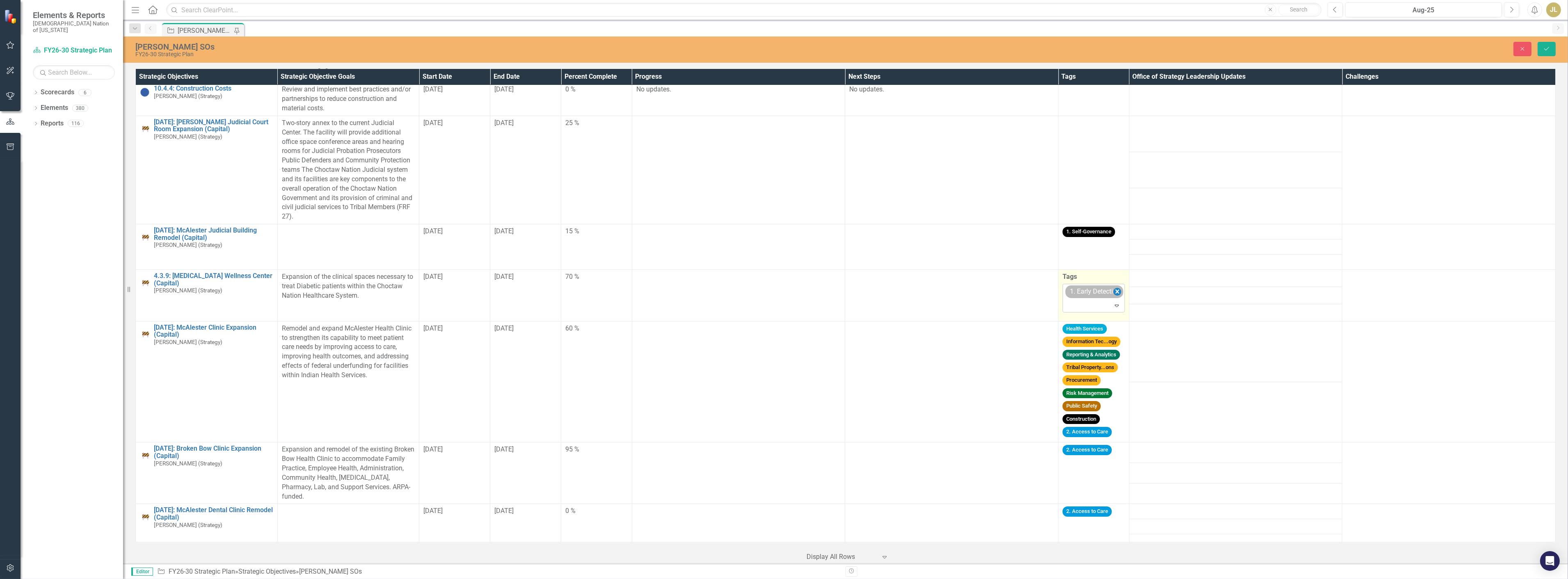
click at [1115, 294] on icon "Remove [object Object]" at bounding box center [1117, 291] width 8 height 10
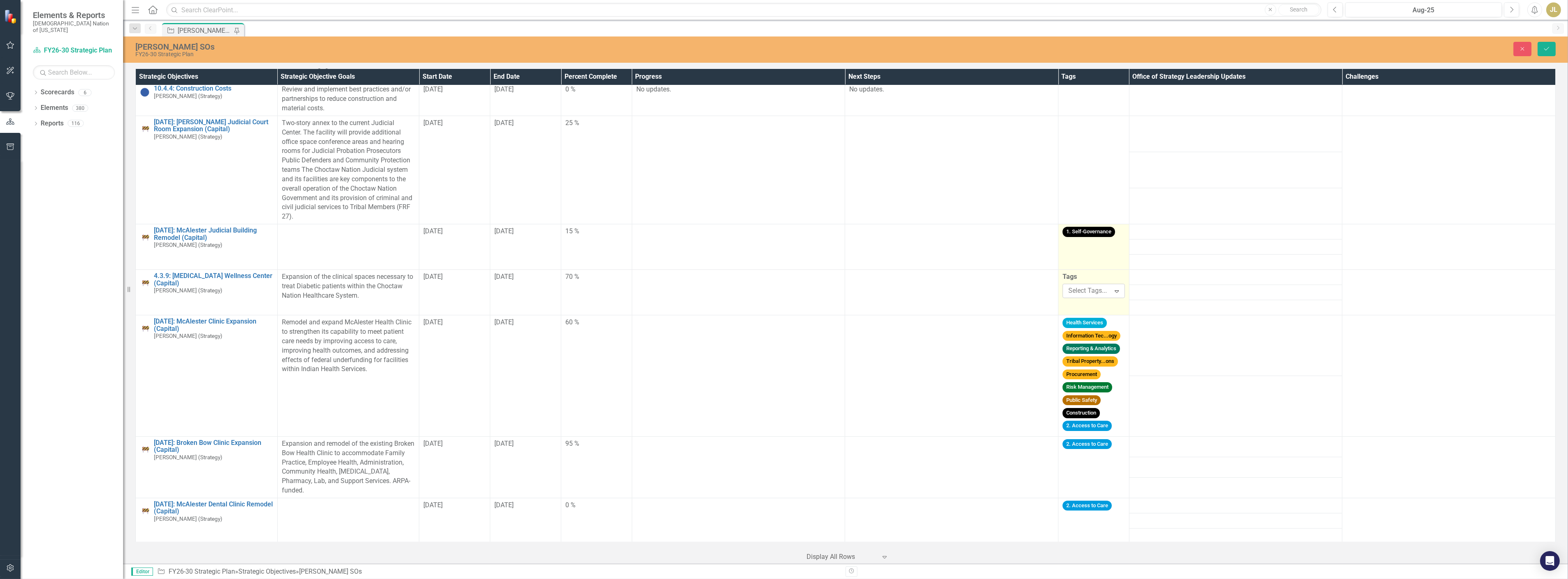
click at [1115, 248] on td "1. Self-Governance" at bounding box center [1094, 247] width 71 height 46
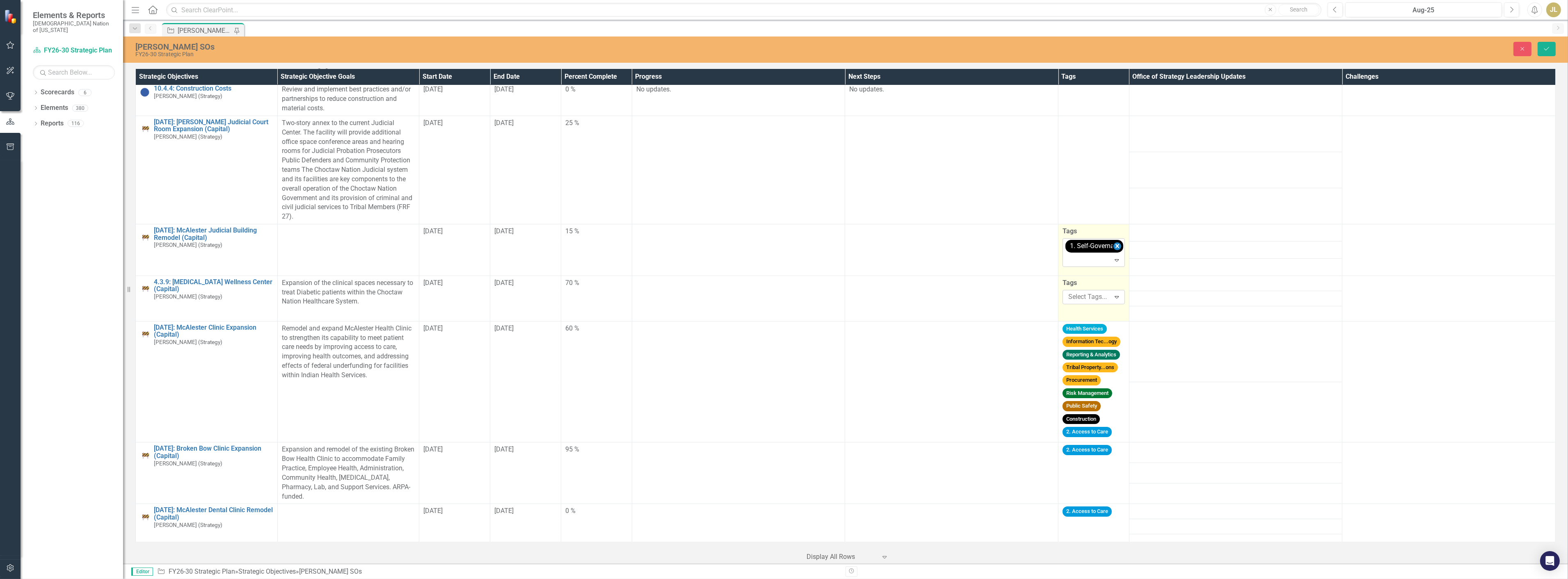
click at [1113, 243] on icon "Remove [object Object]" at bounding box center [1117, 246] width 8 height 10
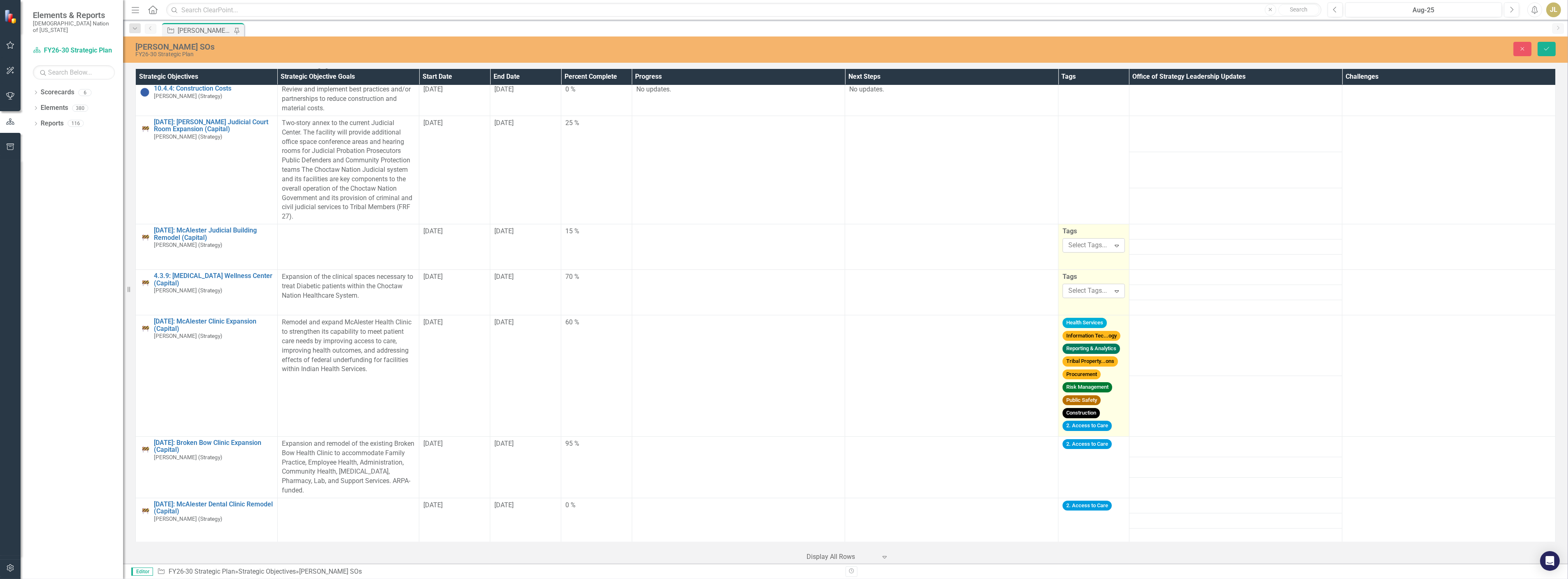
click at [1110, 321] on div "Health Services Information Tec...ogy Reporting & Analytics Tribal Property...o…" at bounding box center [1094, 375] width 62 height 116
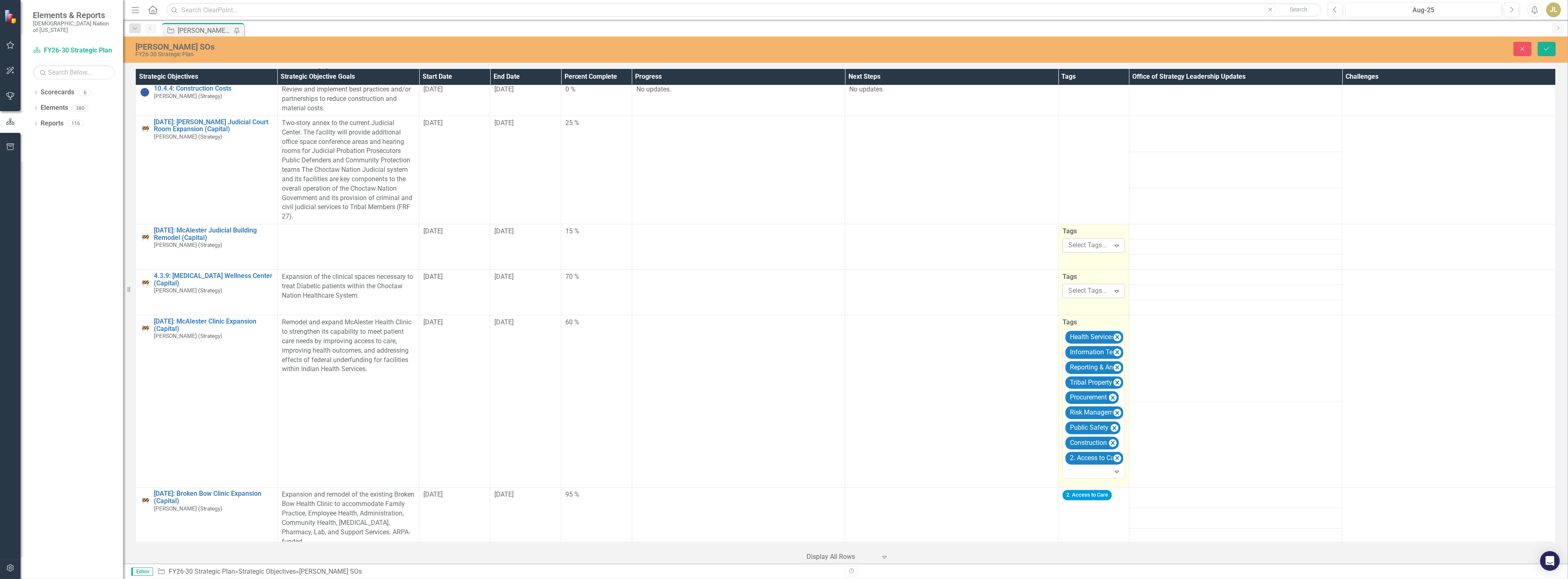
click at [1112, 328] on div "Tags Health Services Information Technology Reporting & Analytics Tribal Proper…" at bounding box center [1094, 398] width 62 height 161
click at [1113, 335] on icon "Remove [object Object]" at bounding box center [1117, 337] width 8 height 10
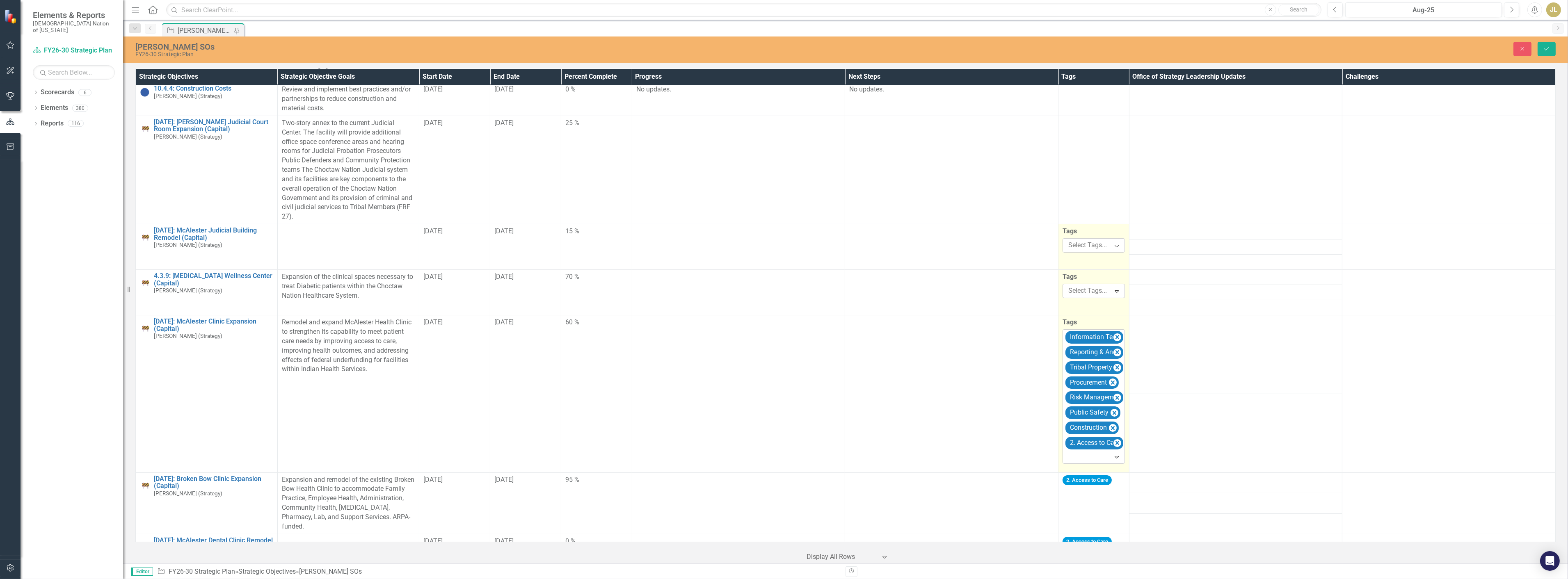
click at [1113, 335] on icon "Remove [object Object]" at bounding box center [1117, 337] width 8 height 10
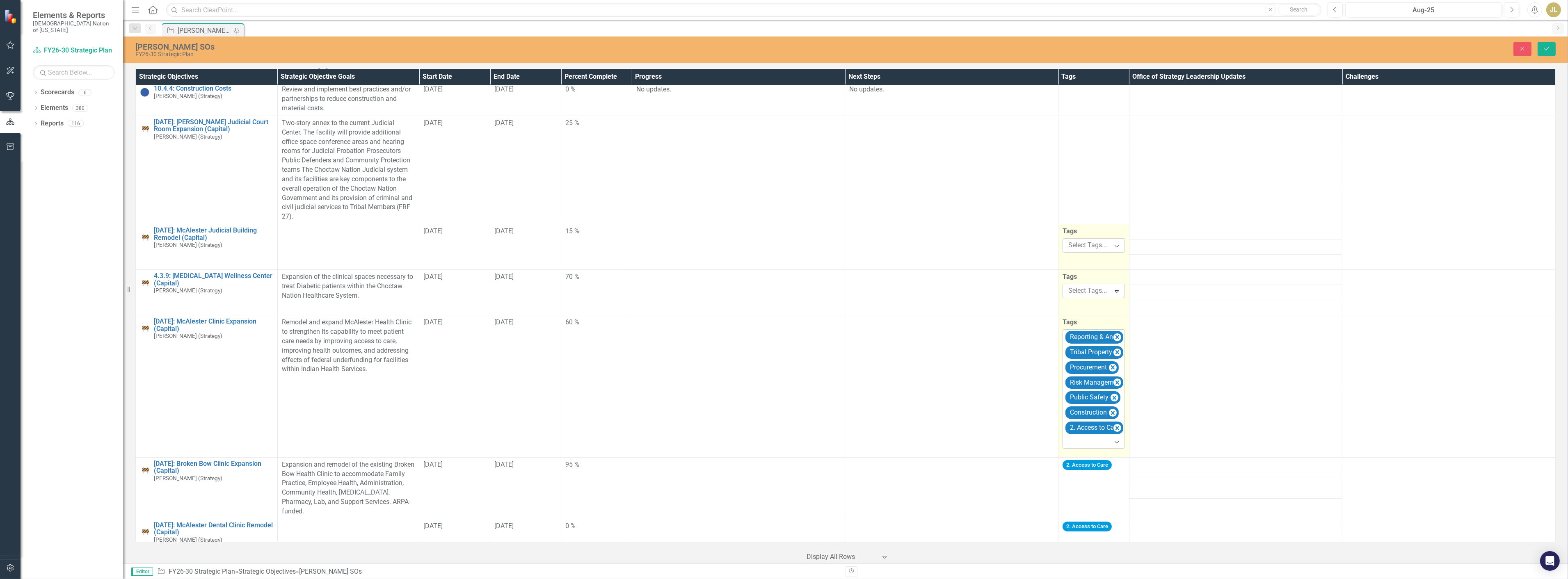
click at [1113, 335] on icon "Remove [object Object]" at bounding box center [1117, 337] width 8 height 10
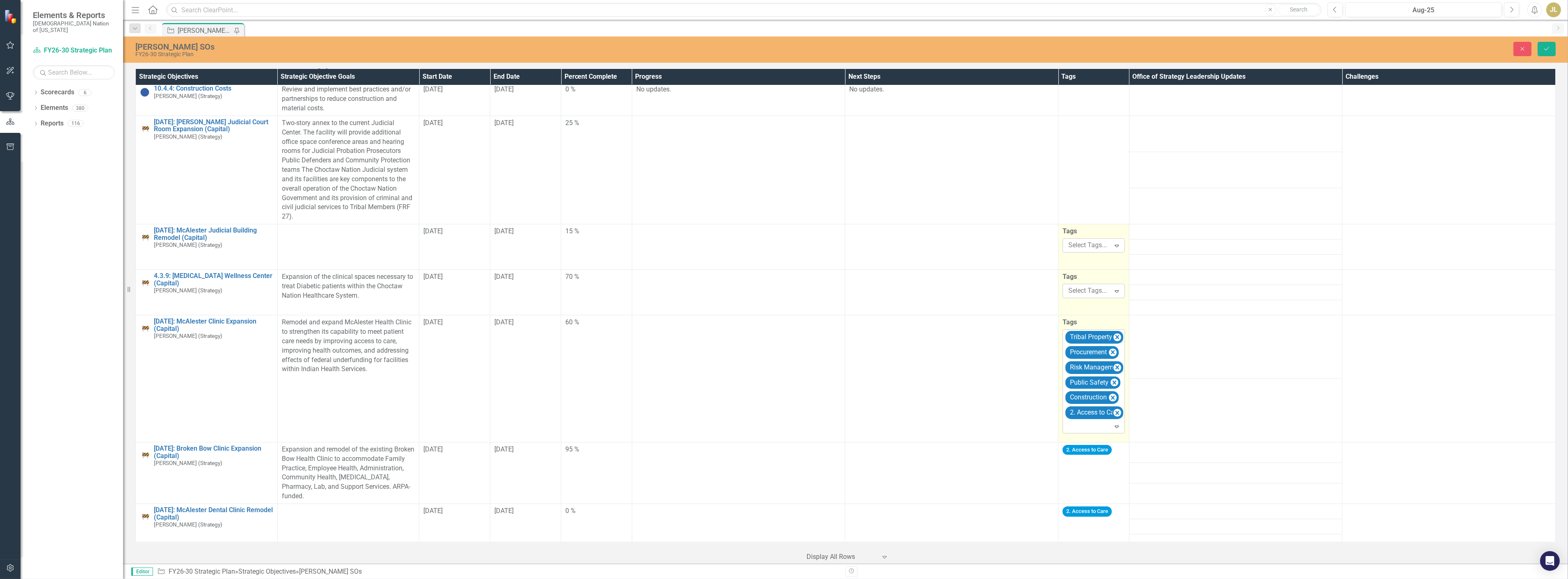
click at [1113, 335] on icon "Remove [object Object]" at bounding box center [1117, 337] width 8 height 10
click at [1112, 347] on icon "Remove [object Object]" at bounding box center [1113, 352] width 8 height 10
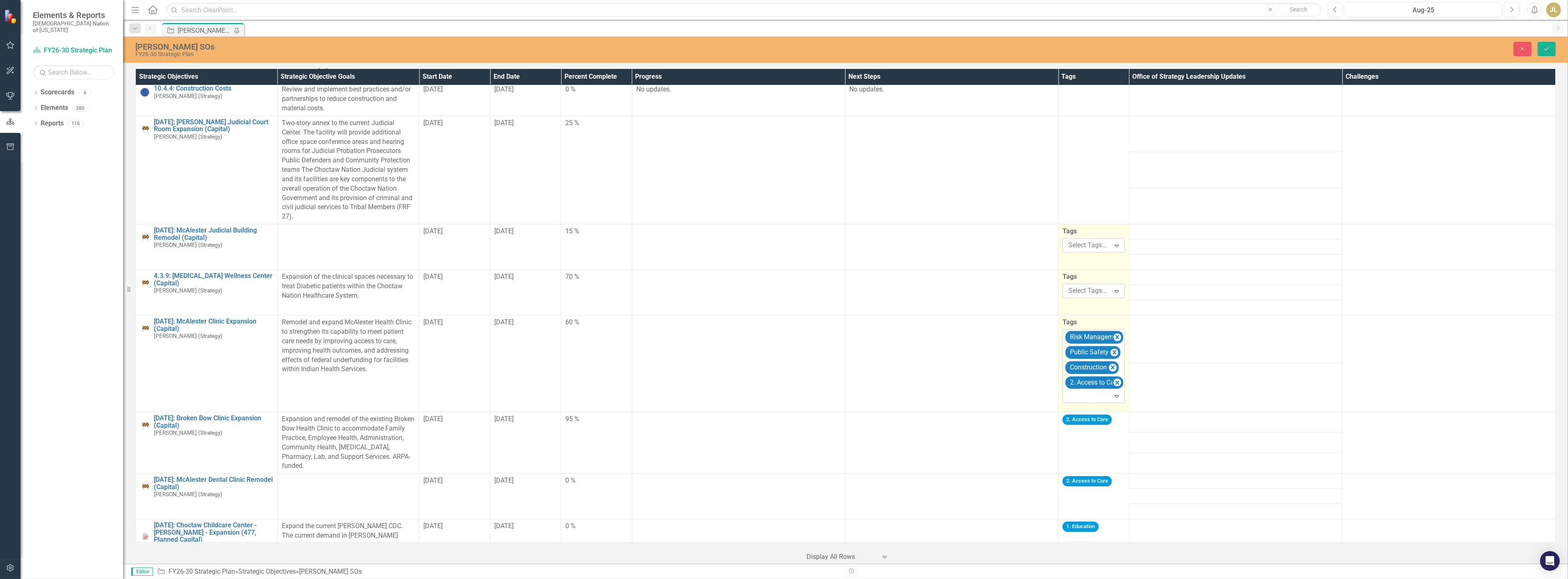
click at [1113, 335] on icon "Remove [object Object]" at bounding box center [1117, 337] width 8 height 10
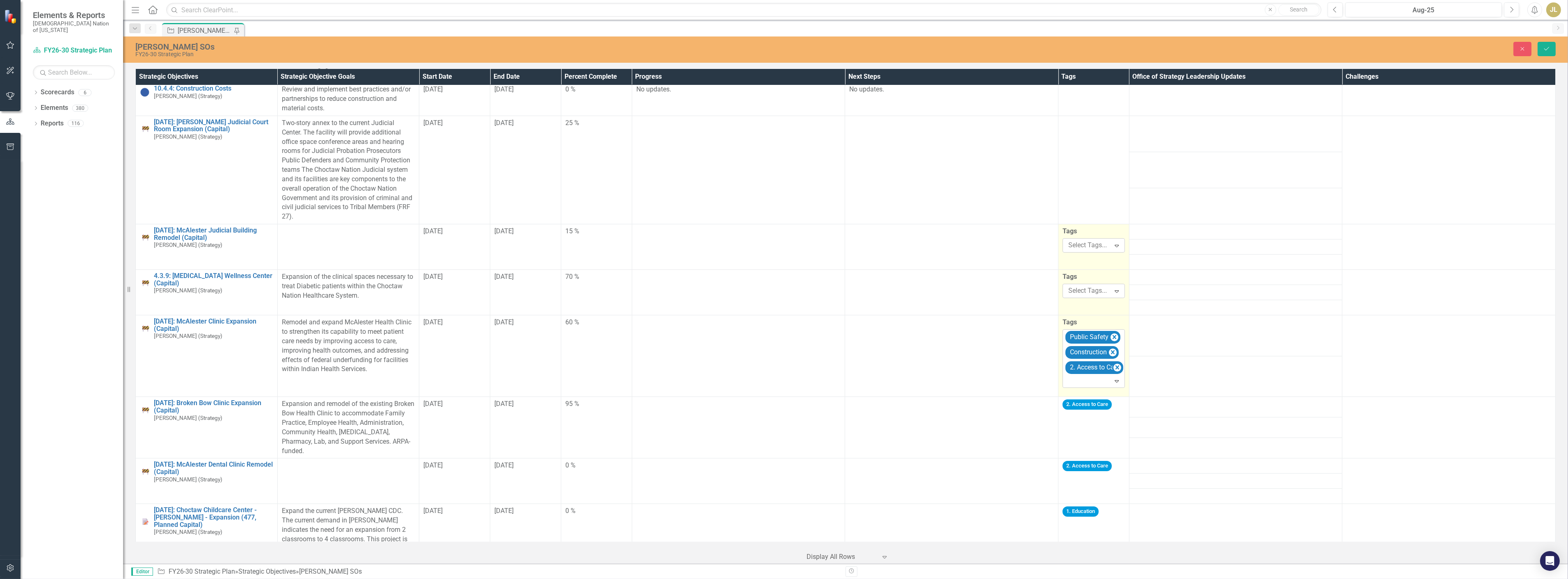
click at [1112, 335] on icon "Remove [object Object]" at bounding box center [1114, 337] width 8 height 10
click at [1112, 347] on icon "Remove [object Object]" at bounding box center [1113, 352] width 8 height 10
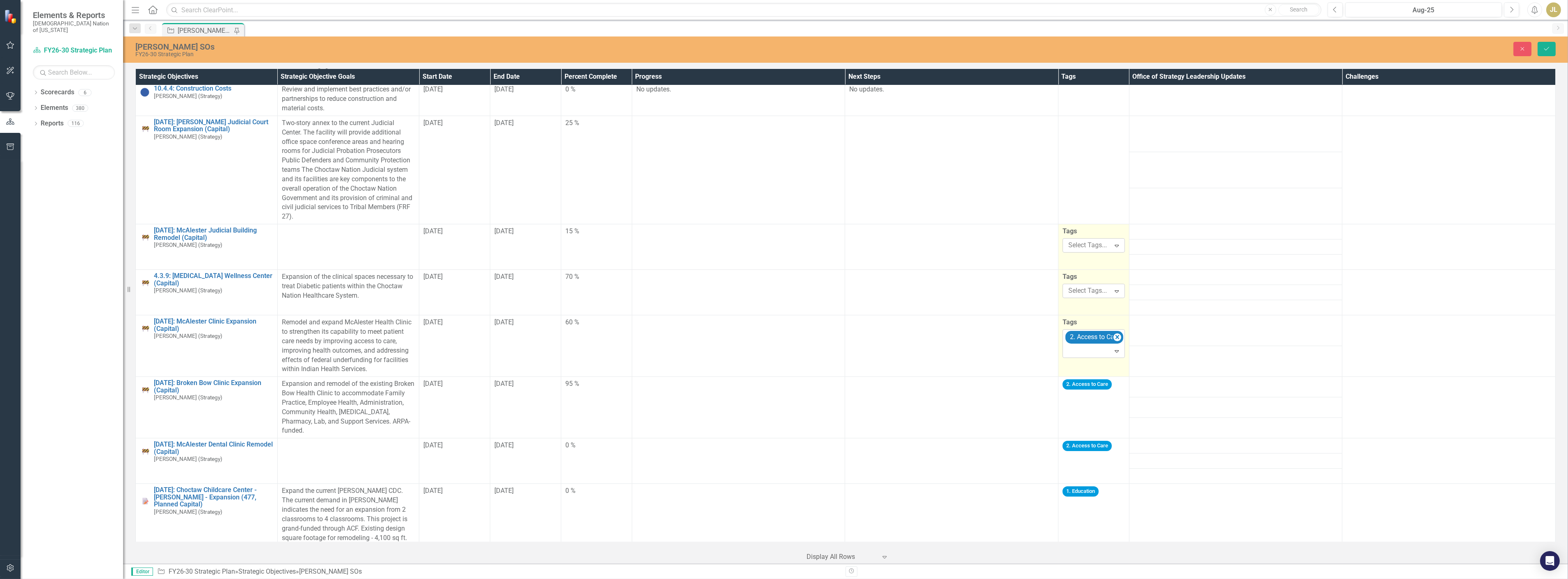
click at [1113, 335] on icon "Remove [object Object]" at bounding box center [1117, 337] width 8 height 10
click at [1112, 400] on td "2. Access to Care" at bounding box center [1094, 407] width 71 height 61
click at [1116, 398] on icon "Remove [object Object]" at bounding box center [1117, 398] width 8 height 10
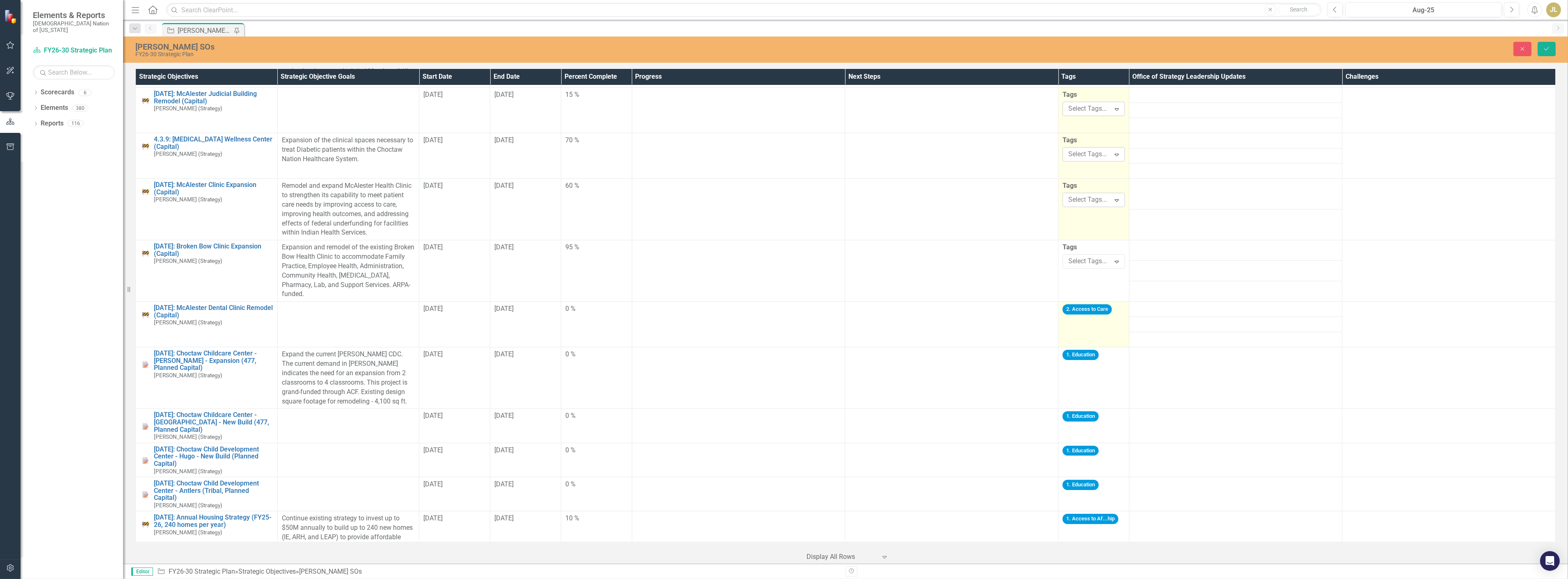
click at [1107, 326] on td "2. Access to Care" at bounding box center [1094, 324] width 71 height 46
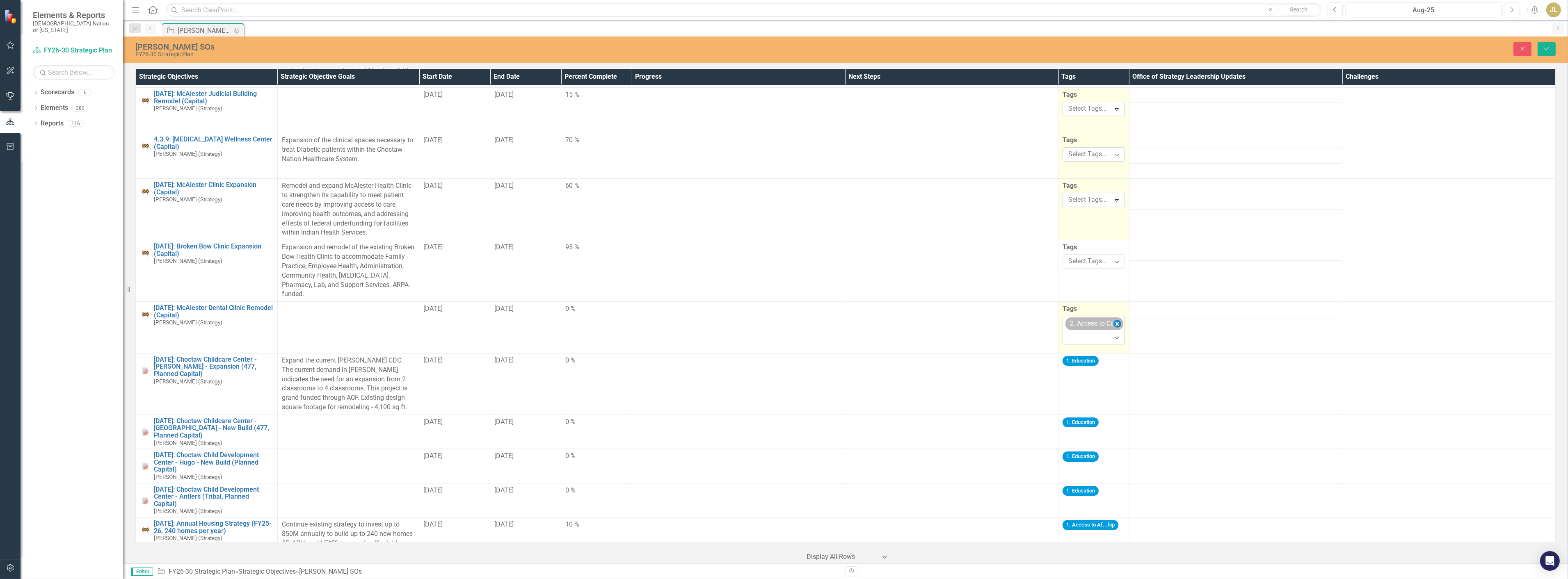
click at [1116, 324] on icon "Remove [object Object]" at bounding box center [1118, 324] width 4 height 4
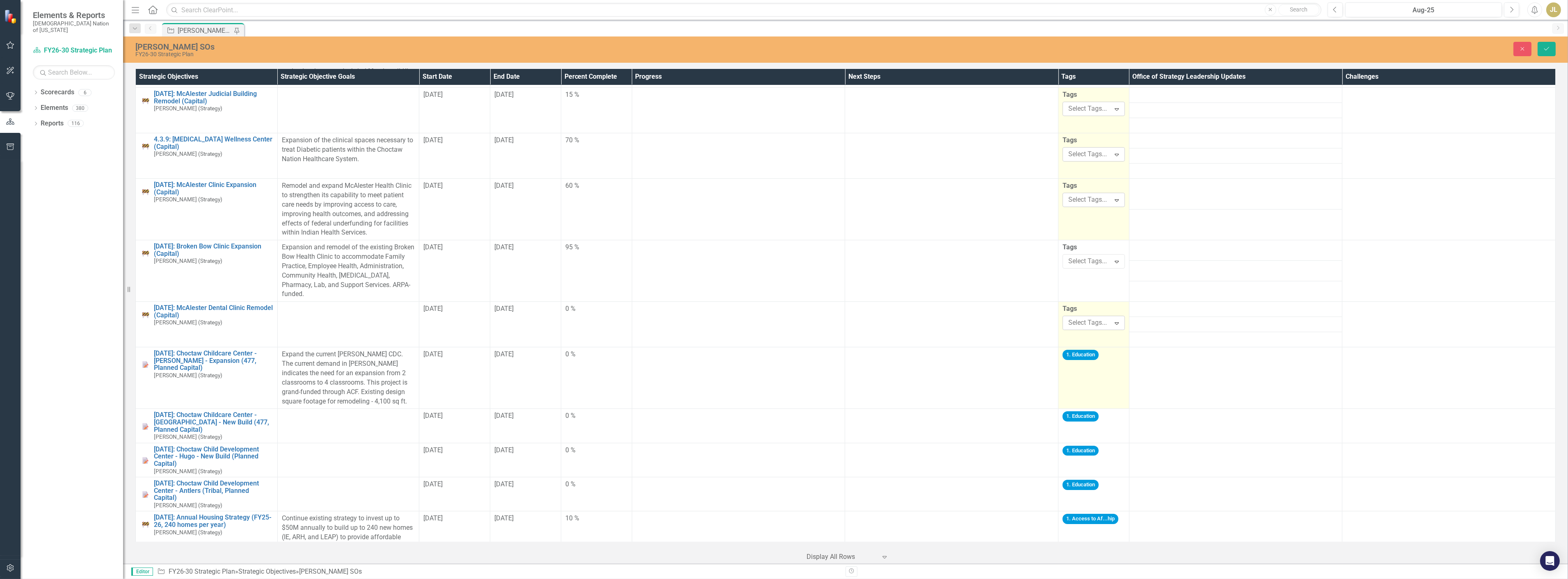
click at [1100, 361] on div "1. Education" at bounding box center [1094, 356] width 62 height 13
click at [1110, 370] on icon "Remove [object Object]" at bounding box center [1111, 369] width 8 height 10
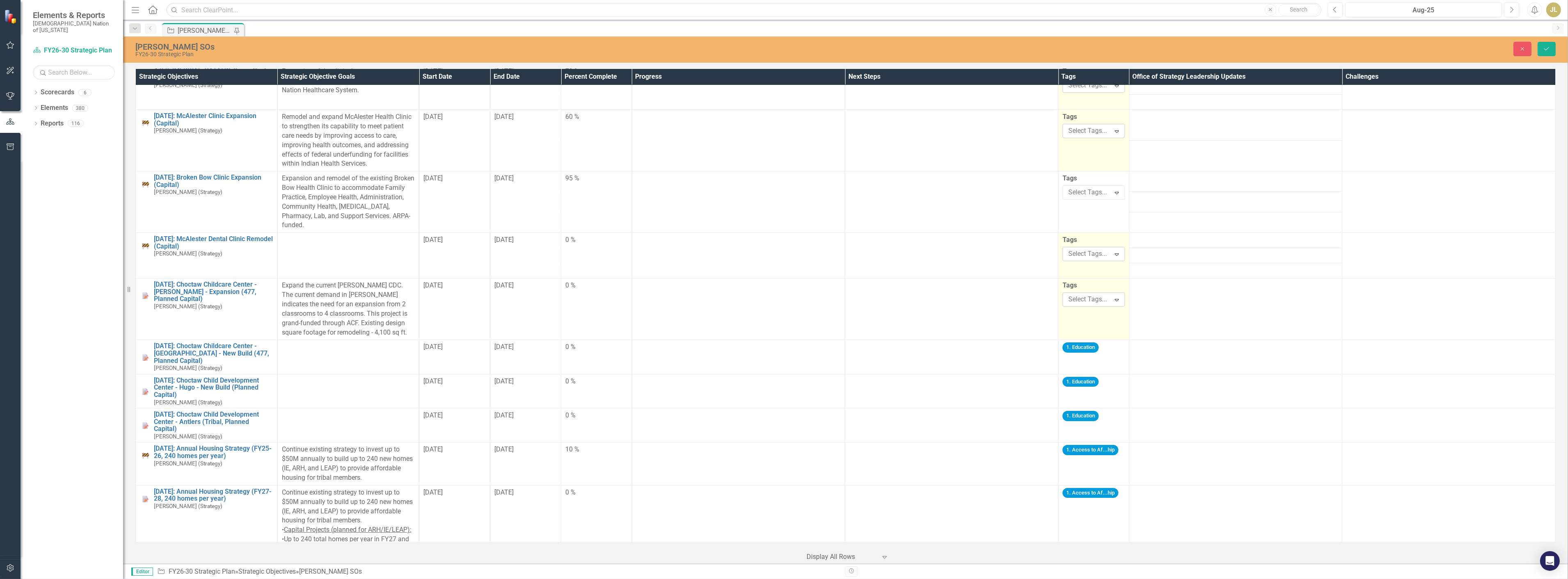
scroll to position [364, 0]
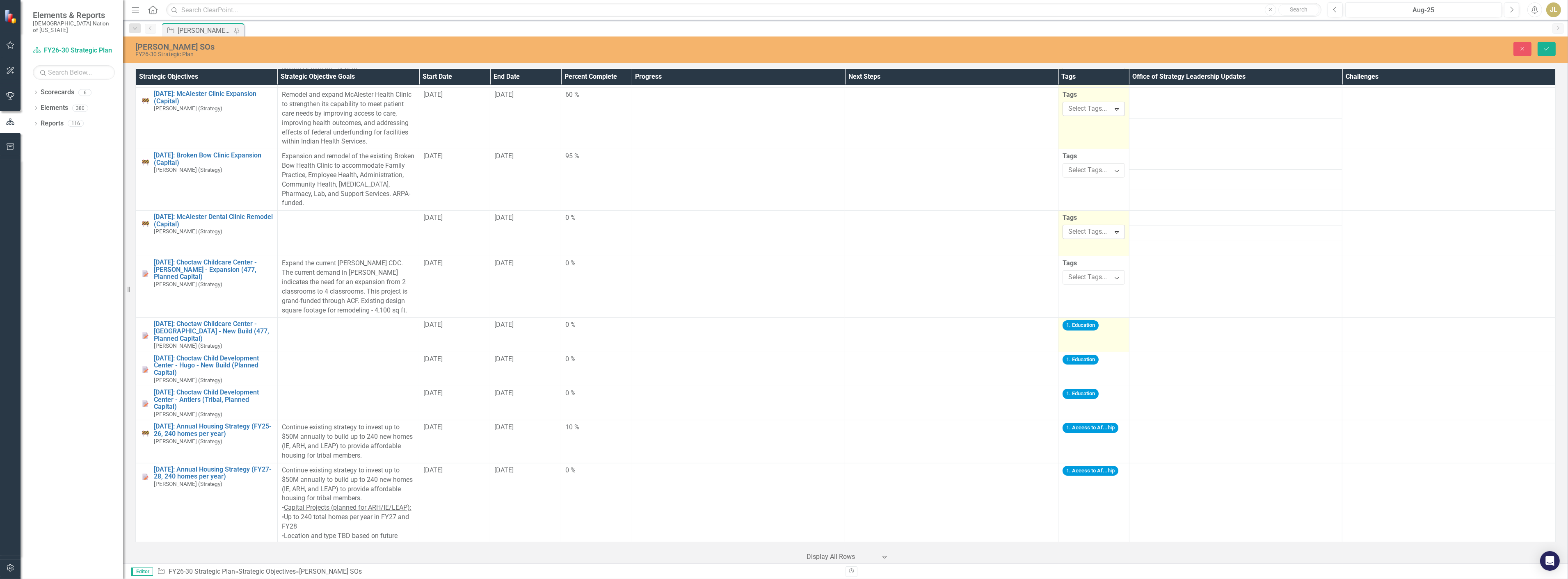
click at [1101, 334] on td "1. Education" at bounding box center [1094, 335] width 71 height 34
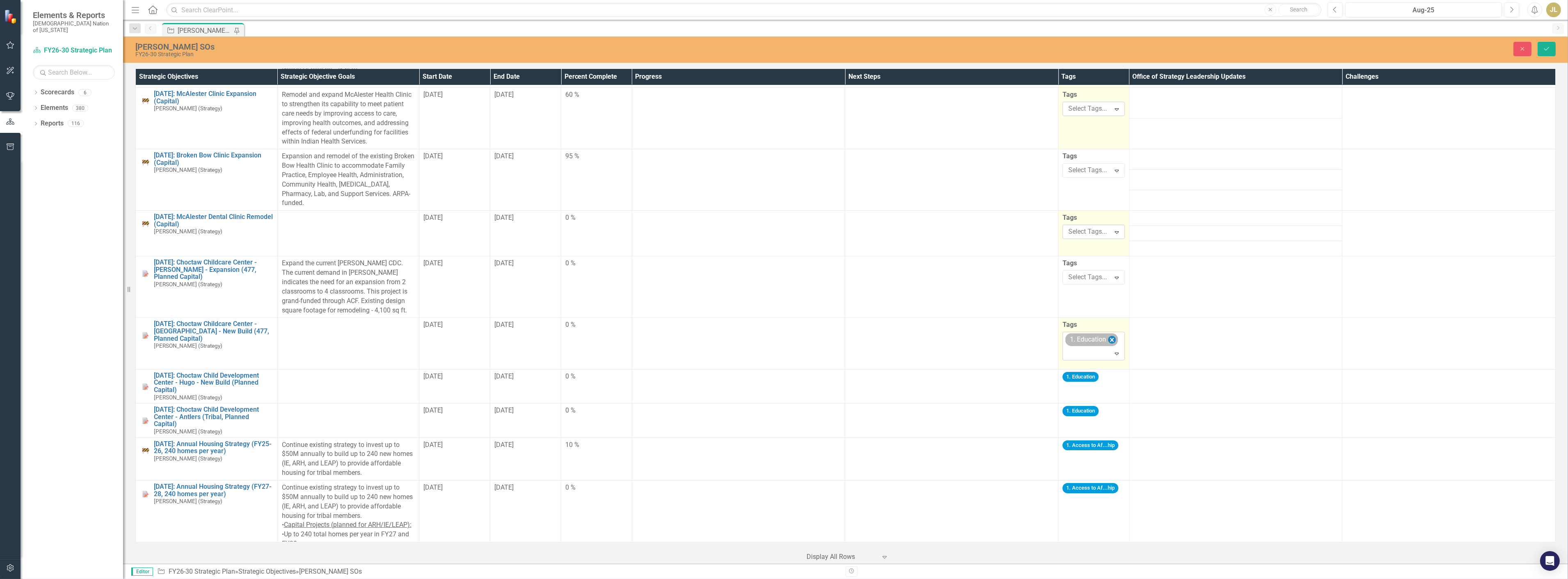
click at [1108, 338] on icon "Remove [object Object]" at bounding box center [1111, 339] width 8 height 10
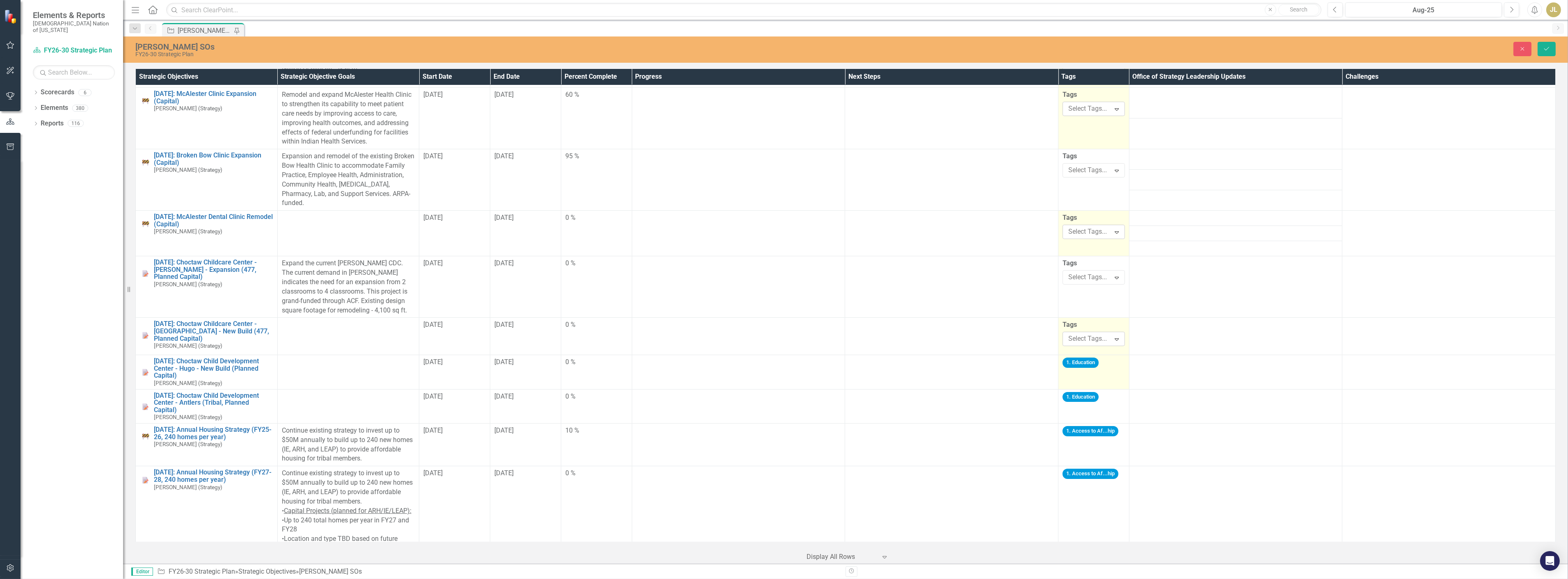
click at [1094, 367] on span "1. Education" at bounding box center [1083, 365] width 40 height 8
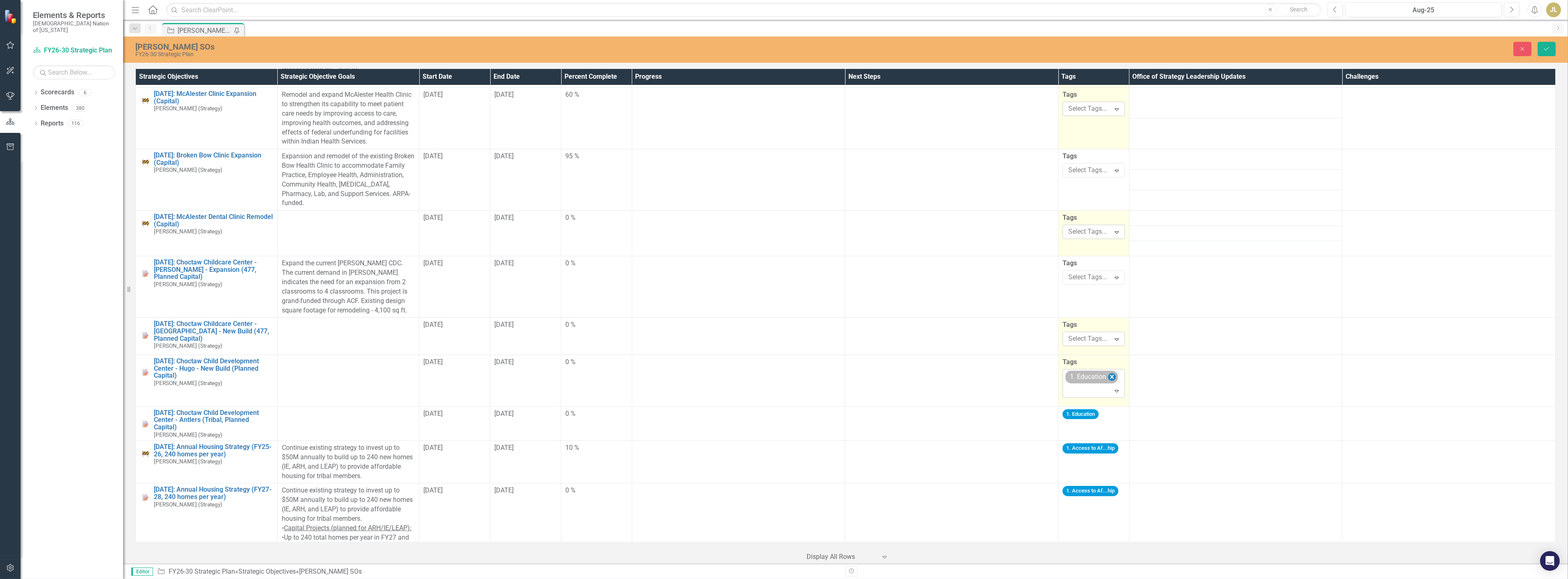
click at [1110, 375] on icon "Remove [object Object]" at bounding box center [1112, 376] width 4 height 4
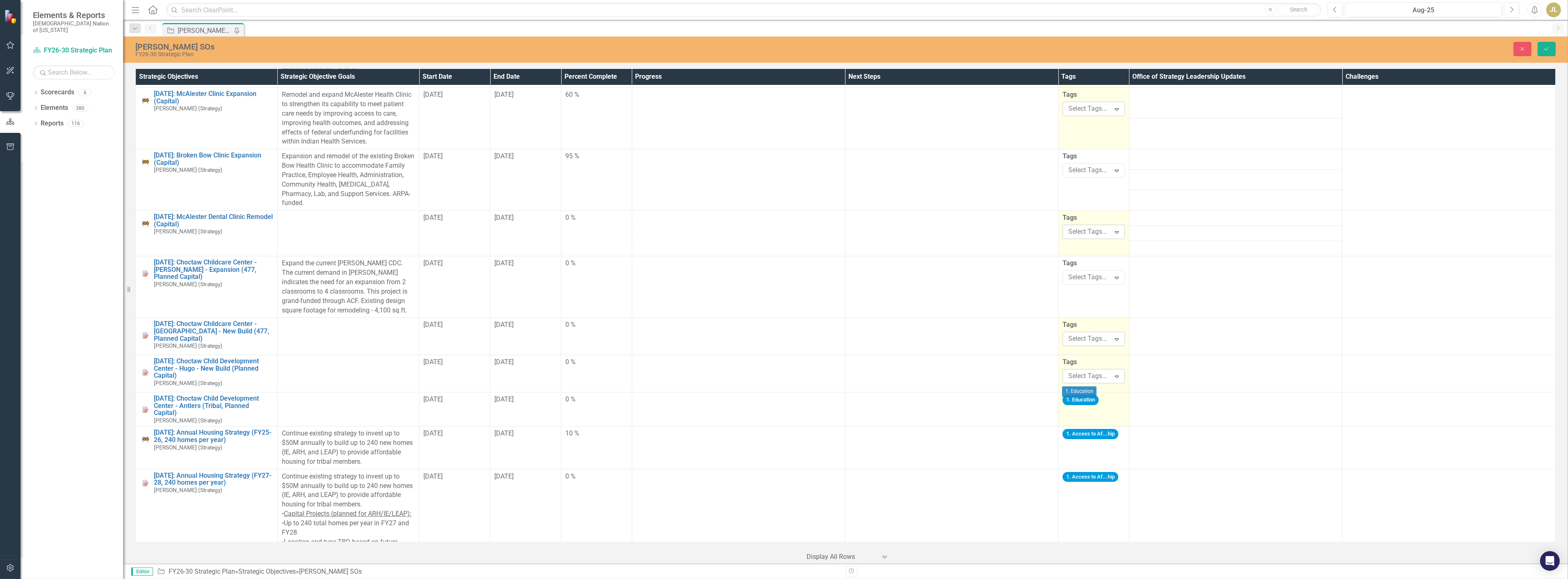
click at [1097, 404] on span "1. Education" at bounding box center [1083, 403] width 40 height 8
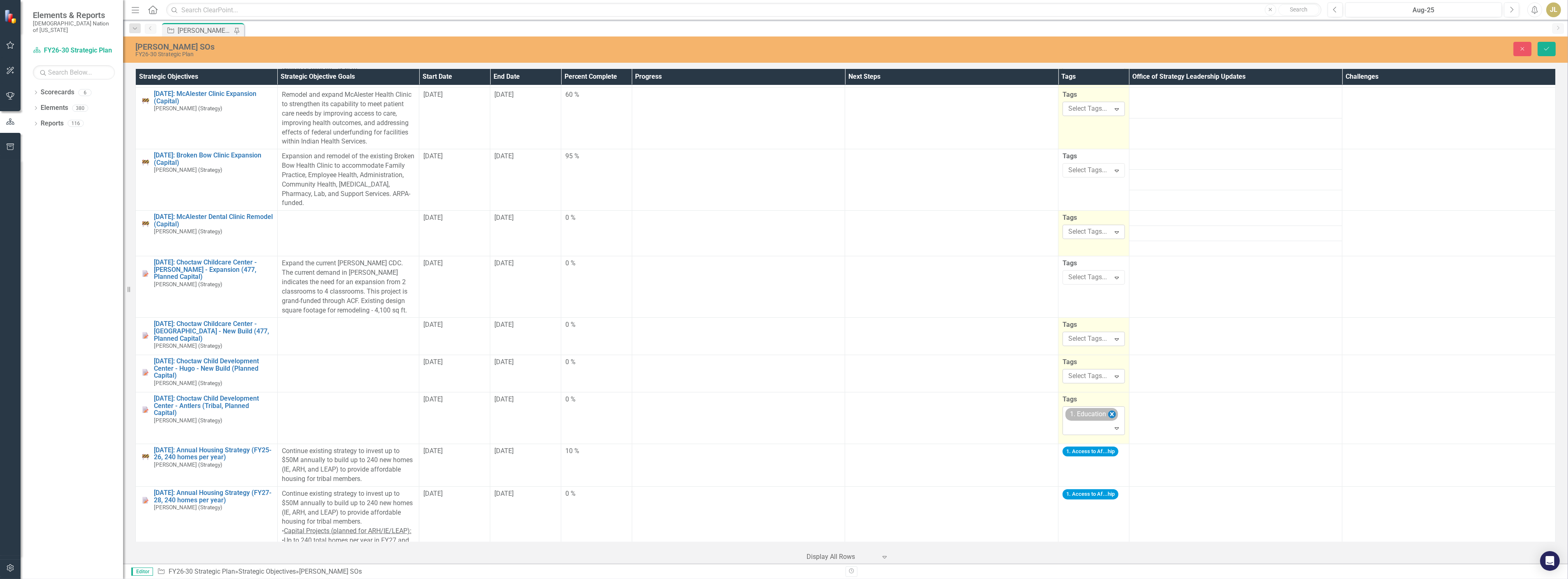
click at [1110, 416] on icon "Remove [object Object]" at bounding box center [1112, 414] width 4 height 4
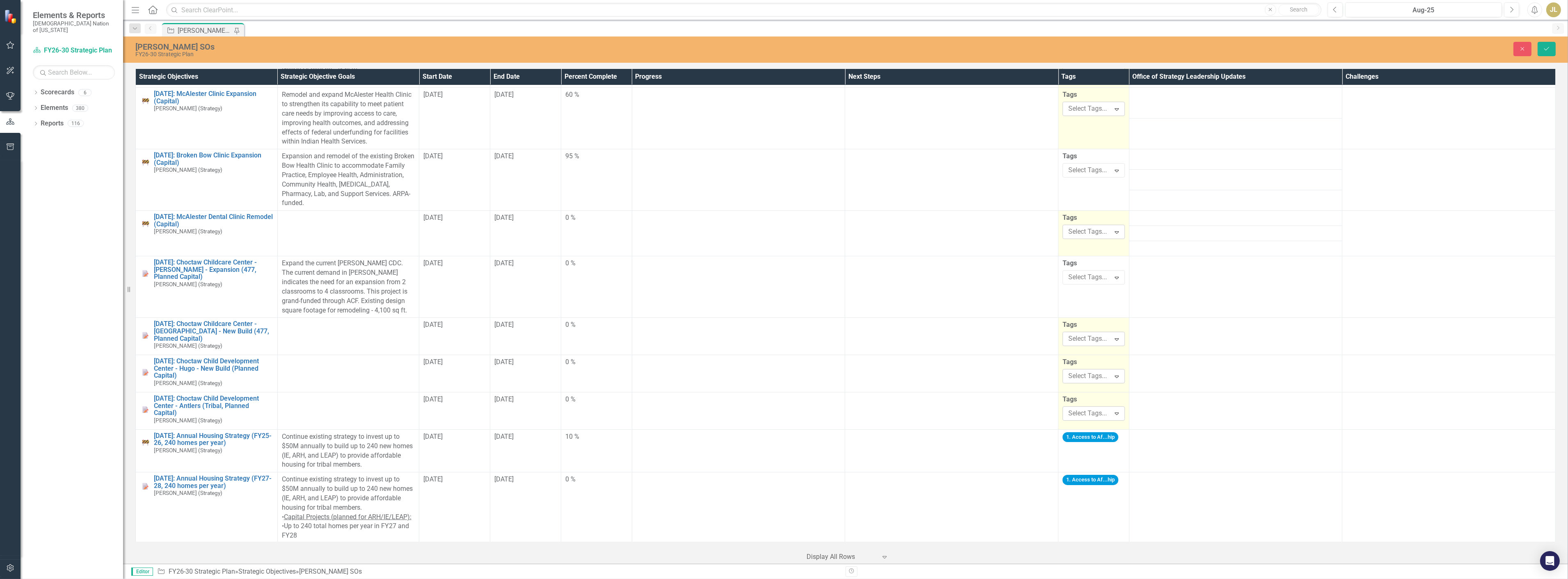
scroll to position [456, 0]
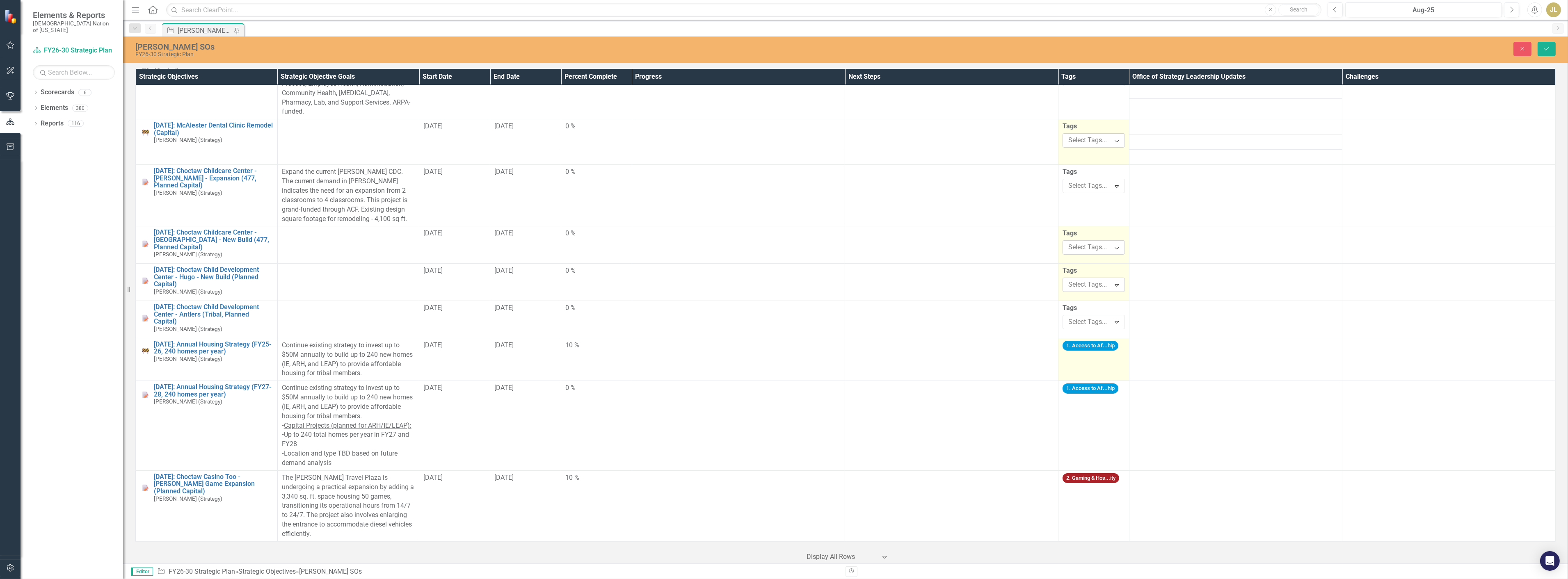
click at [1092, 359] on td "1. Access to Af...hip" at bounding box center [1094, 359] width 71 height 43
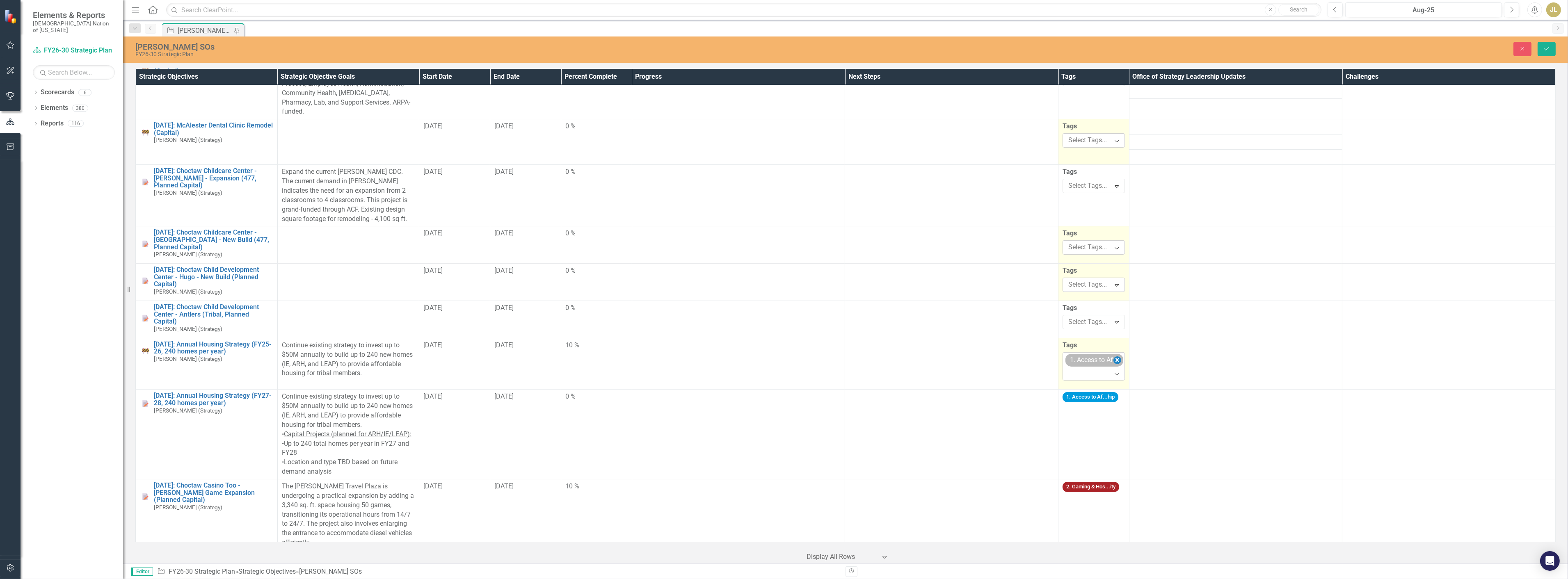
click at [1116, 359] on icon "Remove [object Object]" at bounding box center [1118, 359] width 4 height 4
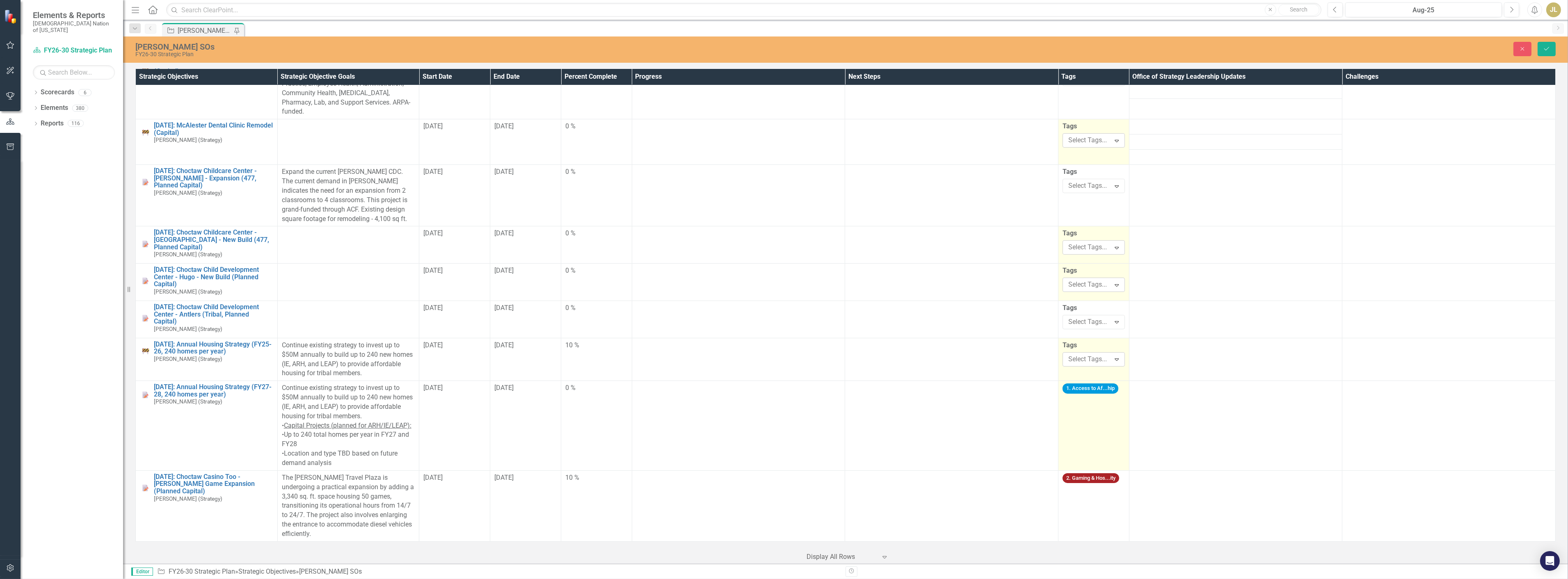
click at [1101, 392] on span "1. Access to Af...hip" at bounding box center [1091, 388] width 56 height 10
click at [1099, 405] on td "1. Access to Af...hip" at bounding box center [1094, 426] width 71 height 90
click at [1113, 400] on icon "Remove [object Object]" at bounding box center [1117, 403] width 8 height 10
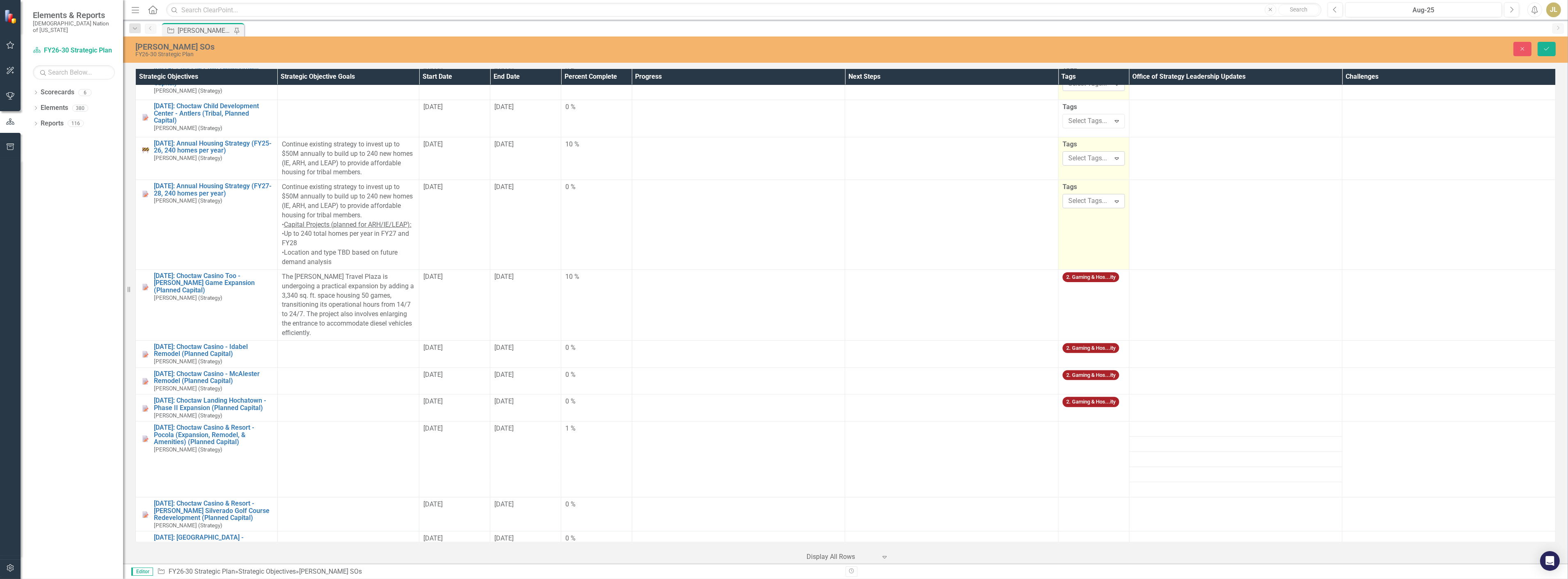
scroll to position [683, 0]
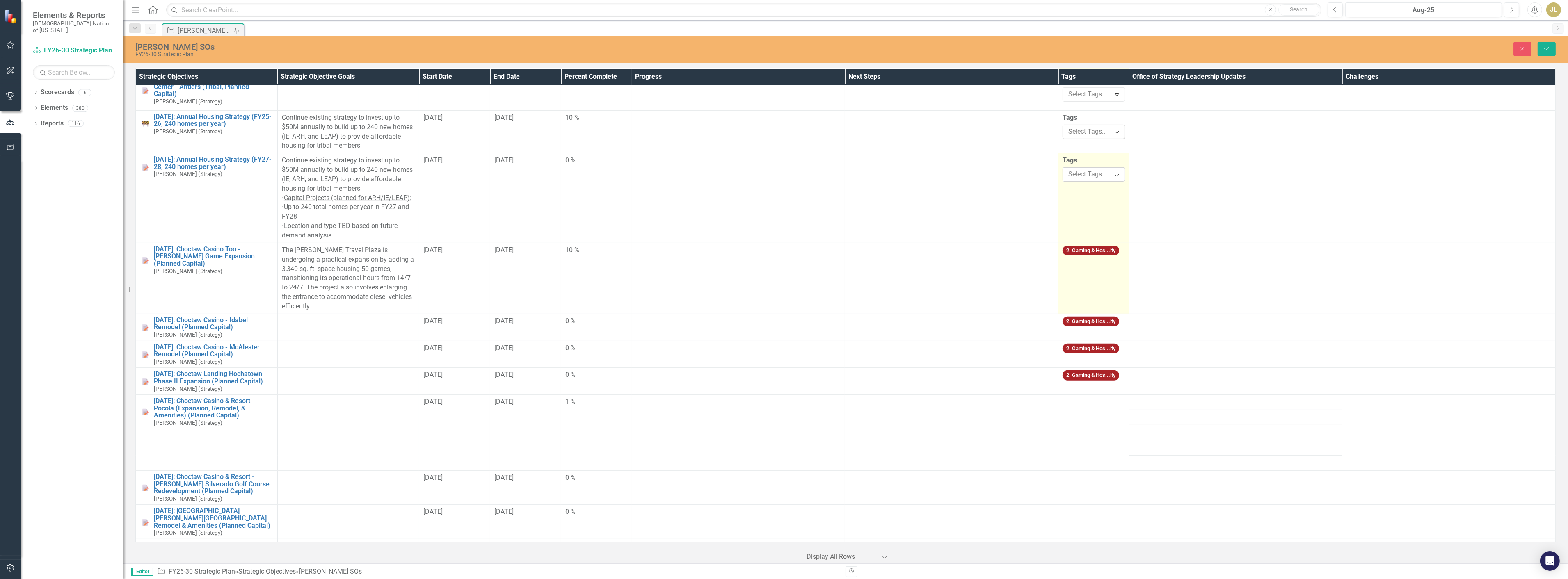
click at [1102, 278] on td "2. Gaming & Hos...ity" at bounding box center [1094, 278] width 71 height 71
click at [1113, 264] on icon "Remove [object Object]" at bounding box center [1117, 265] width 8 height 10
click at [1084, 326] on td "2. Gaming & Hos...ity" at bounding box center [1094, 327] width 71 height 27
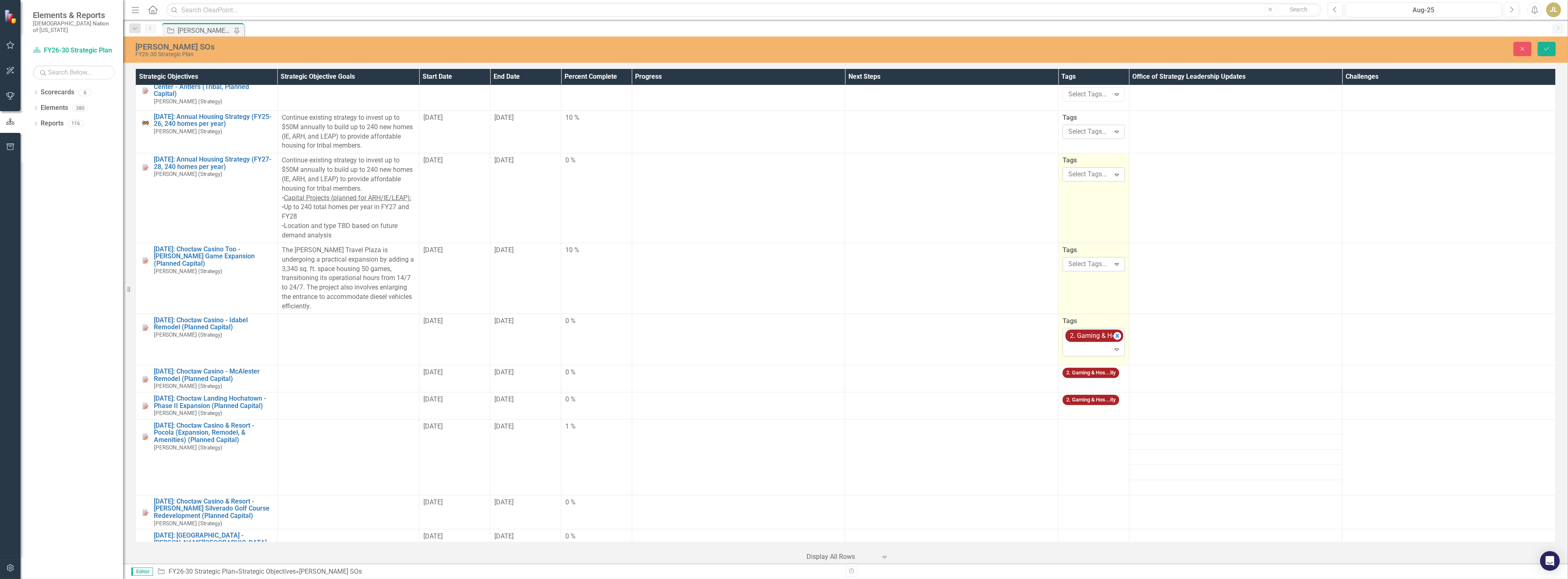
click at [1115, 331] on icon "Remove [object Object]" at bounding box center [1117, 336] width 8 height 10
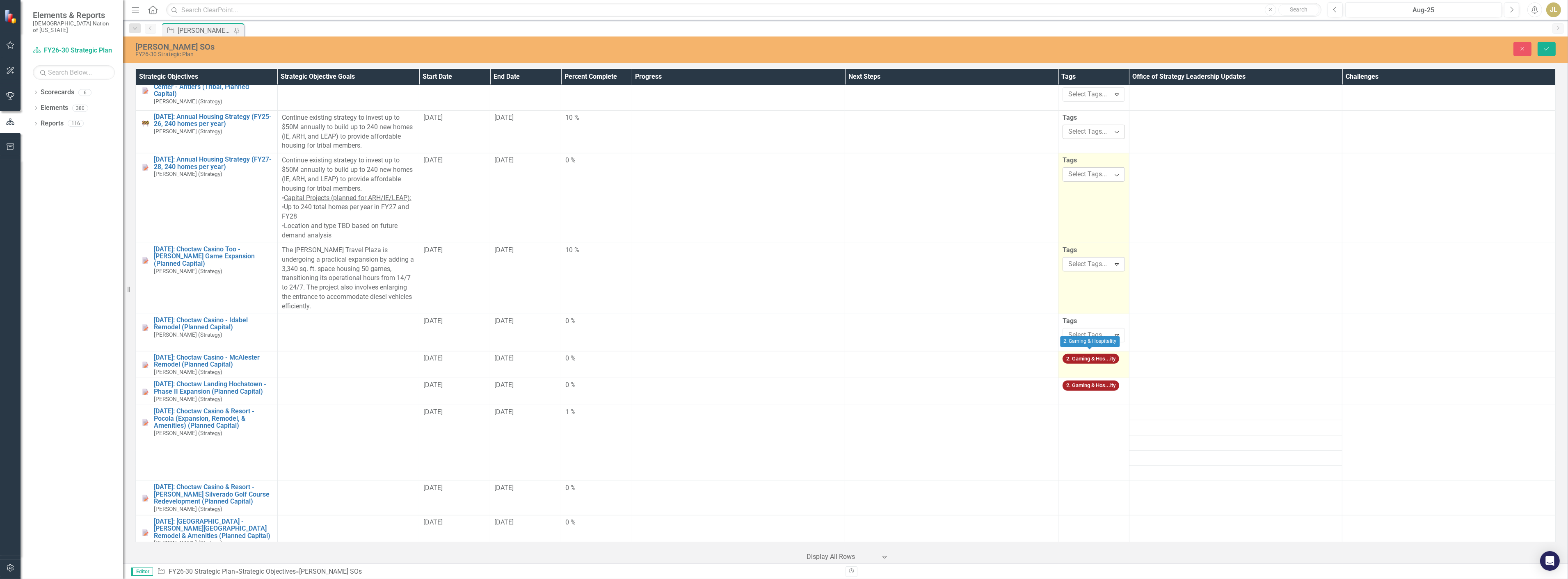
click at [1090, 361] on td "2. Gaming & Hos...ity" at bounding box center [1094, 364] width 71 height 27
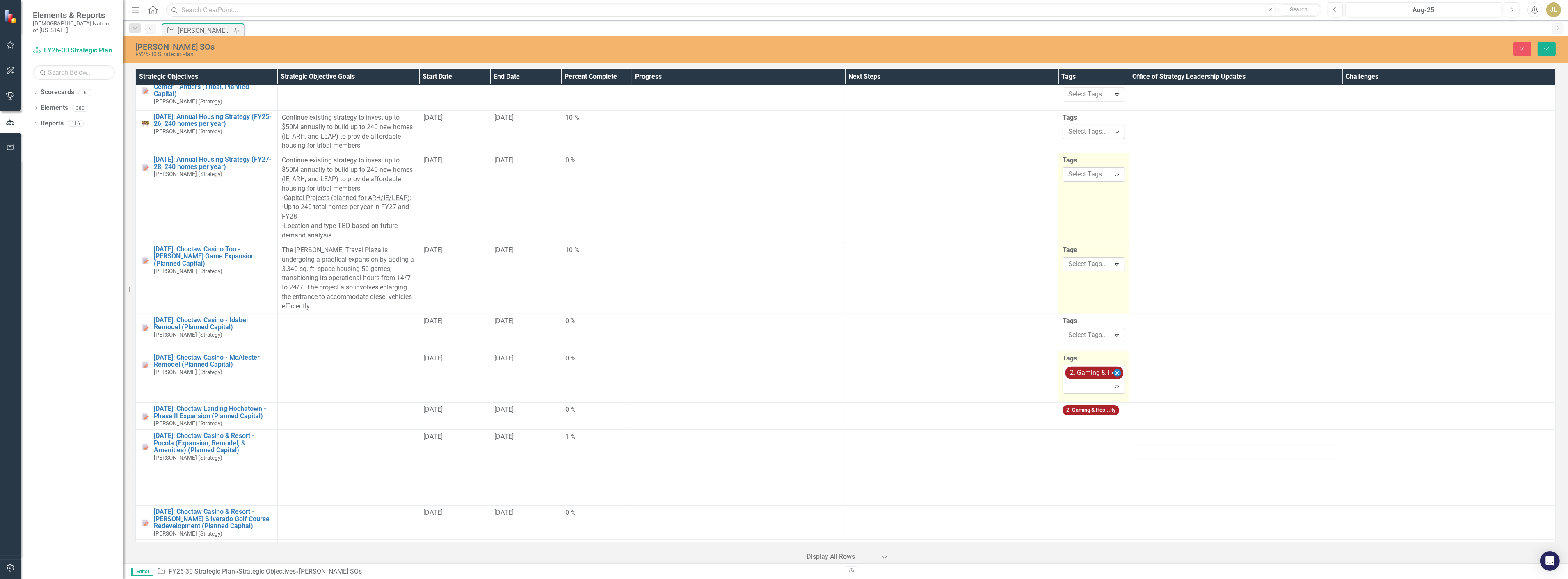
click at [1113, 368] on icon "Remove [object Object]" at bounding box center [1117, 373] width 8 height 10
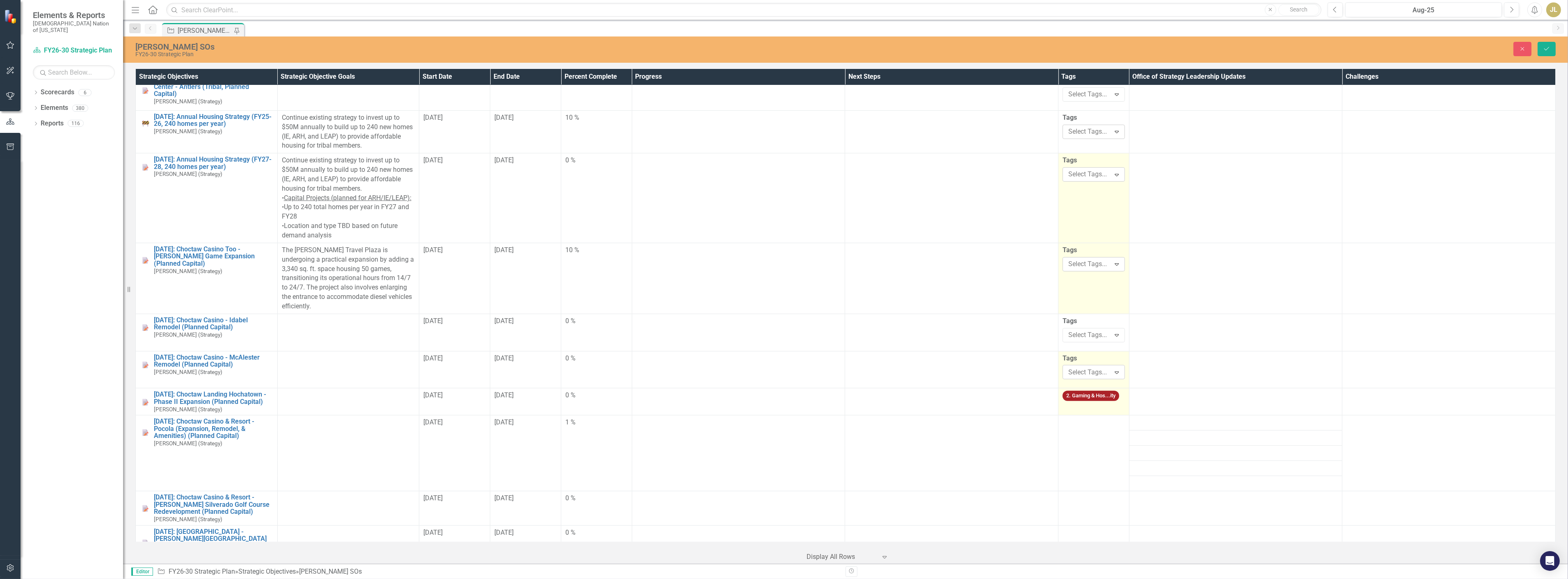
click at [1096, 400] on td "2. Gaming & Hos...ity" at bounding box center [1094, 401] width 71 height 27
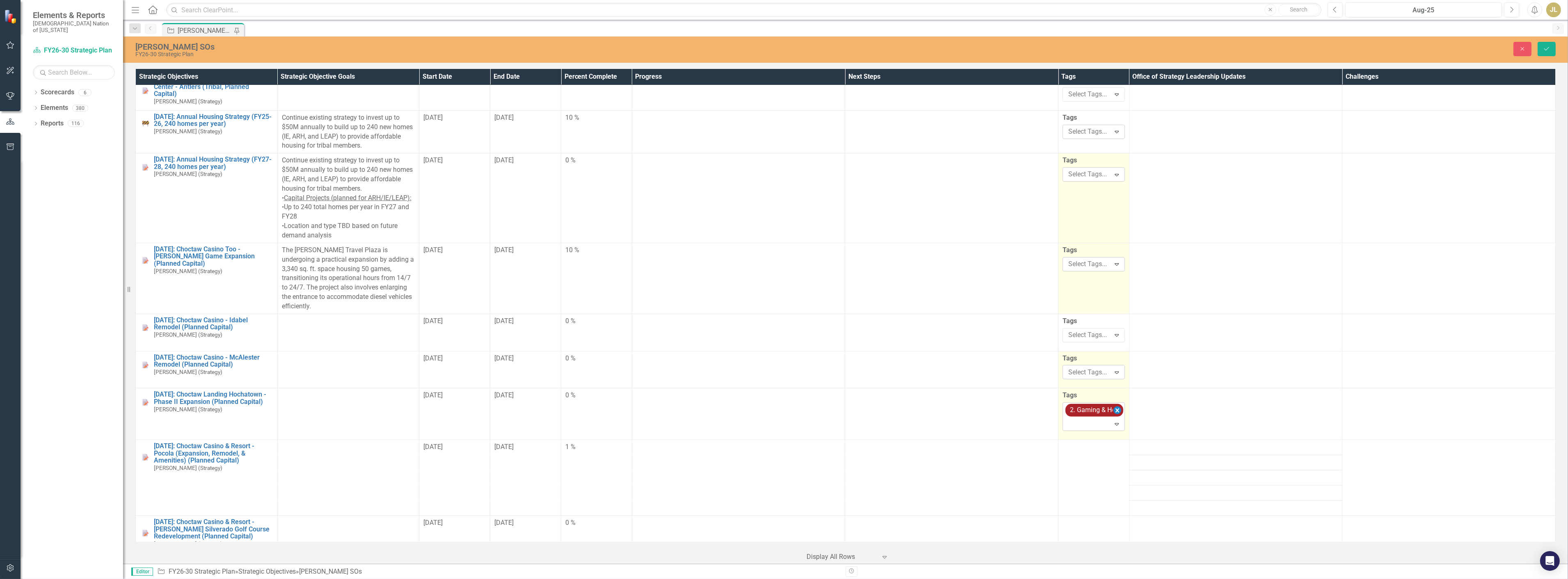
click at [1113, 405] on icon "Remove [object Object]" at bounding box center [1117, 410] width 8 height 10
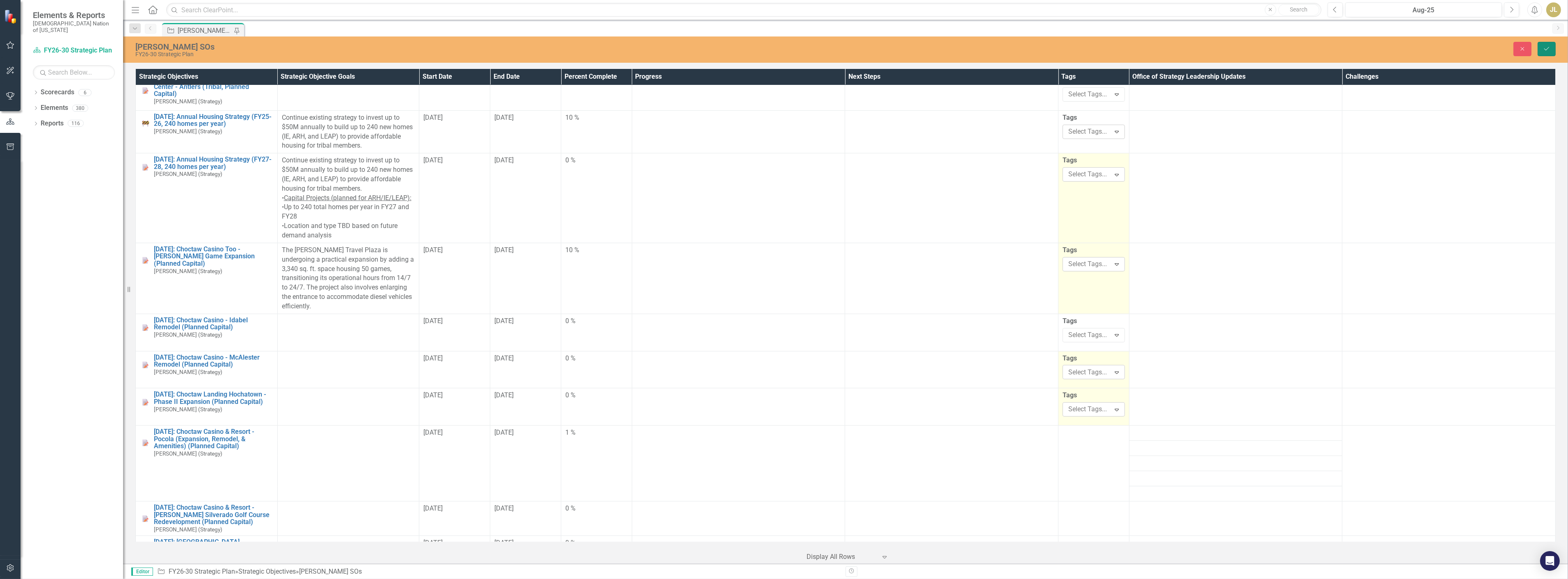
click at [1549, 55] on button "Save" at bounding box center [1547, 49] width 18 height 15
